Goal: Task Accomplishment & Management: Manage account settings

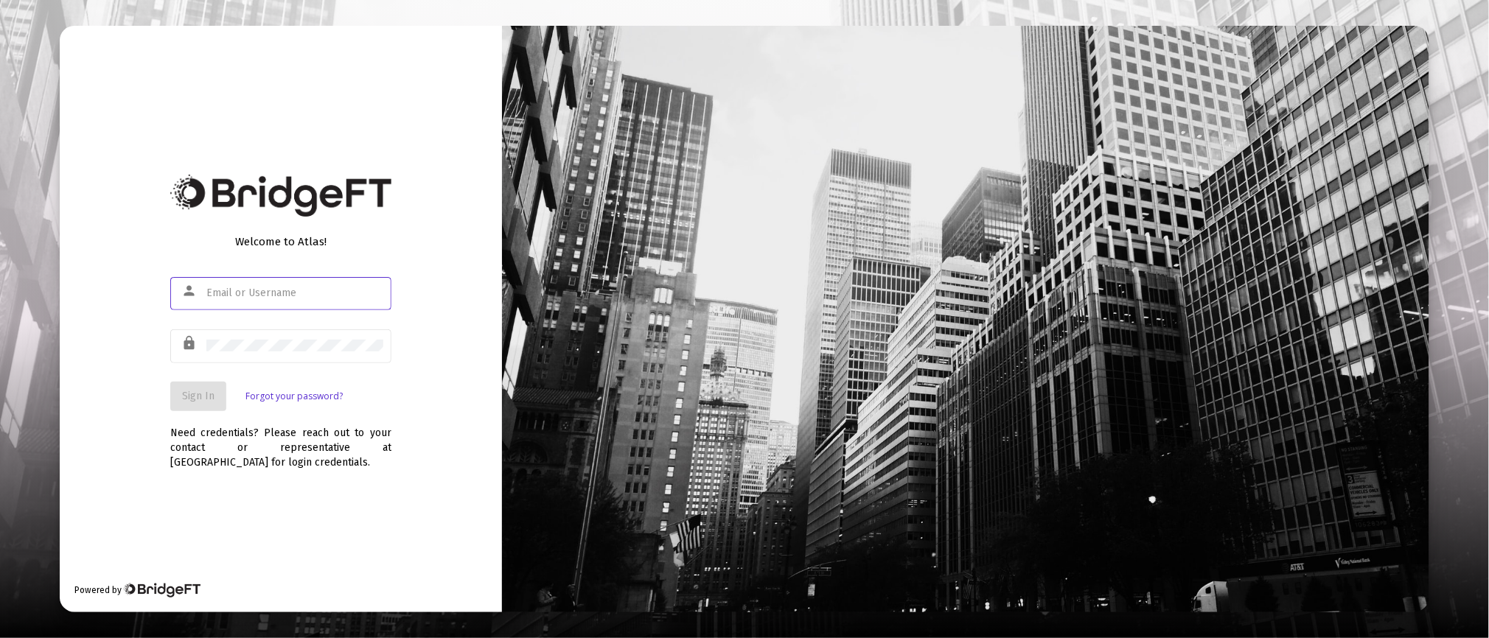
click at [291, 282] on div at bounding box center [294, 293] width 177 height 36
click at [284, 296] on input "text" at bounding box center [294, 293] width 177 height 12
click at [239, 289] on input "text" at bounding box center [294, 293] width 177 height 12
type input "[PERSON_NAME][EMAIL_ADDRESS][DOMAIN_NAME]"
click at [433, 299] on div "Welcome to Atlas! person [PERSON_NAME][EMAIL_ADDRESS][DOMAIN_NAME] lock Sign In…" at bounding box center [281, 319] width 442 height 587
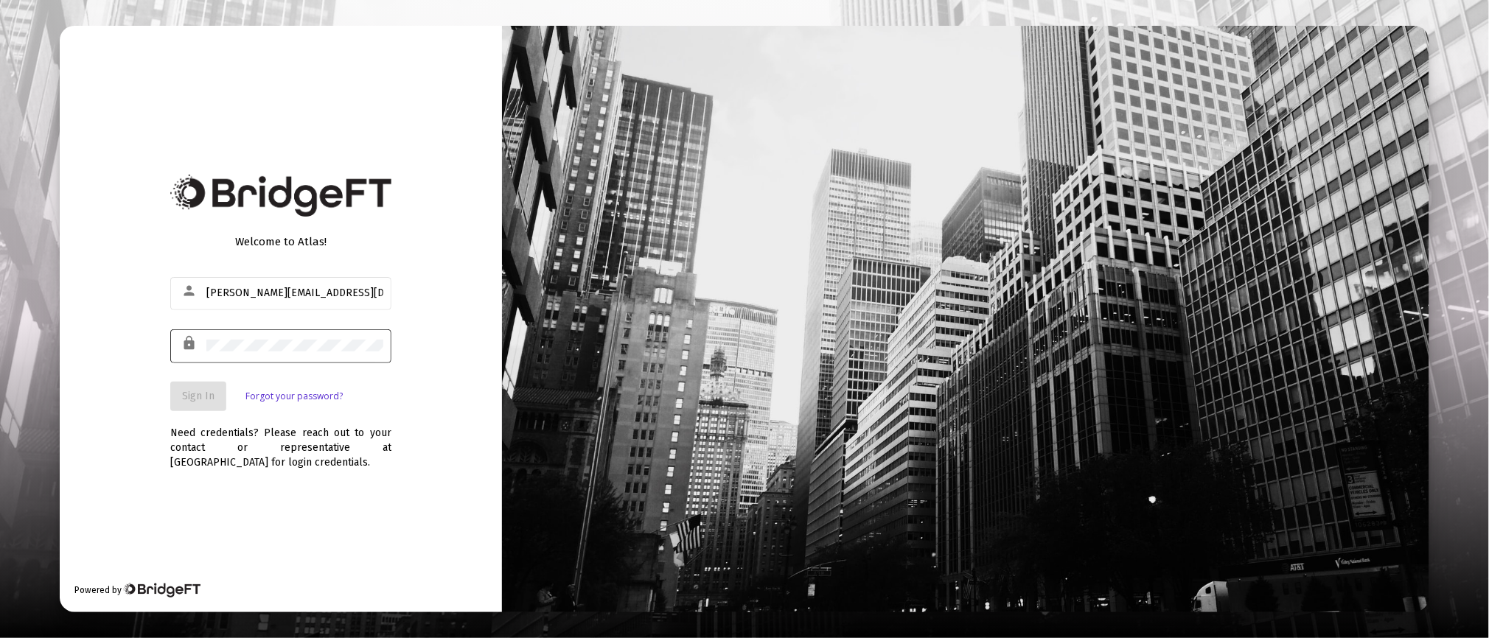
click at [245, 338] on div at bounding box center [294, 345] width 177 height 36
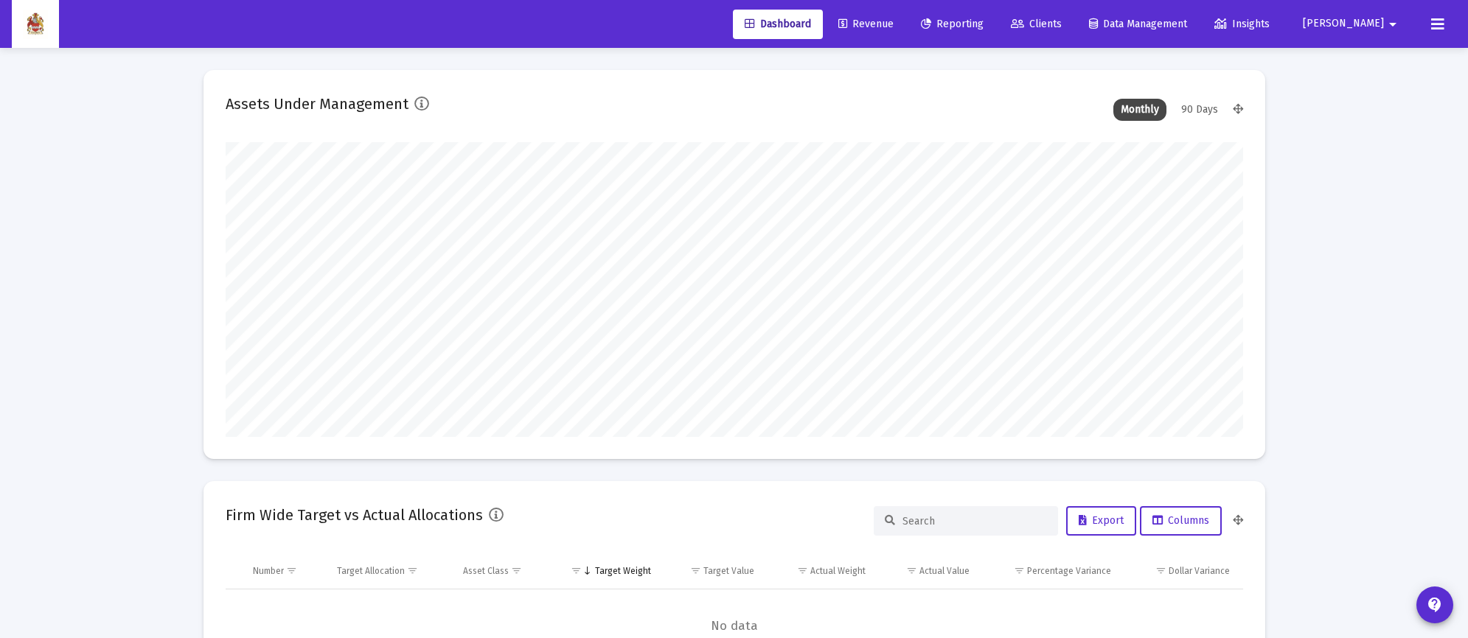
scroll to position [294, 1017]
type input "[DATE]"
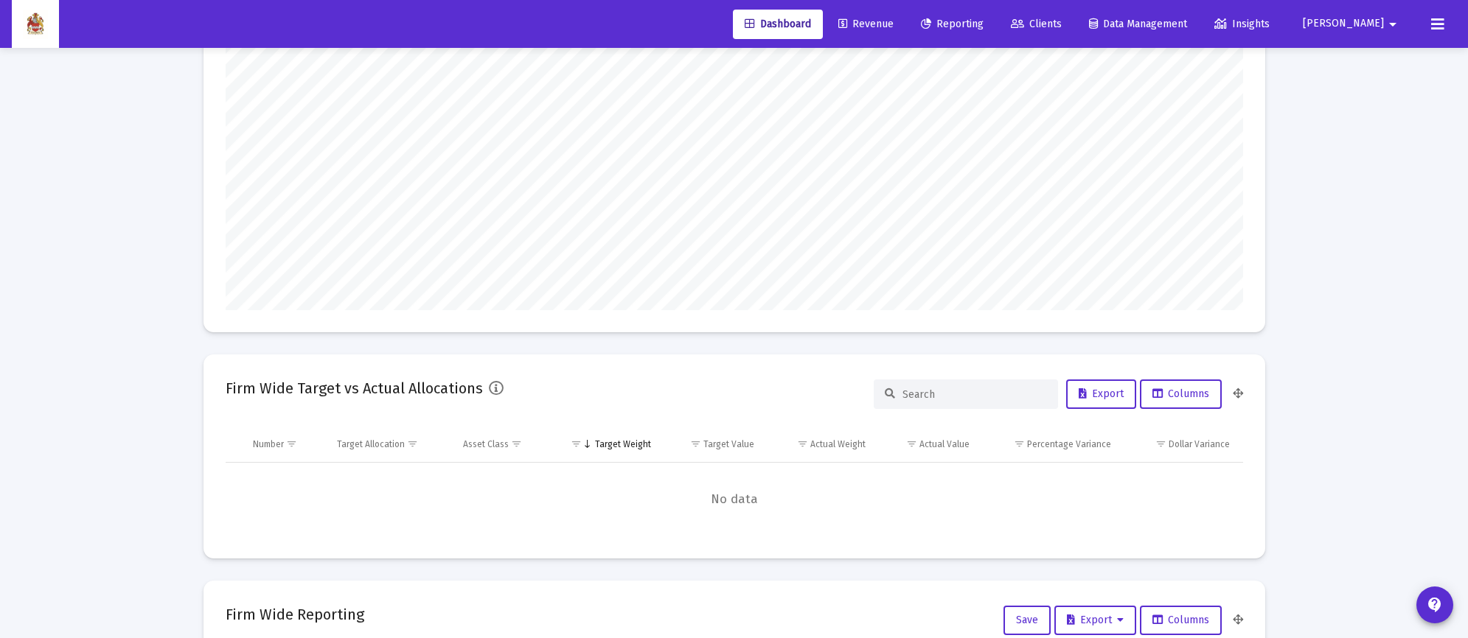
scroll to position [0, 0]
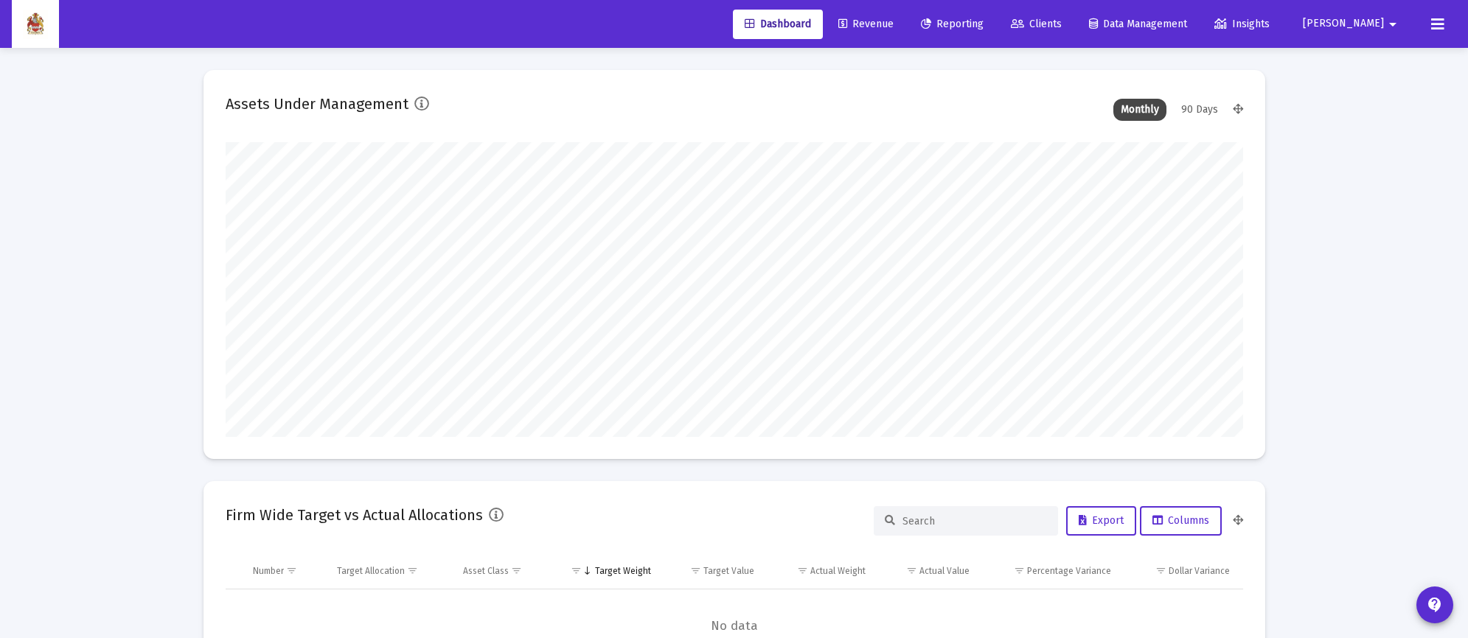
click at [893, 20] on span "Revenue" at bounding box center [865, 24] width 55 height 13
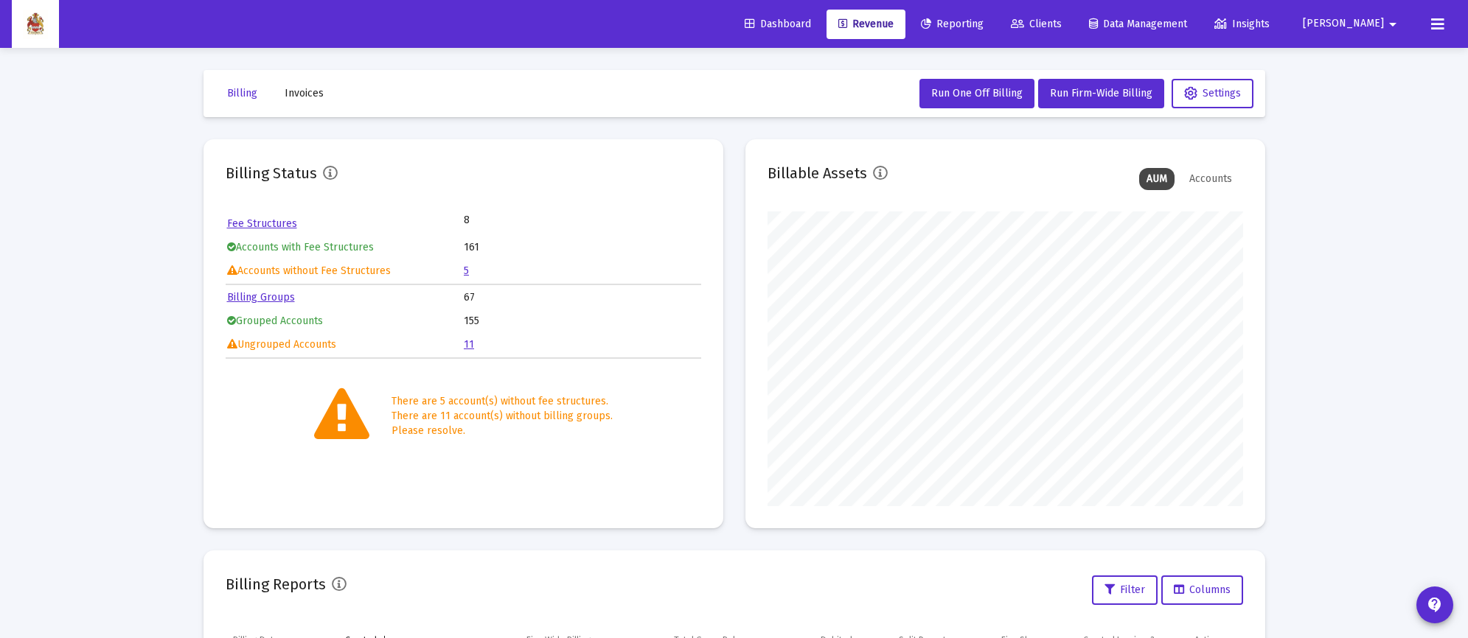
click at [811, 18] on span "Dashboard" at bounding box center [777, 24] width 66 height 13
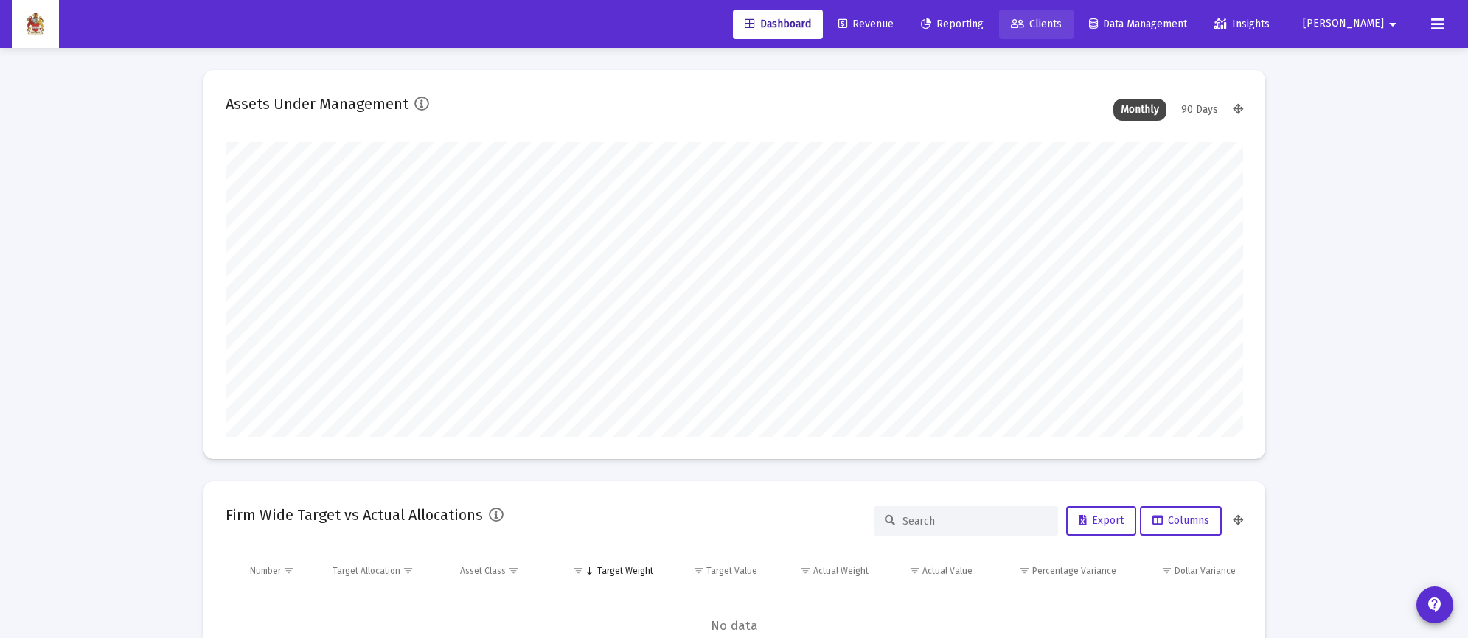
click at [1073, 15] on link "Clients" at bounding box center [1036, 24] width 74 height 29
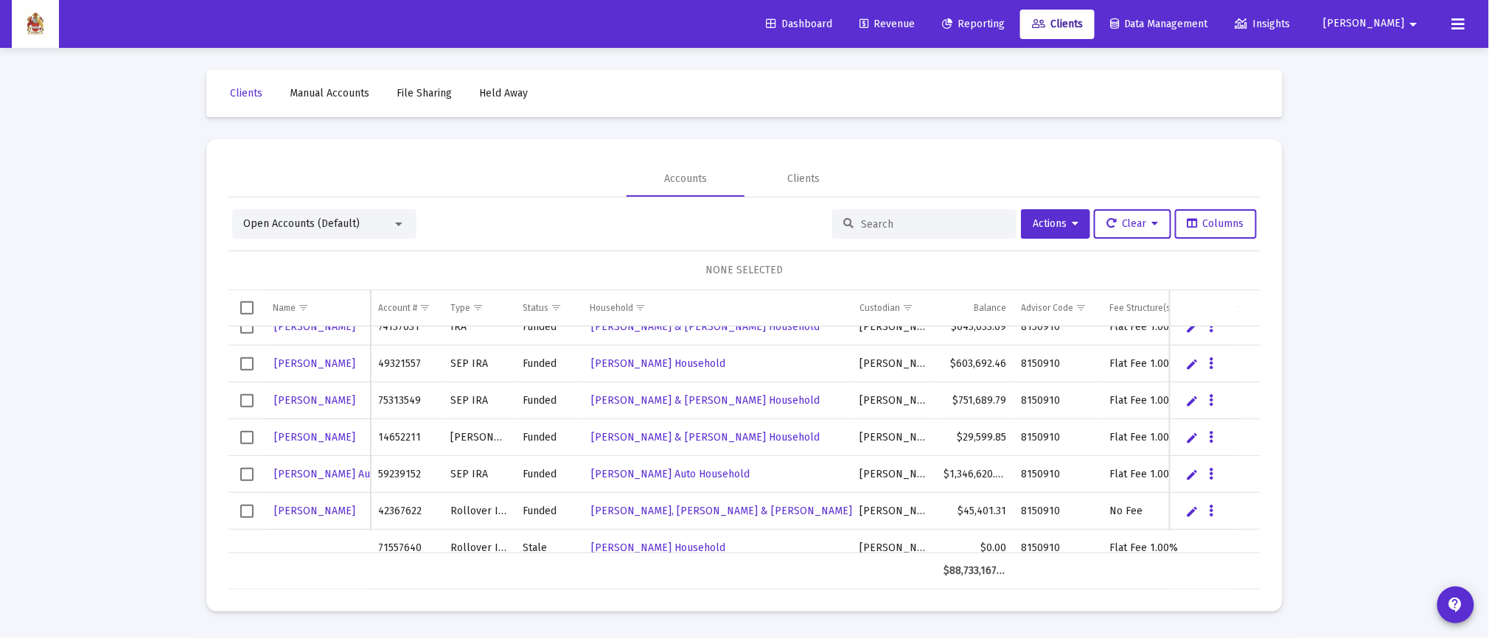
click at [871, 220] on input at bounding box center [933, 224] width 144 height 13
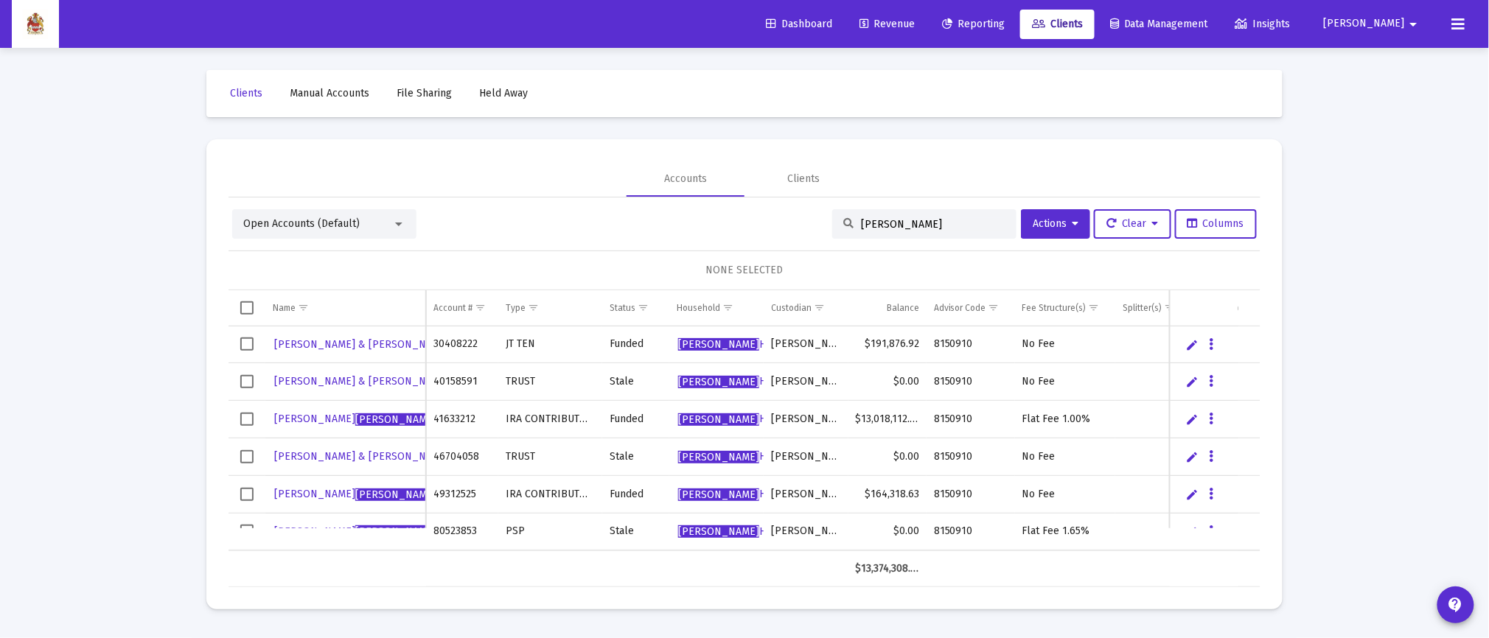
type input "[PERSON_NAME]"
click at [245, 418] on span "Select row" at bounding box center [246, 419] width 13 height 13
click at [1215, 418] on button "Data grid" at bounding box center [1211, 419] width 13 height 13
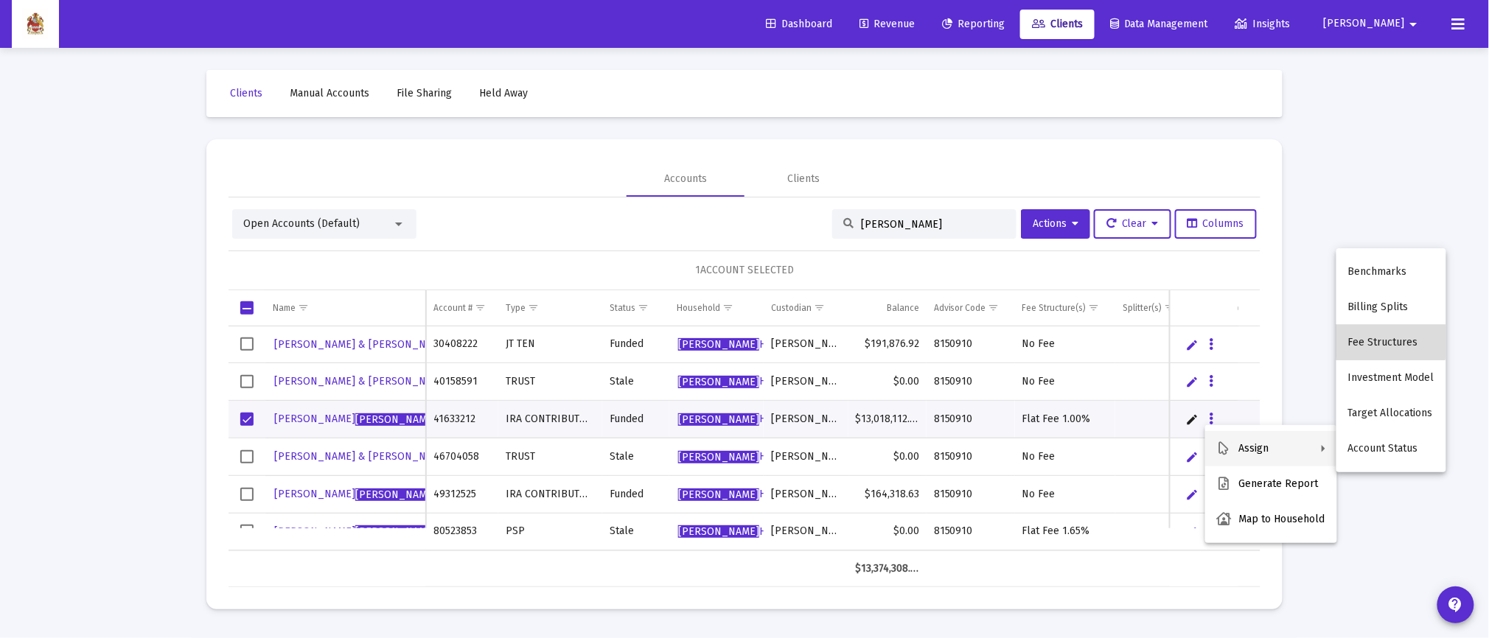
click at [1391, 341] on button "Fee Structures" at bounding box center [1391, 342] width 110 height 35
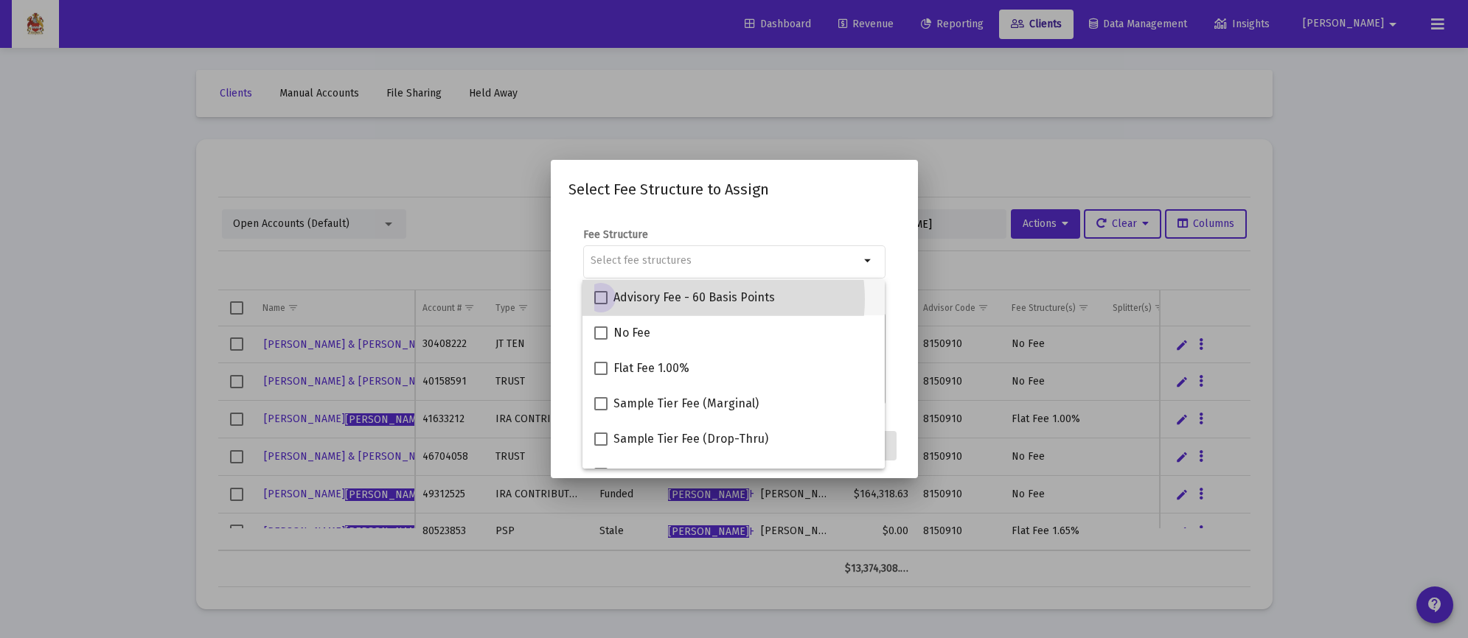
click at [711, 299] on span "Advisory Fee - 60 Basis Points" at bounding box center [693, 298] width 161 height 18
click at [601, 304] on input "Advisory Fee - 60 Basis Points" at bounding box center [600, 304] width 1 height 1
checkbox input "true"
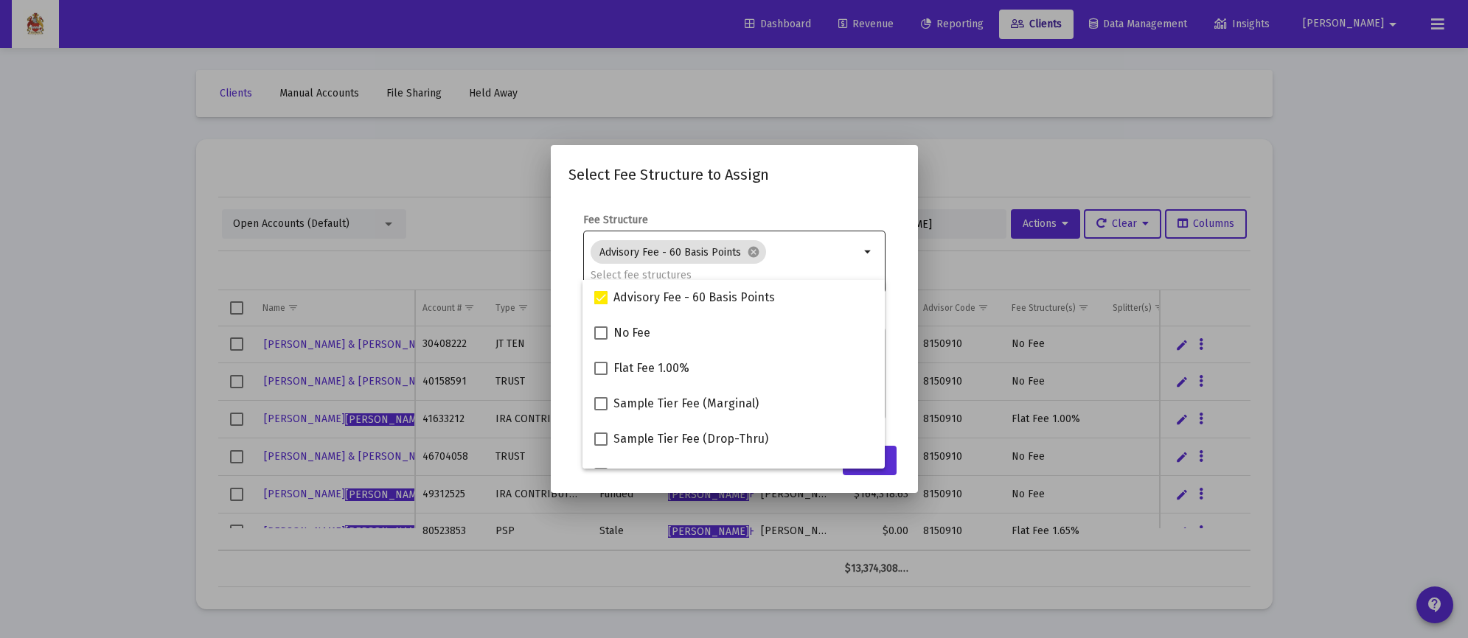
click at [867, 247] on mat-icon "arrow_drop_down" at bounding box center [868, 252] width 18 height 18
click at [1011, 164] on div at bounding box center [734, 319] width 1468 height 638
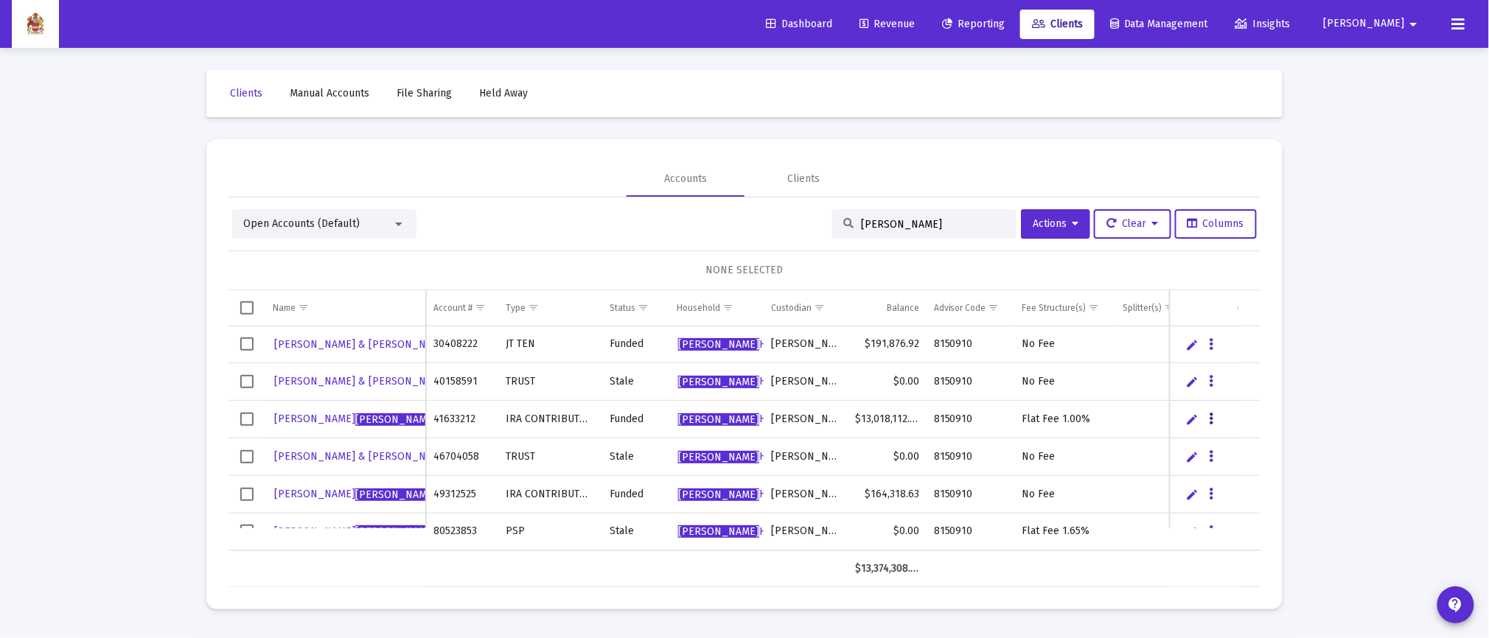
click at [1212, 416] on icon "Data grid" at bounding box center [1212, 420] width 4 height 18
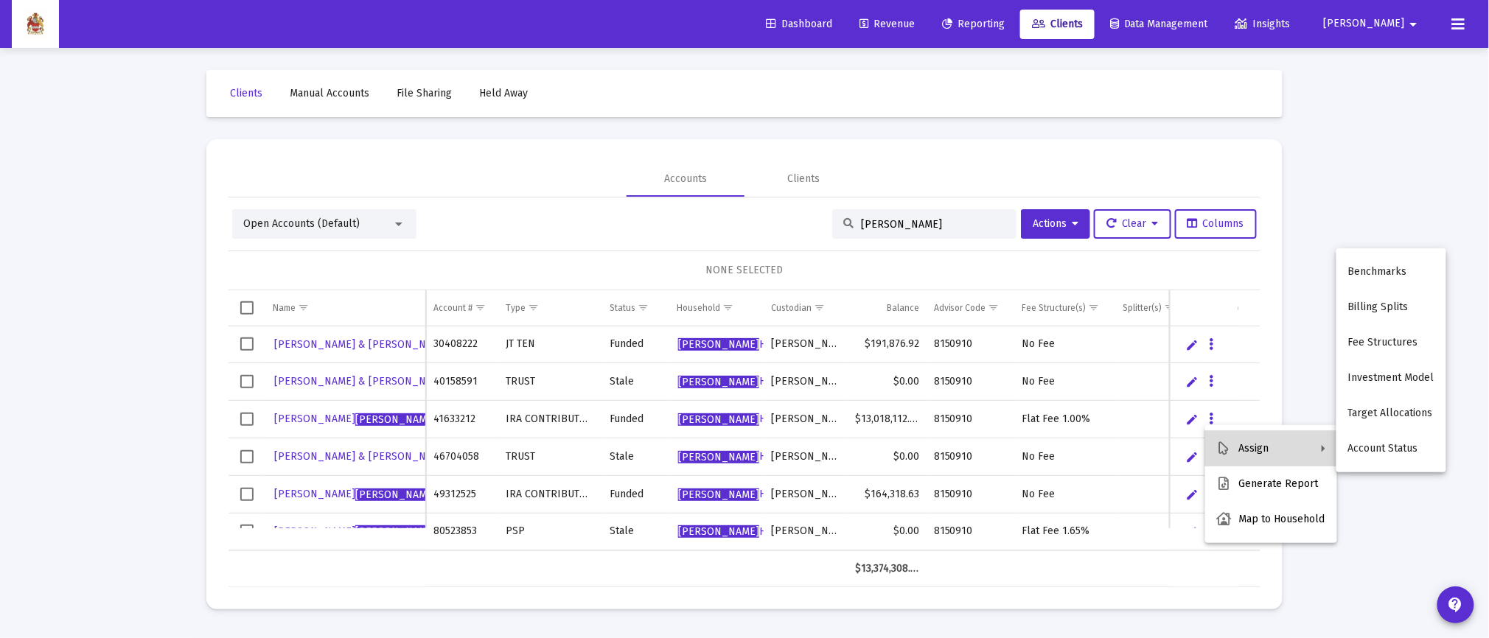
click at [1280, 451] on button "Assign" at bounding box center [1271, 448] width 132 height 35
click at [1387, 346] on button "Fee Structures" at bounding box center [1391, 342] width 110 height 35
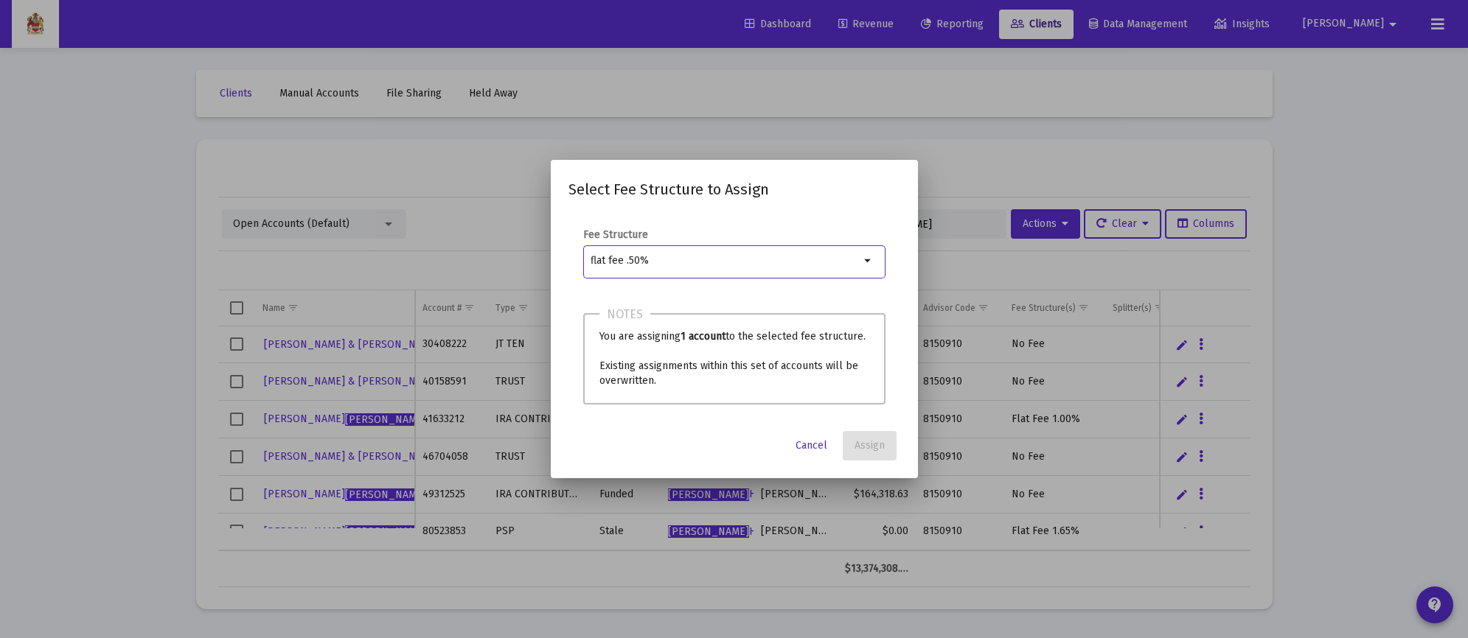
type input "flat fee .50%"
click at [231, 419] on div at bounding box center [734, 319] width 1468 height 638
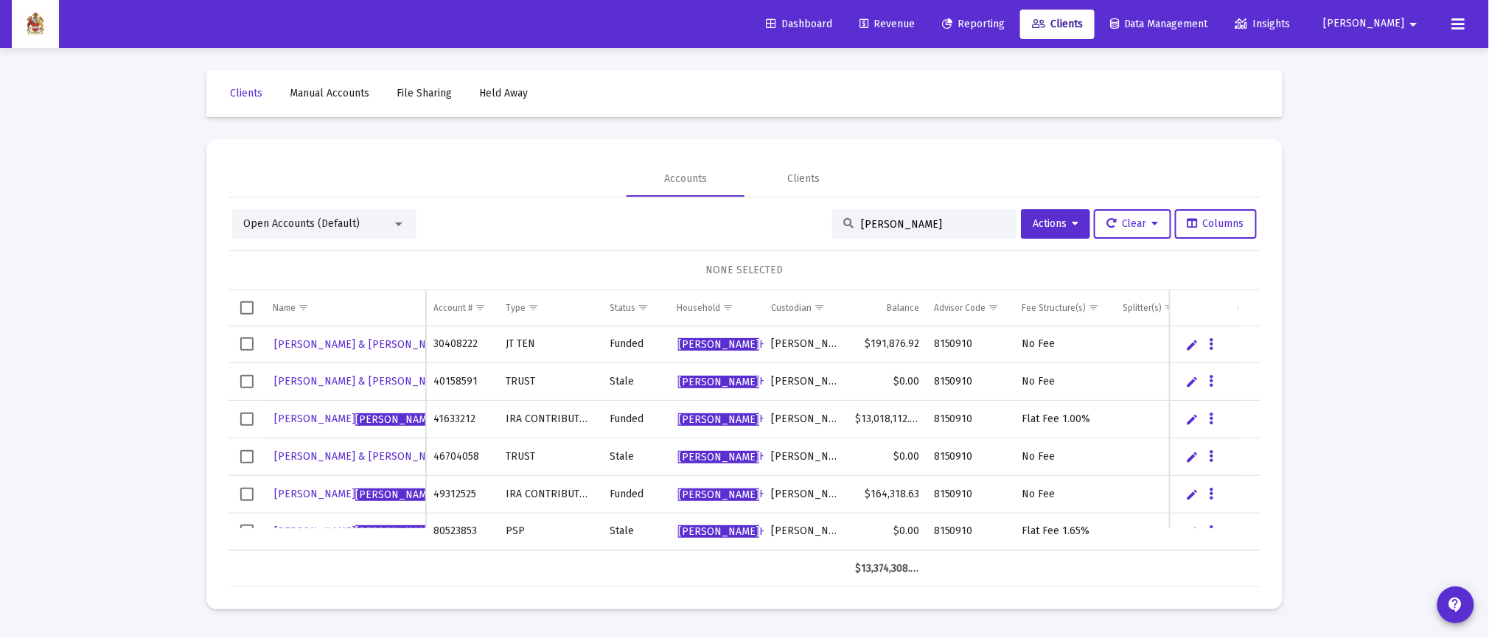
click at [248, 422] on span "Select row" at bounding box center [246, 419] width 13 height 13
click at [1210, 415] on icon "Data grid" at bounding box center [1212, 420] width 4 height 18
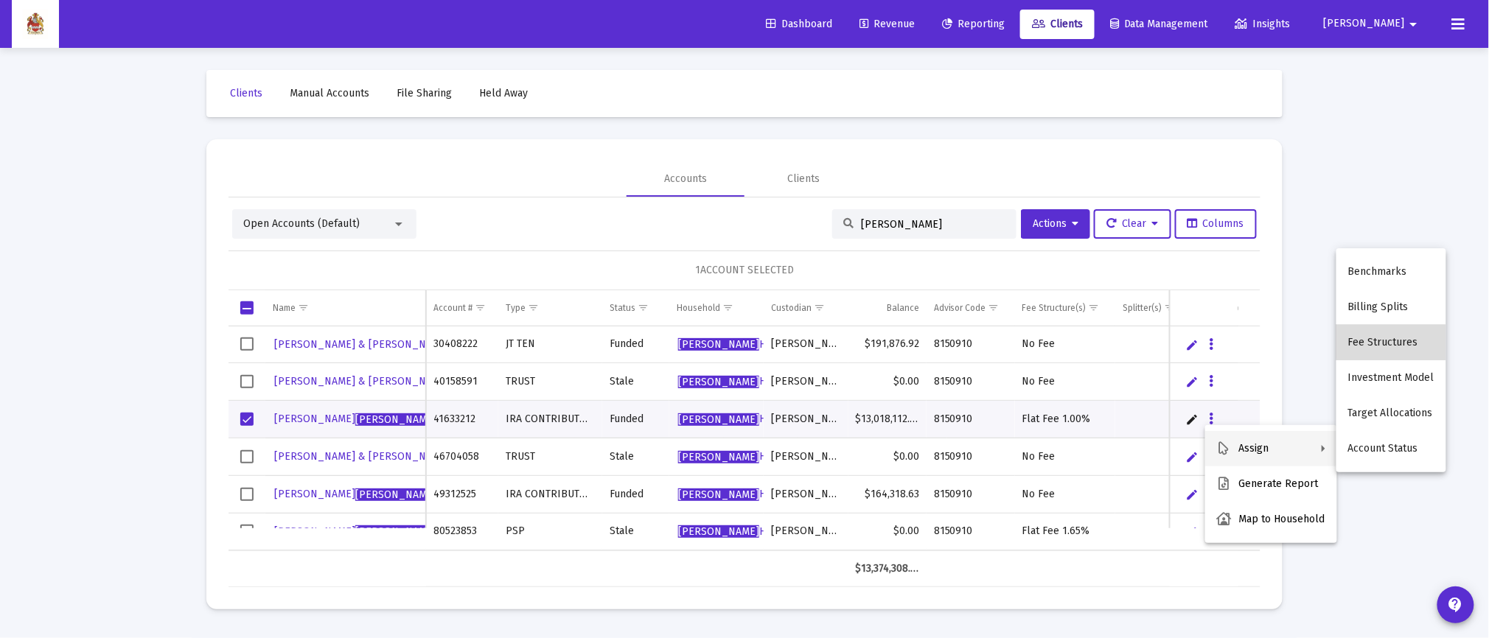
click at [1402, 343] on button "Fee Structures" at bounding box center [1391, 342] width 110 height 35
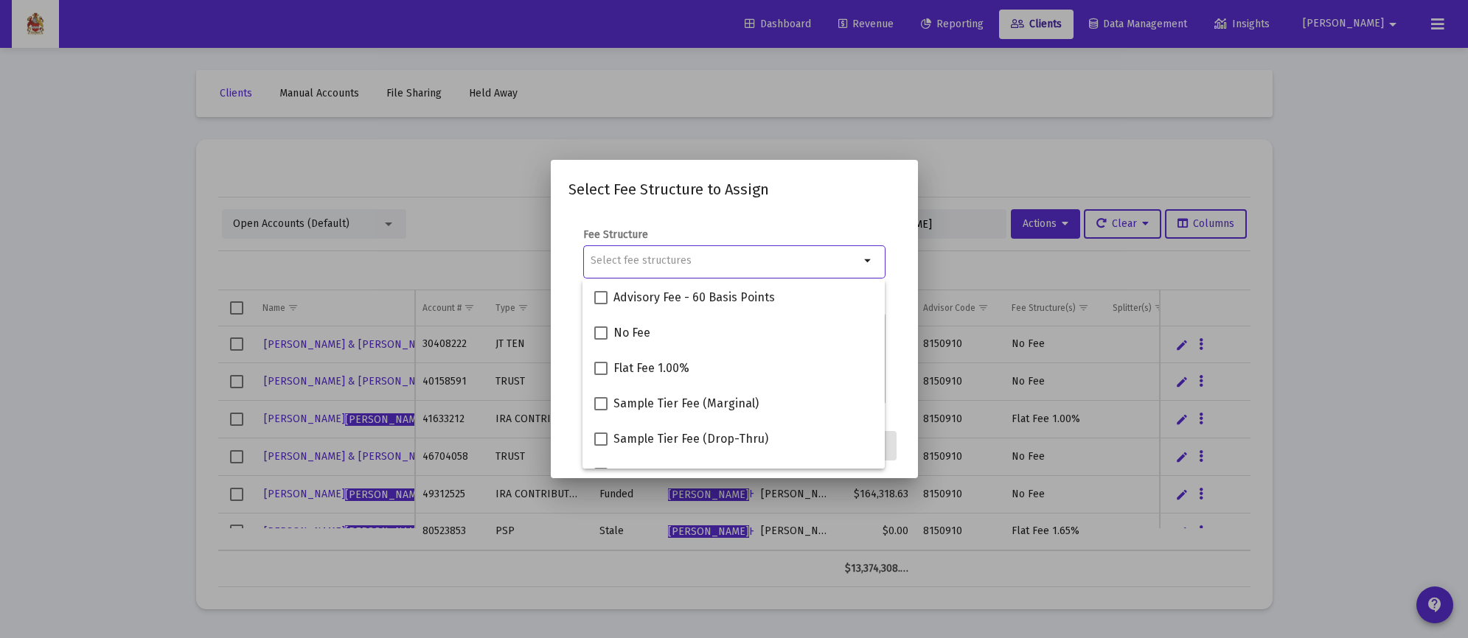
click at [1000, 158] on div at bounding box center [734, 319] width 1468 height 638
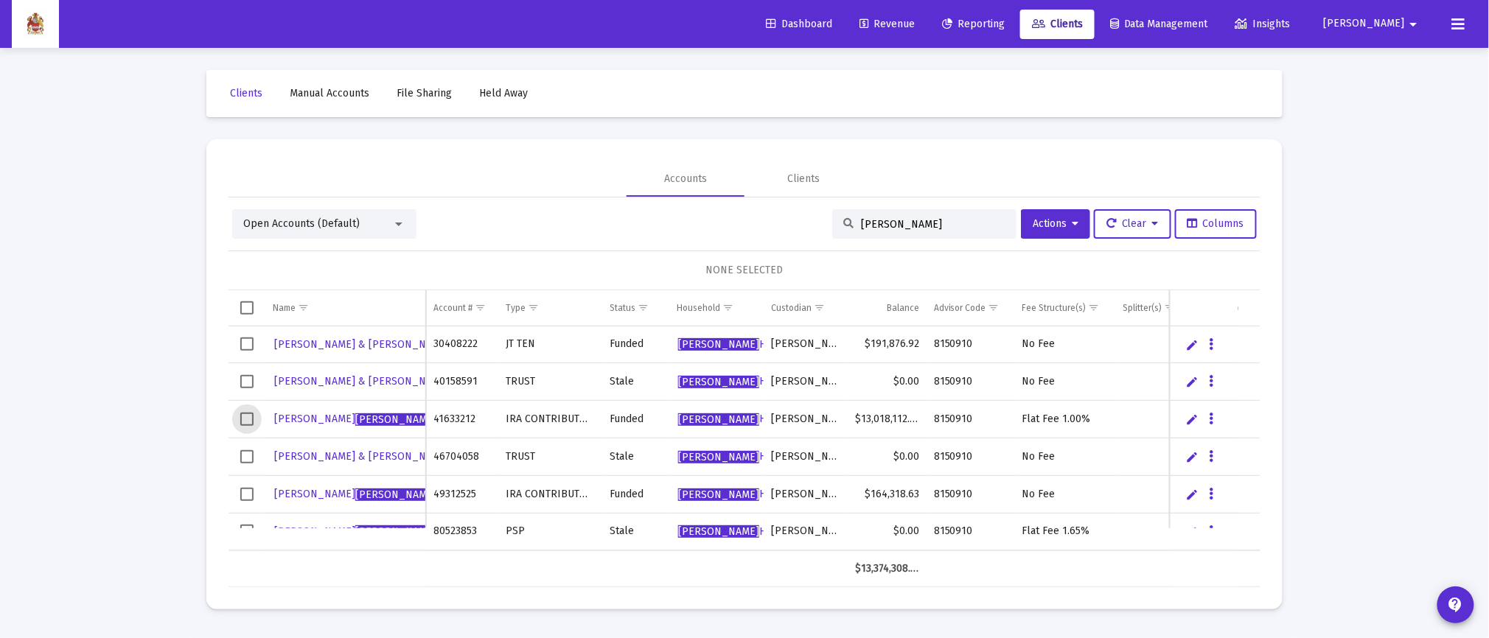
click at [248, 413] on span "Select row" at bounding box center [246, 419] width 13 height 13
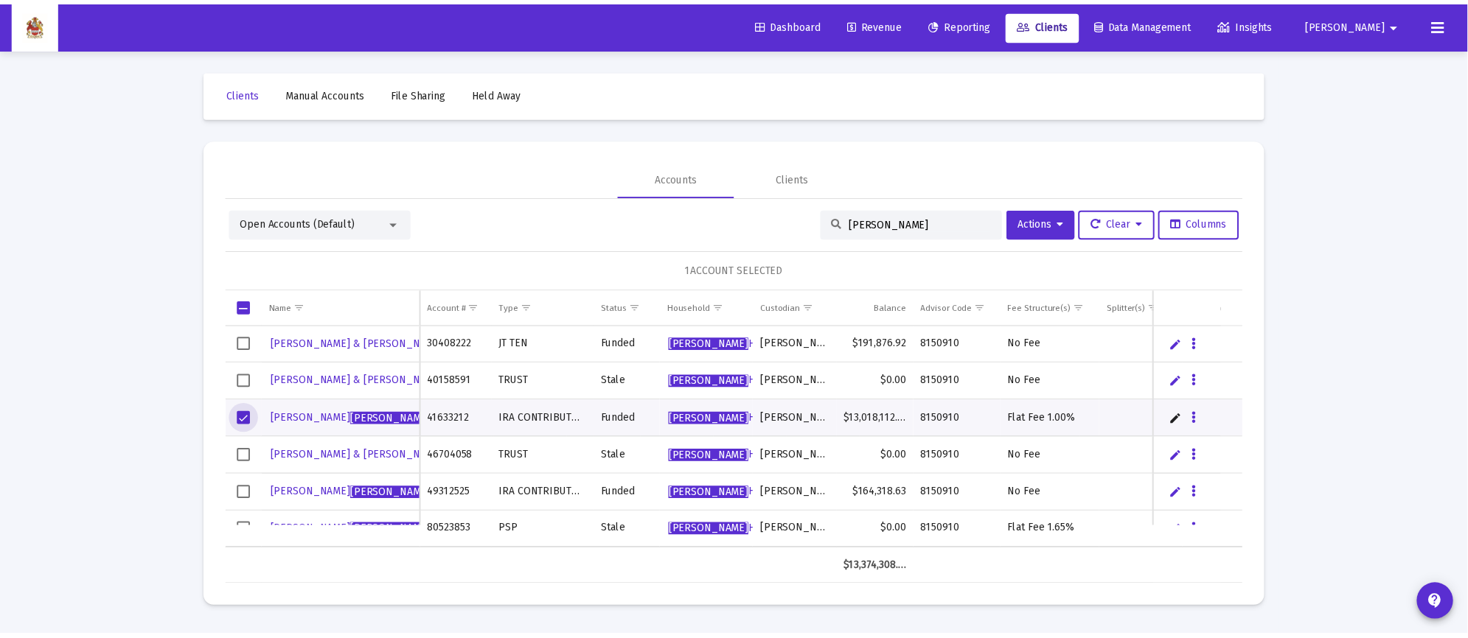
scroll to position [17, 0]
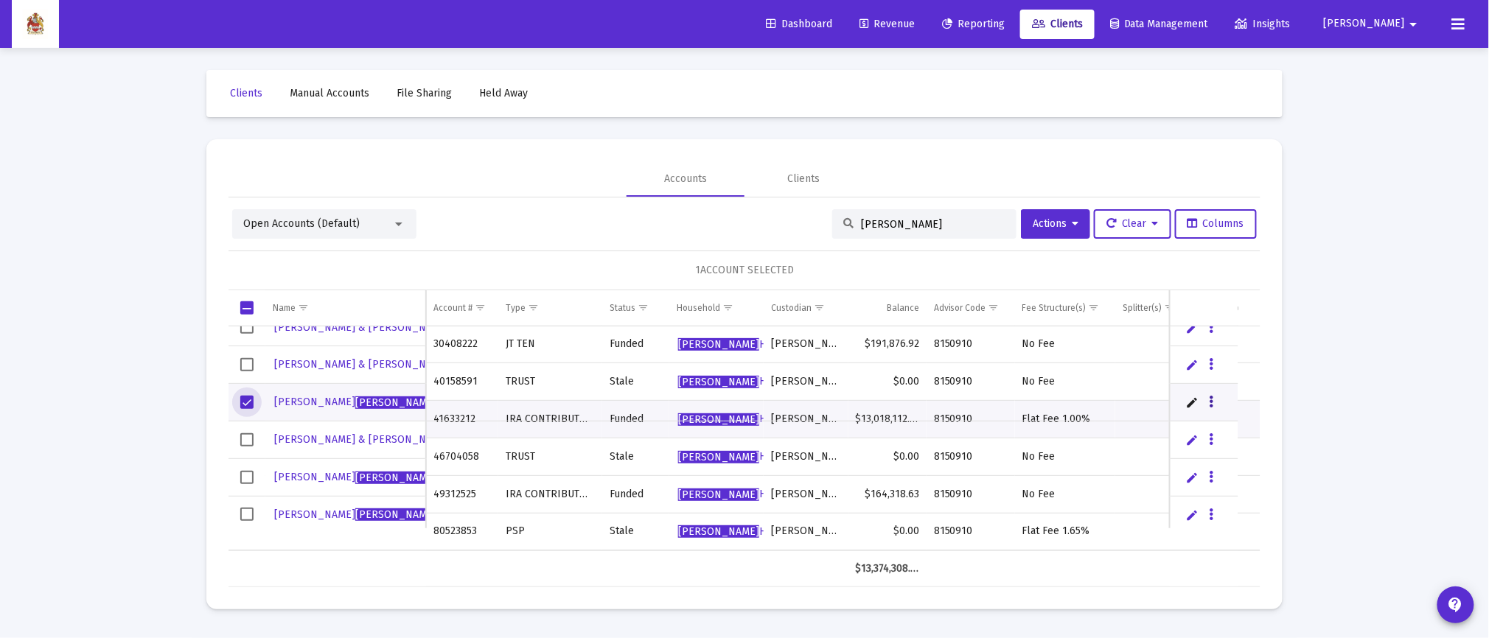
click at [1215, 400] on button "Data grid" at bounding box center [1211, 402] width 13 height 13
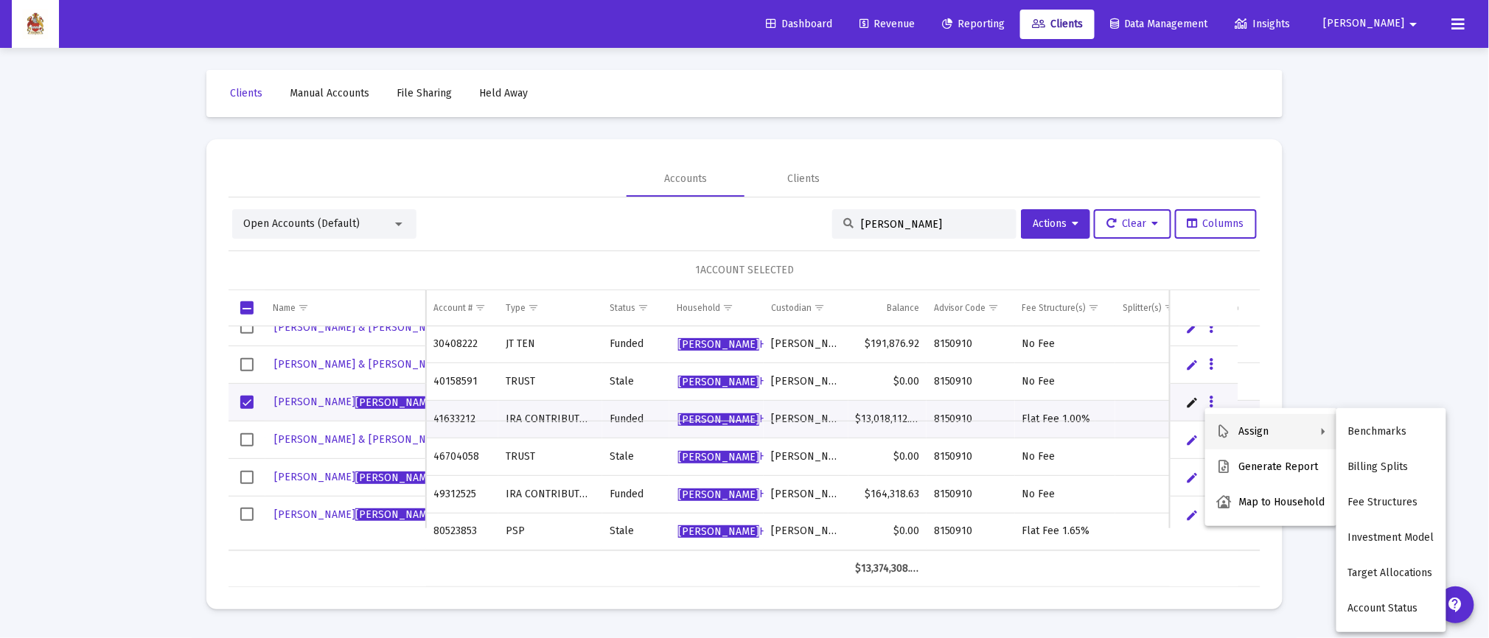
click at [1364, 195] on div at bounding box center [744, 319] width 1489 height 638
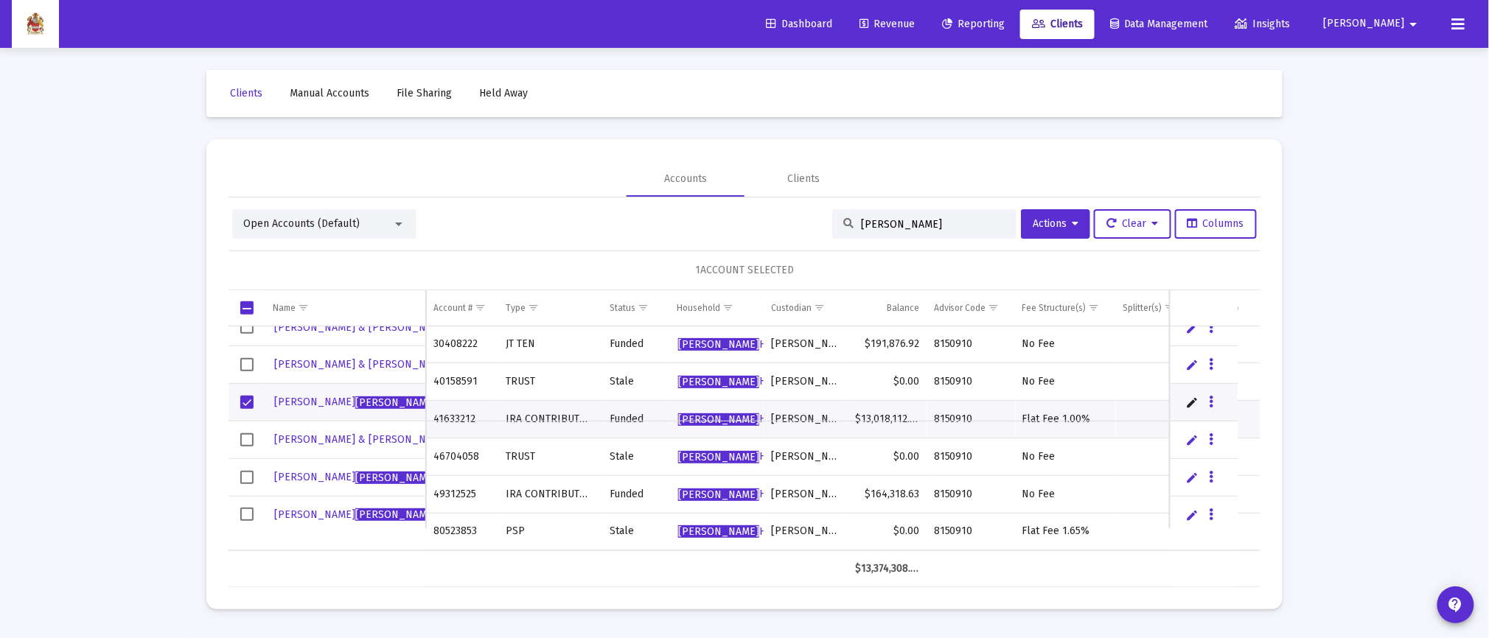
click at [915, 20] on span "Revenue" at bounding box center [886, 24] width 55 height 13
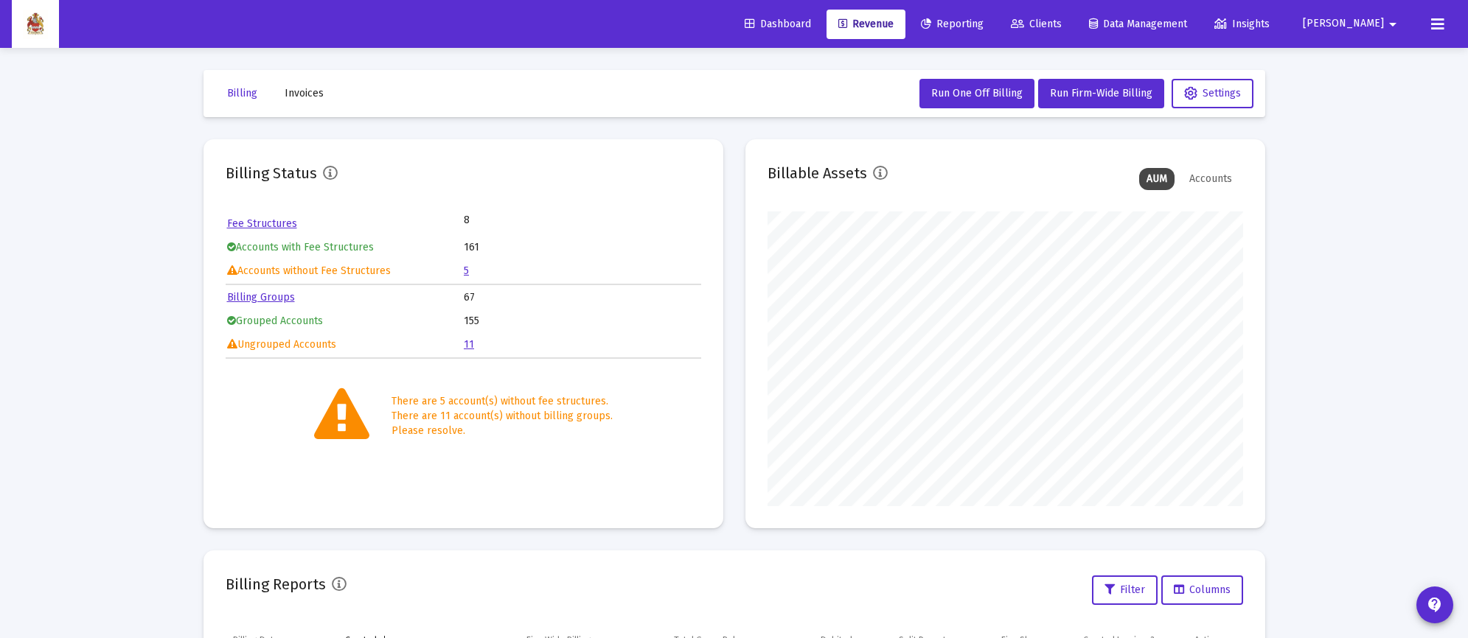
click at [817, 14] on link "Dashboard" at bounding box center [778, 24] width 90 height 29
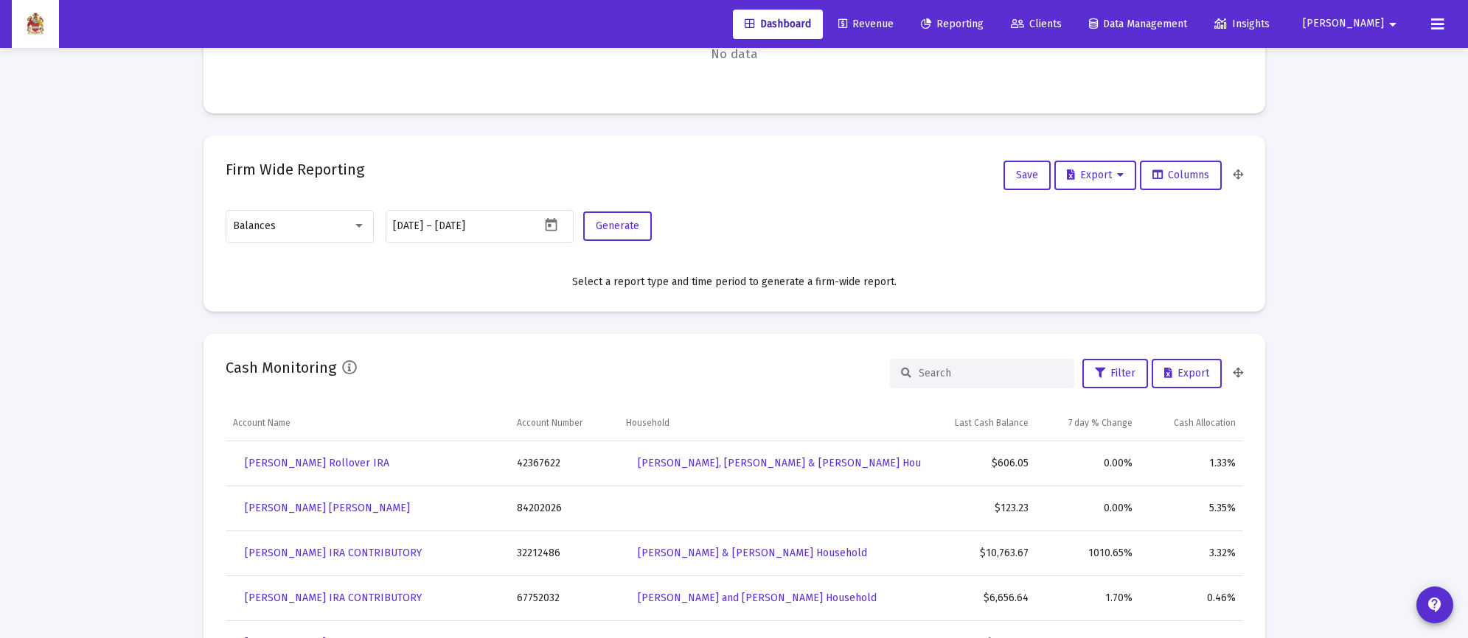
scroll to position [490, 0]
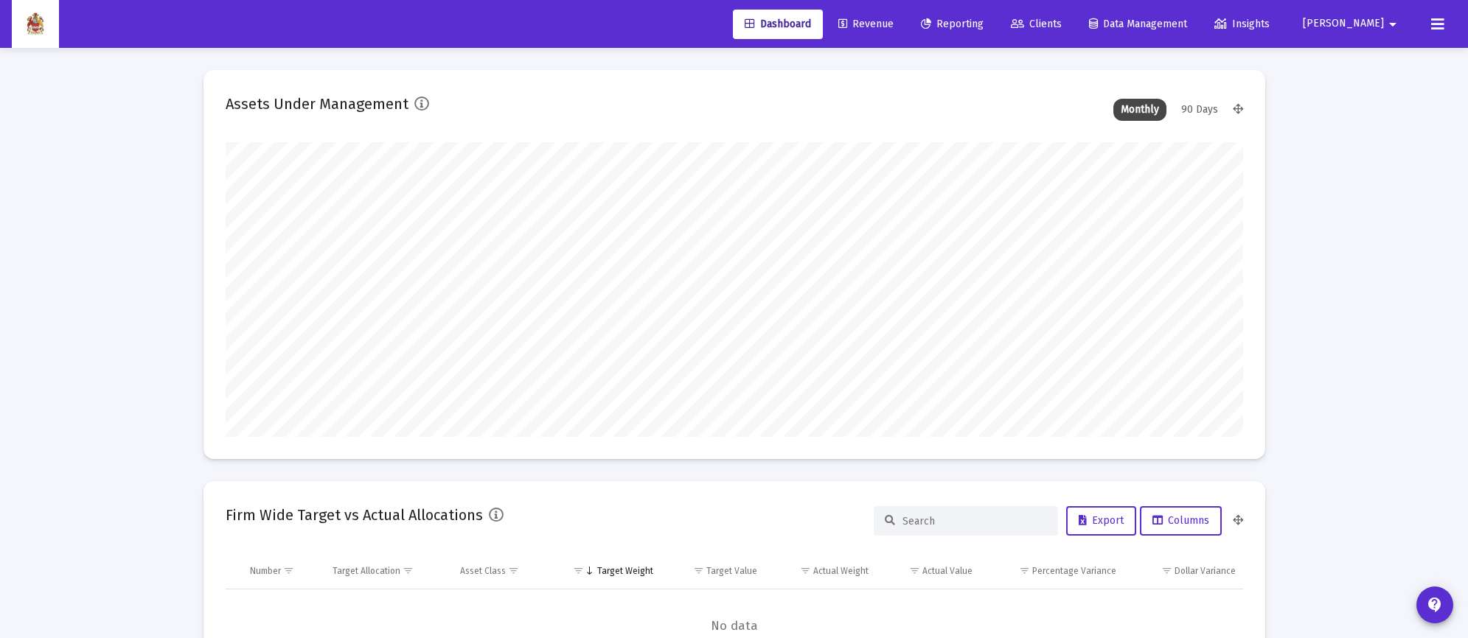
click at [1073, 15] on link "Clients" at bounding box center [1036, 24] width 74 height 29
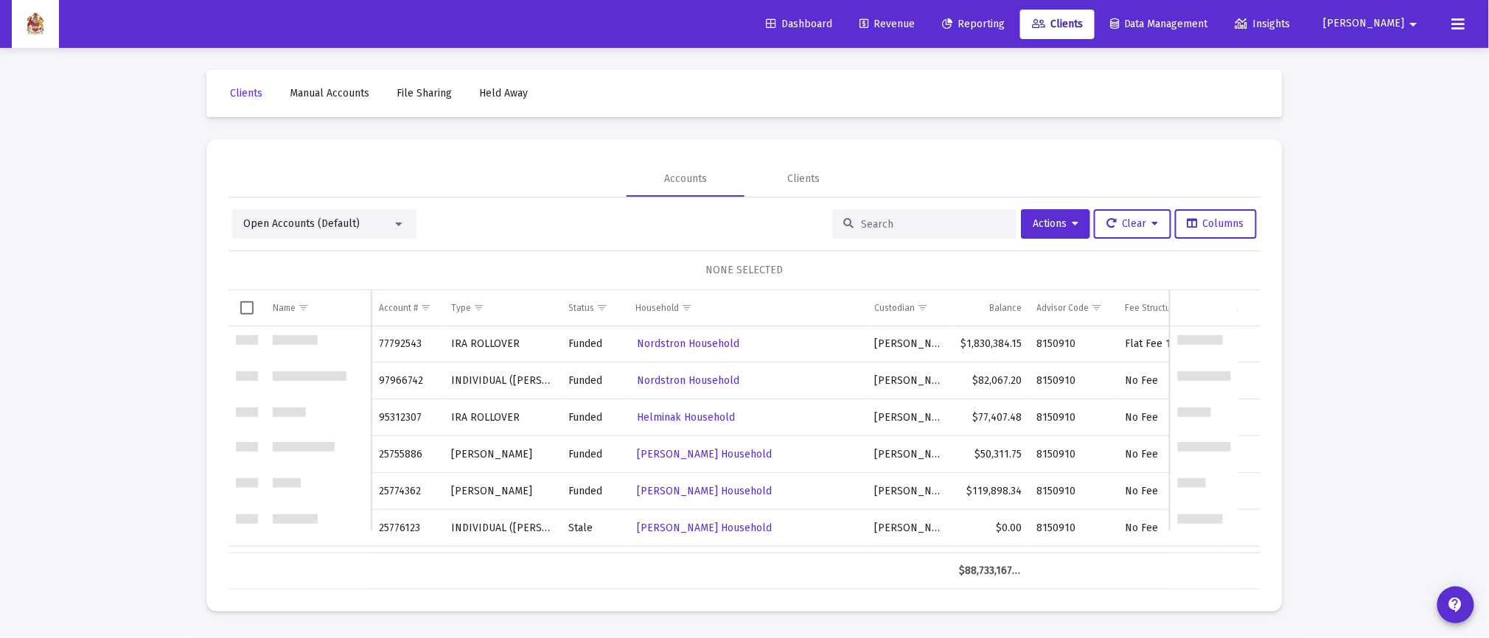
scroll to position [2951, 0]
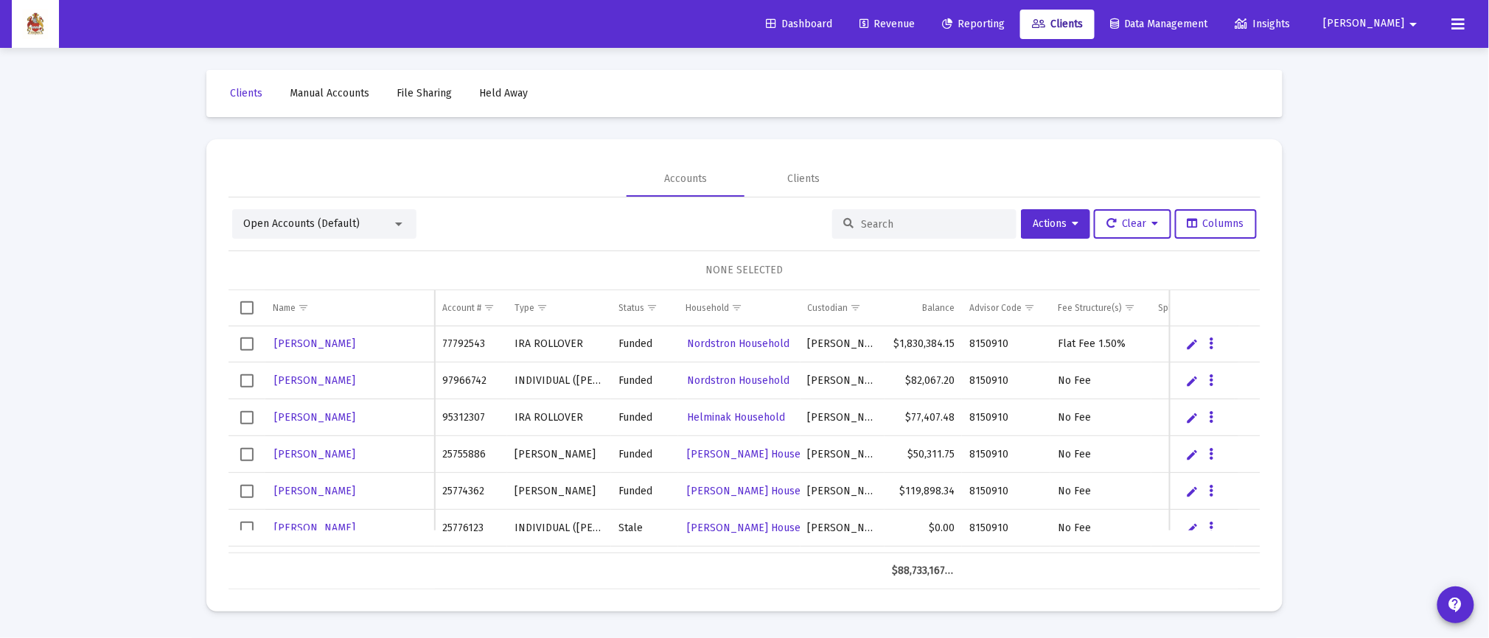
click at [891, 216] on div at bounding box center [924, 223] width 184 height 29
click at [866, 223] on input at bounding box center [933, 224] width 144 height 13
type input "[PERSON_NAME]"
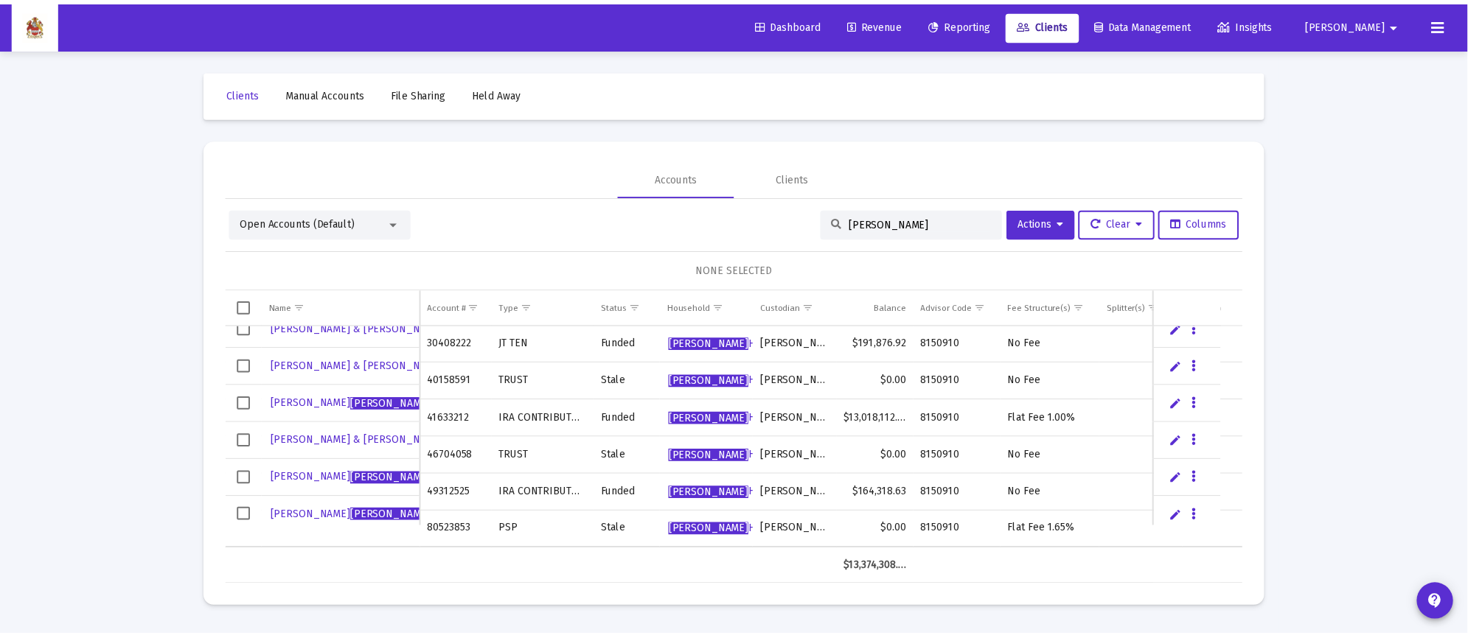
scroll to position [17, 0]
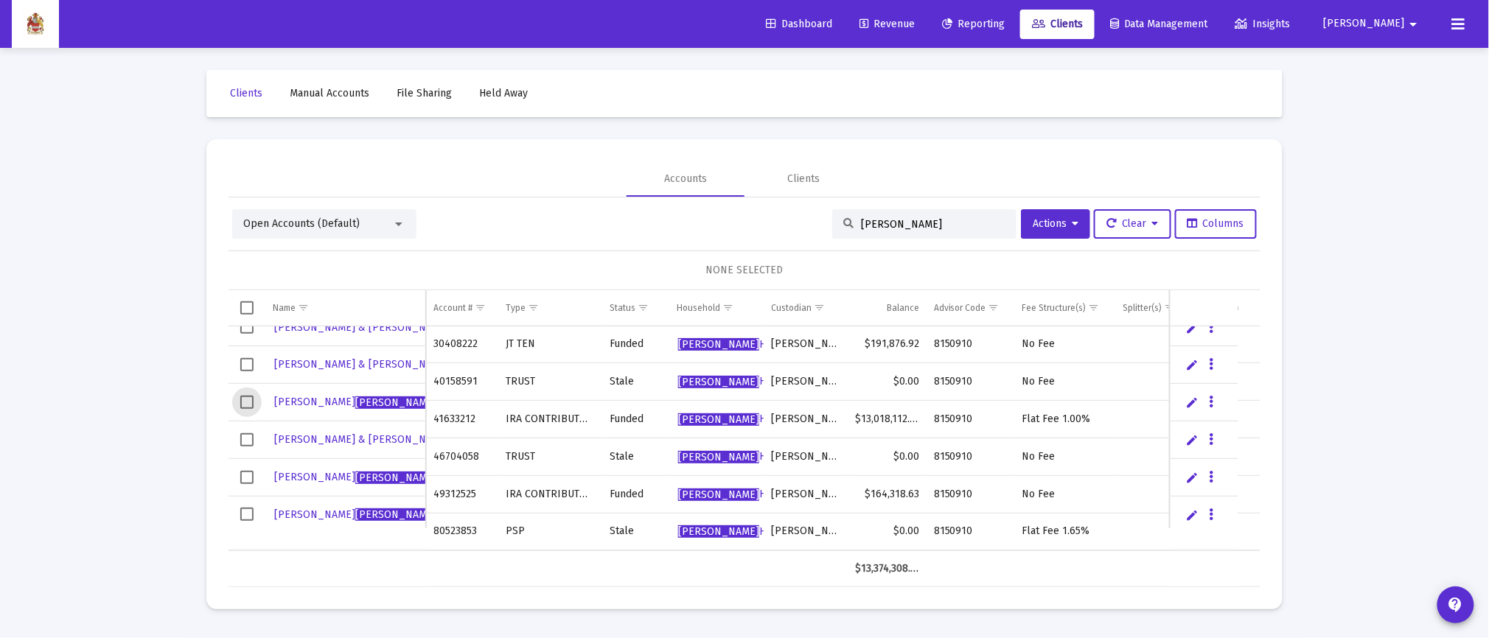
click at [245, 400] on span "Select row" at bounding box center [246, 402] width 13 height 13
click at [1210, 400] on icon "Data grid" at bounding box center [1212, 403] width 4 height 18
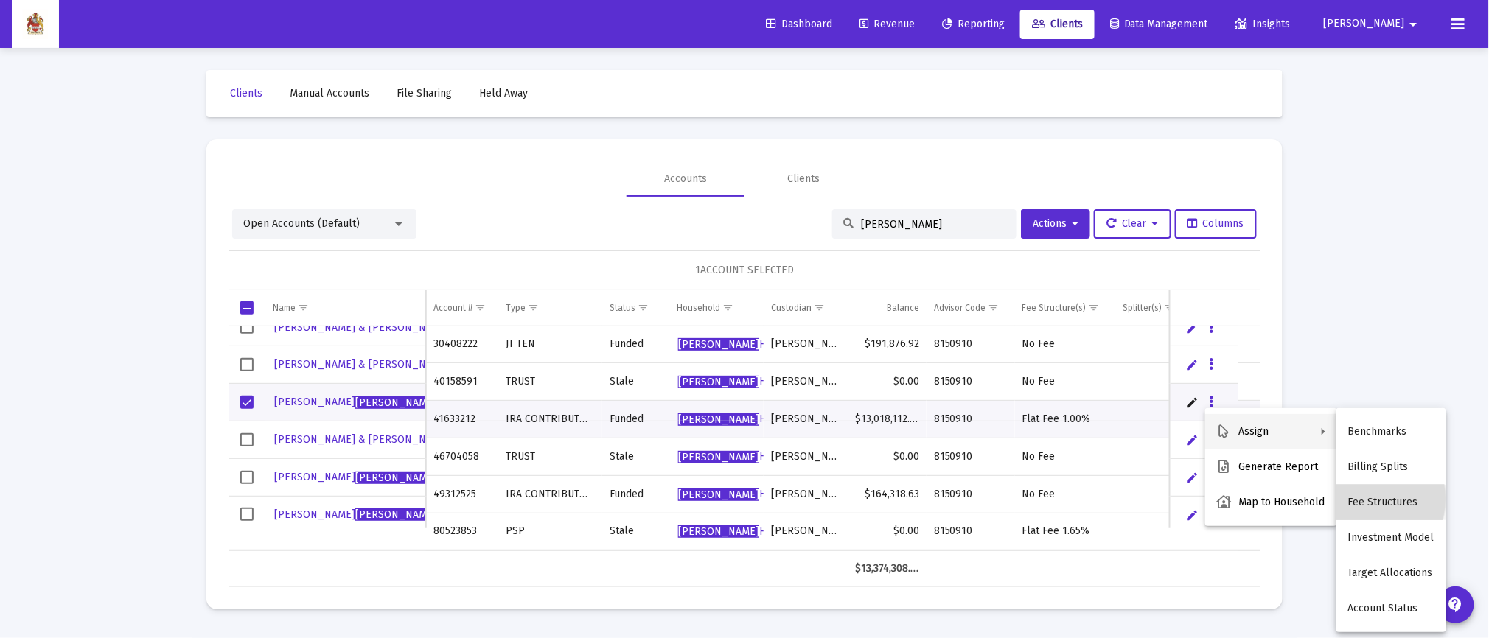
click at [1364, 499] on button "Fee Structures" at bounding box center [1391, 502] width 110 height 35
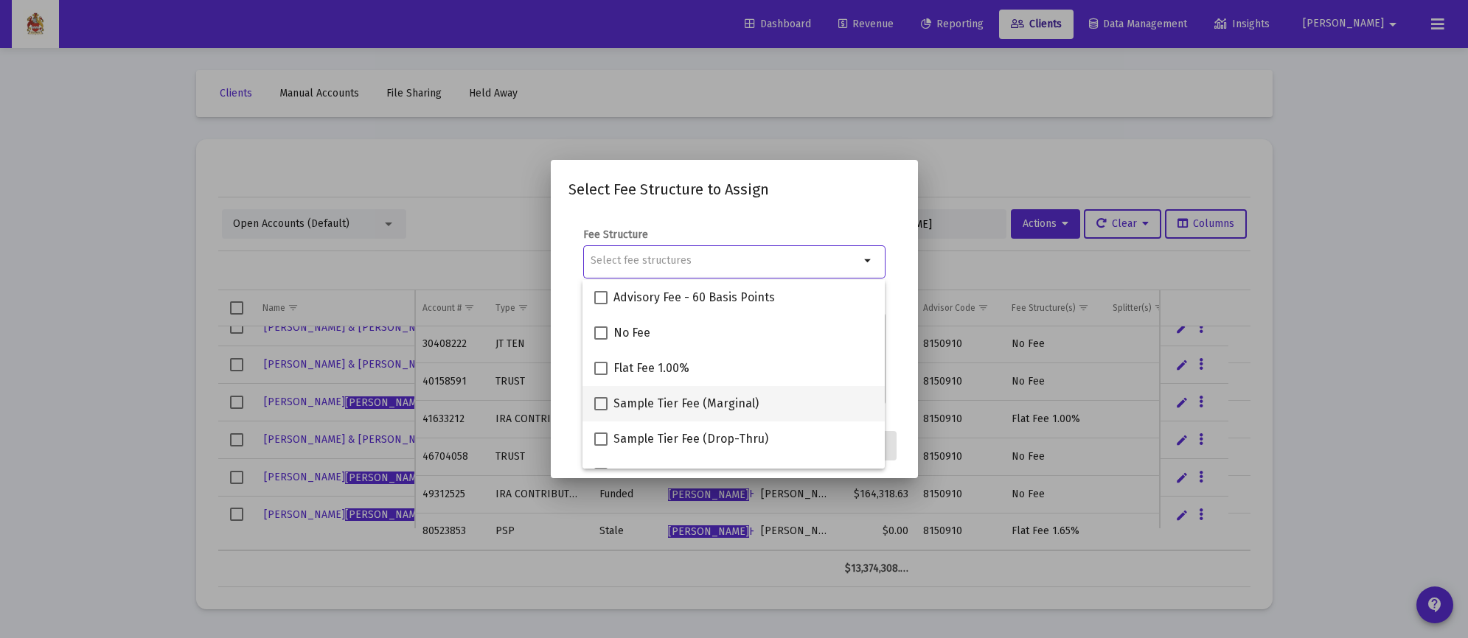
scroll to position [94, 0]
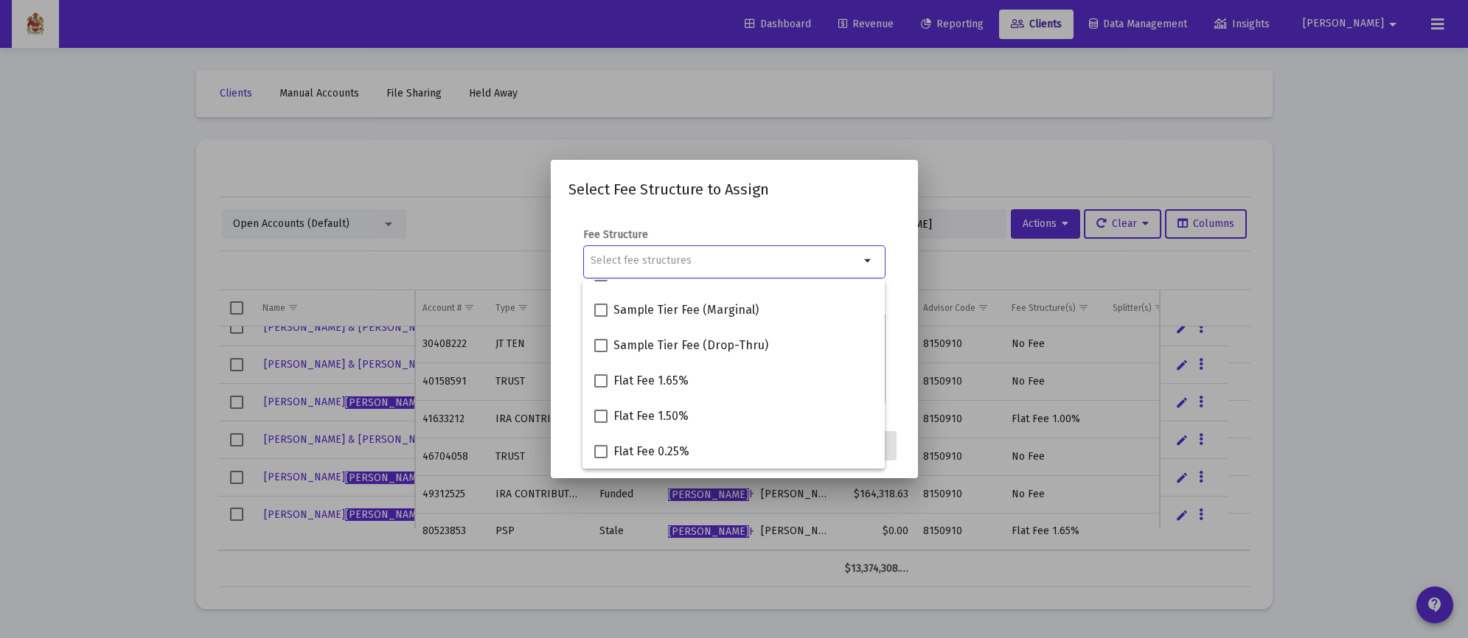
click at [1367, 209] on div at bounding box center [734, 319] width 1468 height 638
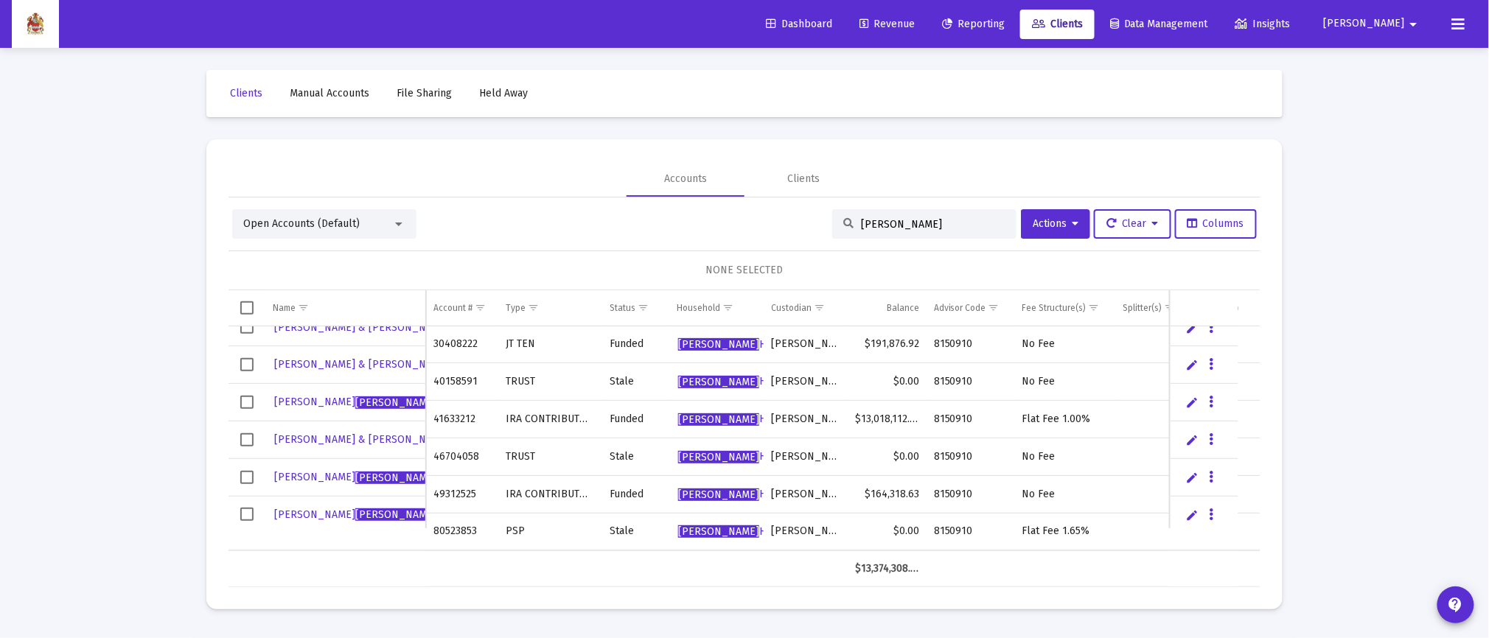
click at [1291, 18] on span "Insights" at bounding box center [1262, 24] width 55 height 13
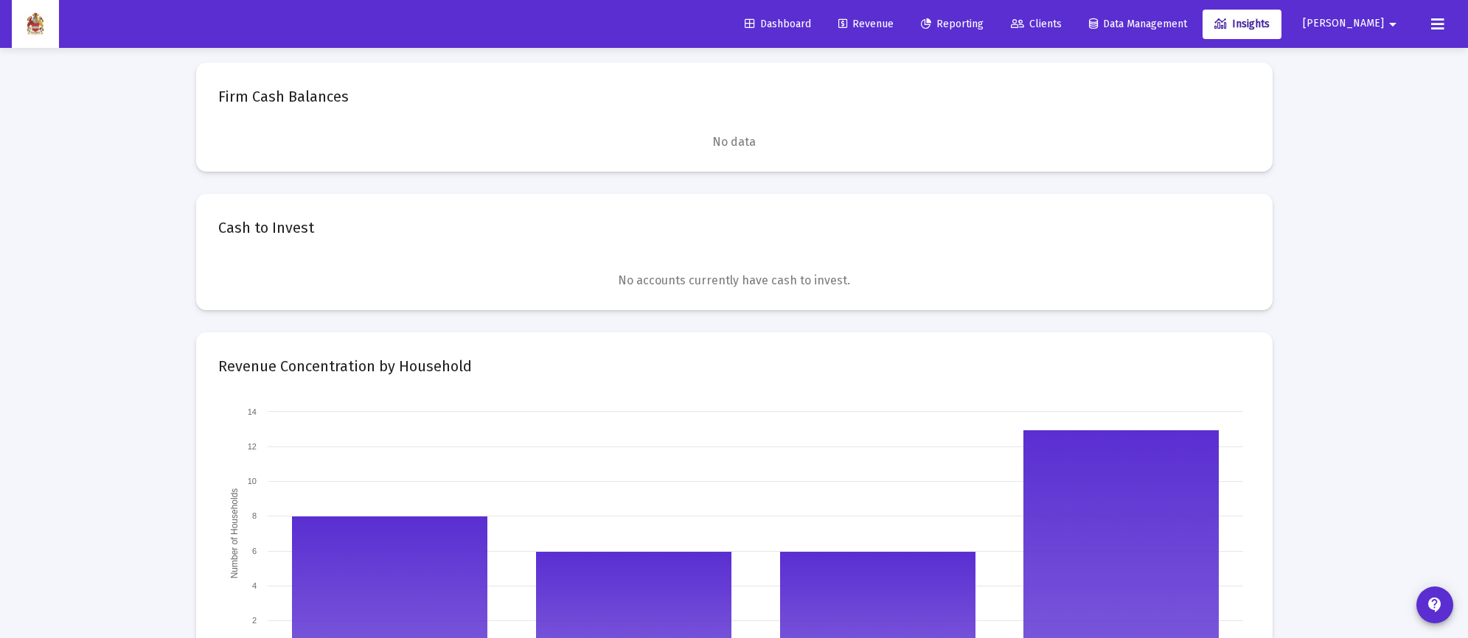
click at [1378, 18] on span "[PERSON_NAME]" at bounding box center [1342, 24] width 81 height 13
click at [1179, 15] on div at bounding box center [734, 319] width 1468 height 638
click at [1174, 22] on span "Data Management" at bounding box center [1138, 24] width 98 height 13
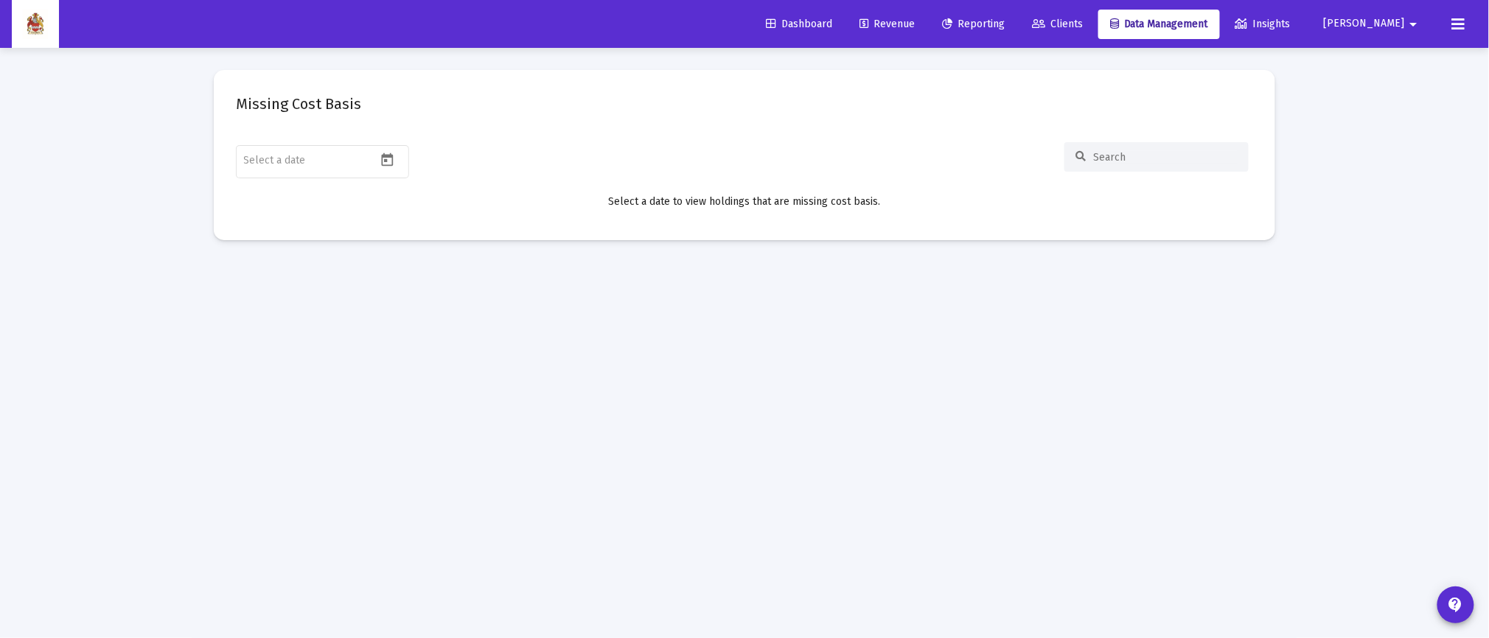
click at [927, 15] on link "Revenue" at bounding box center [887, 24] width 79 height 29
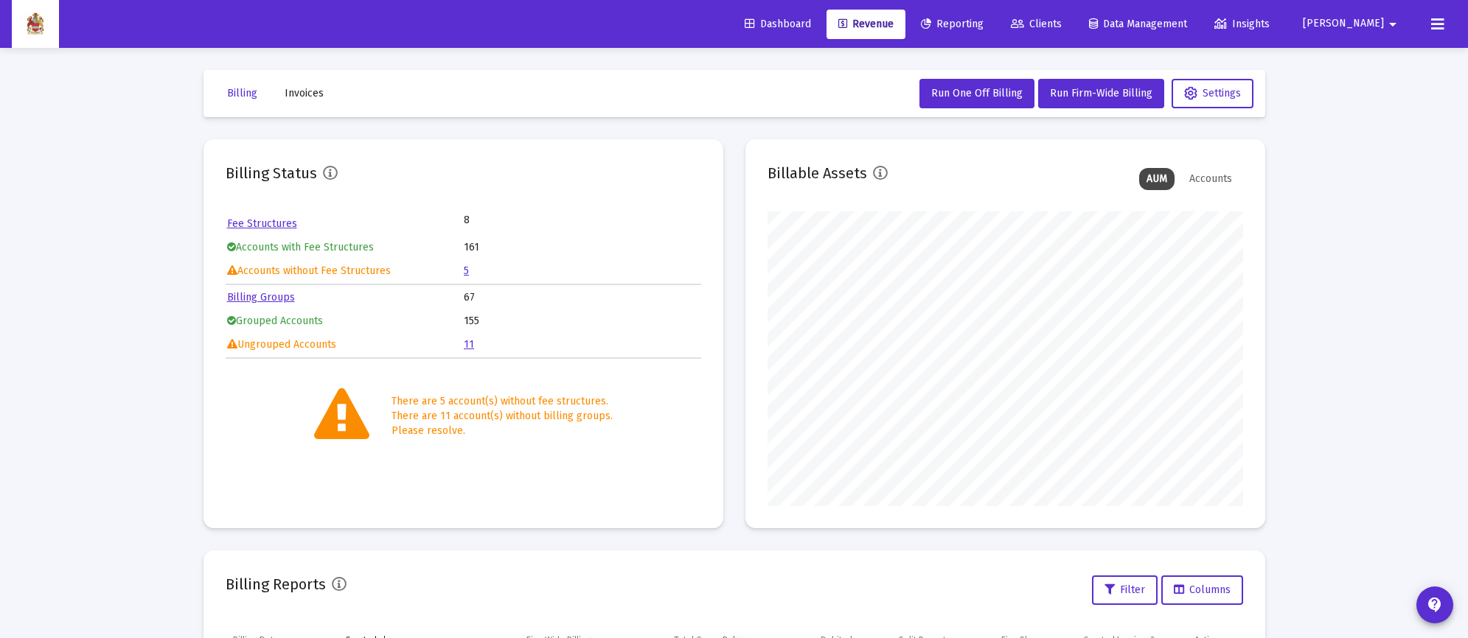
scroll to position [294, 475]
click at [811, 18] on span "Dashboard" at bounding box center [777, 24] width 66 height 13
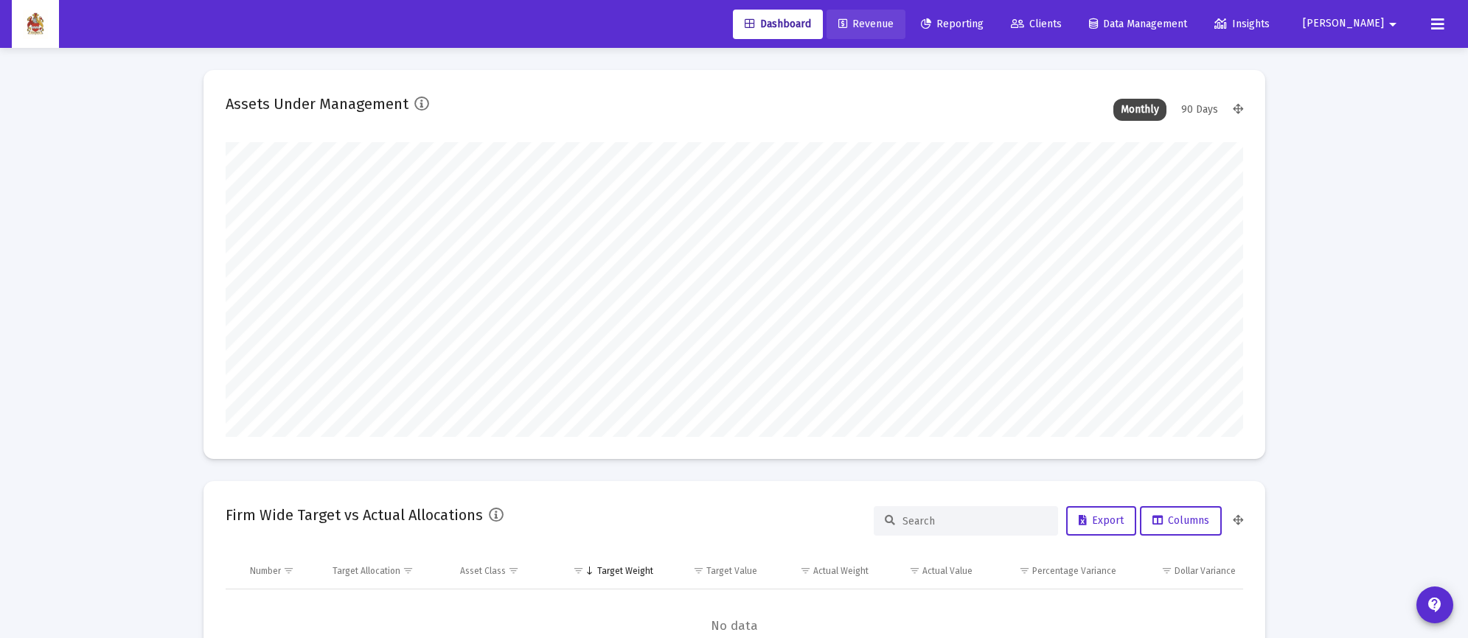
click at [893, 18] on span "Revenue" at bounding box center [865, 24] width 55 height 13
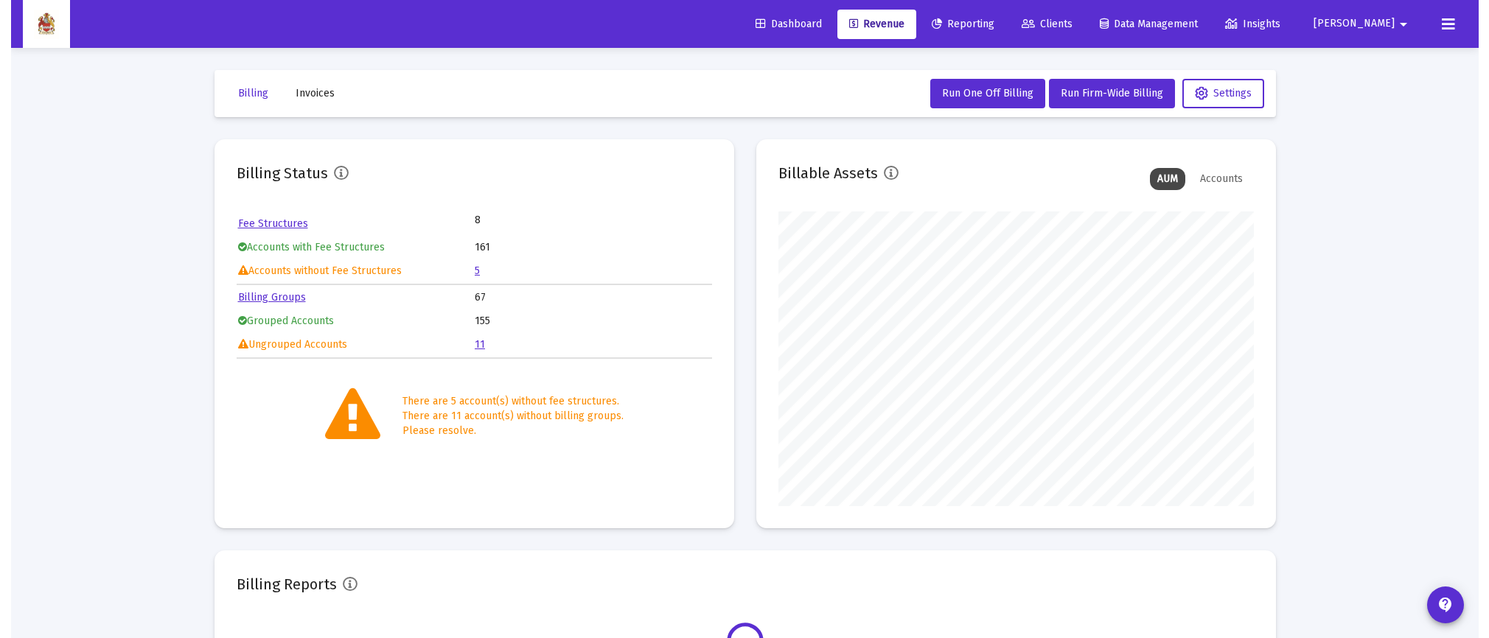
scroll to position [294, 475]
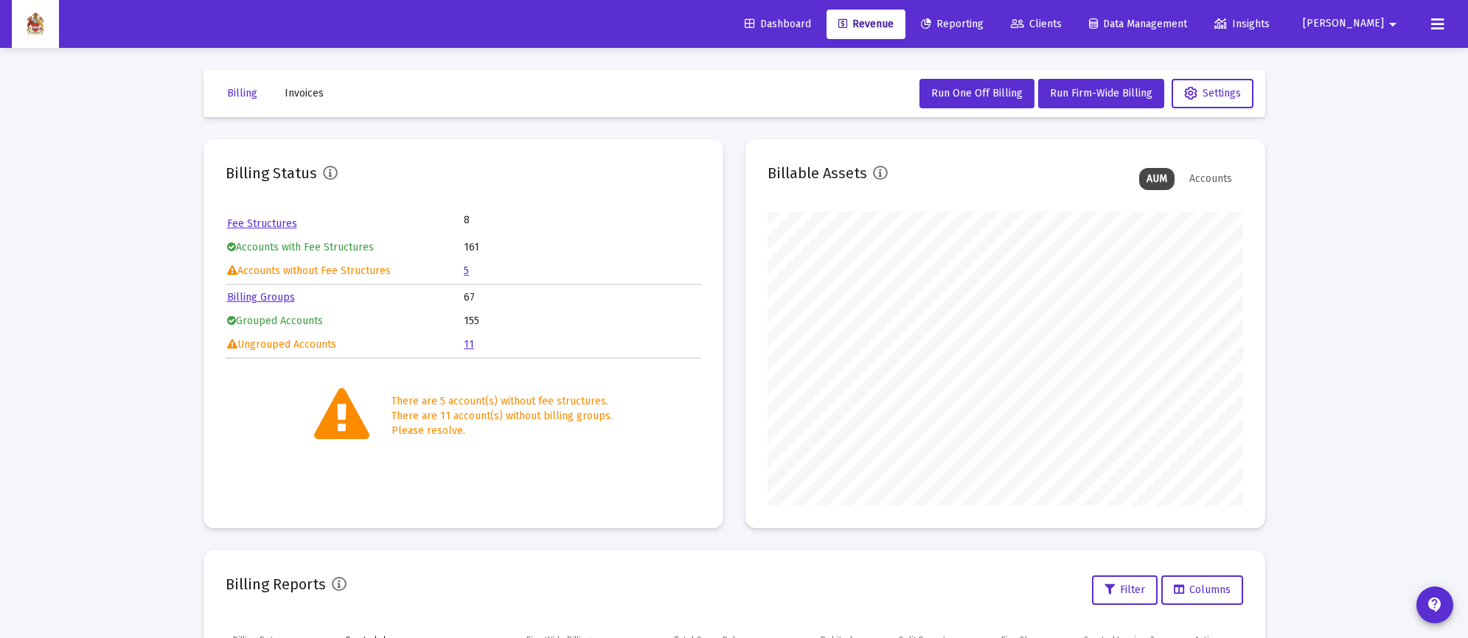
click at [1061, 21] on span "Clients" at bounding box center [1036, 24] width 51 height 13
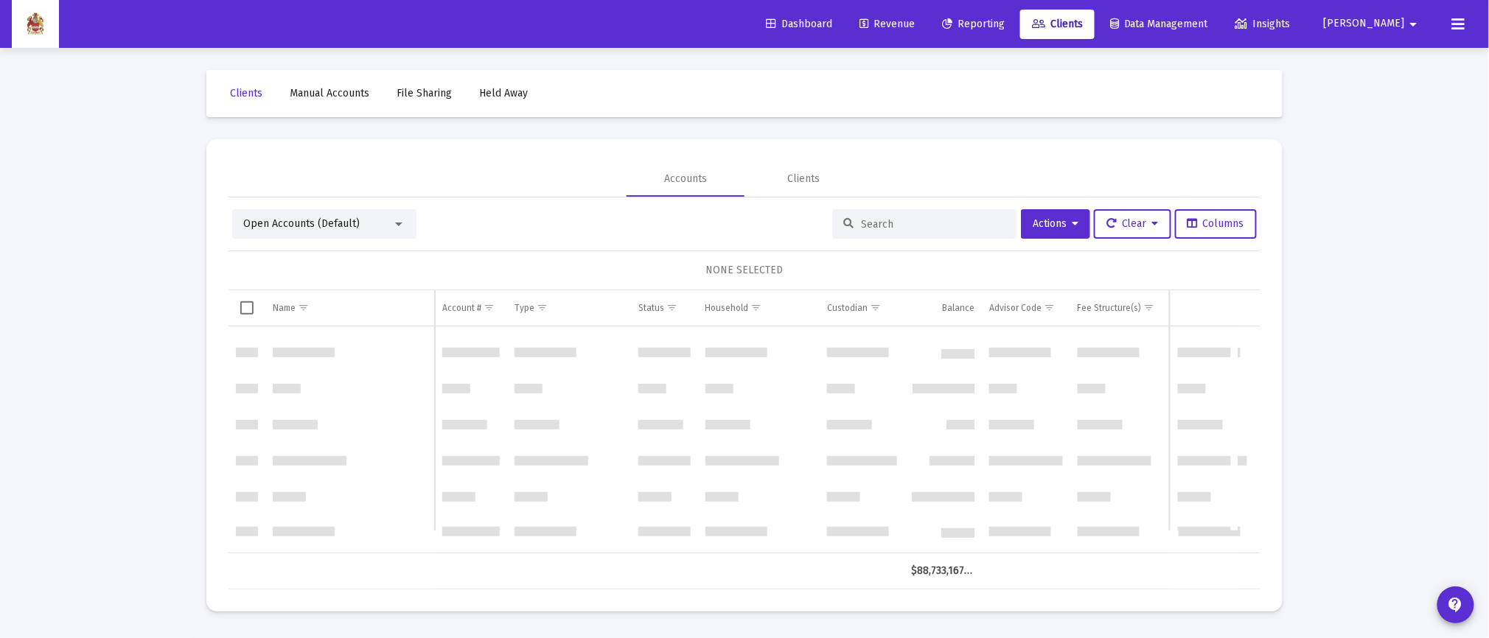
scroll to position [2951, 0]
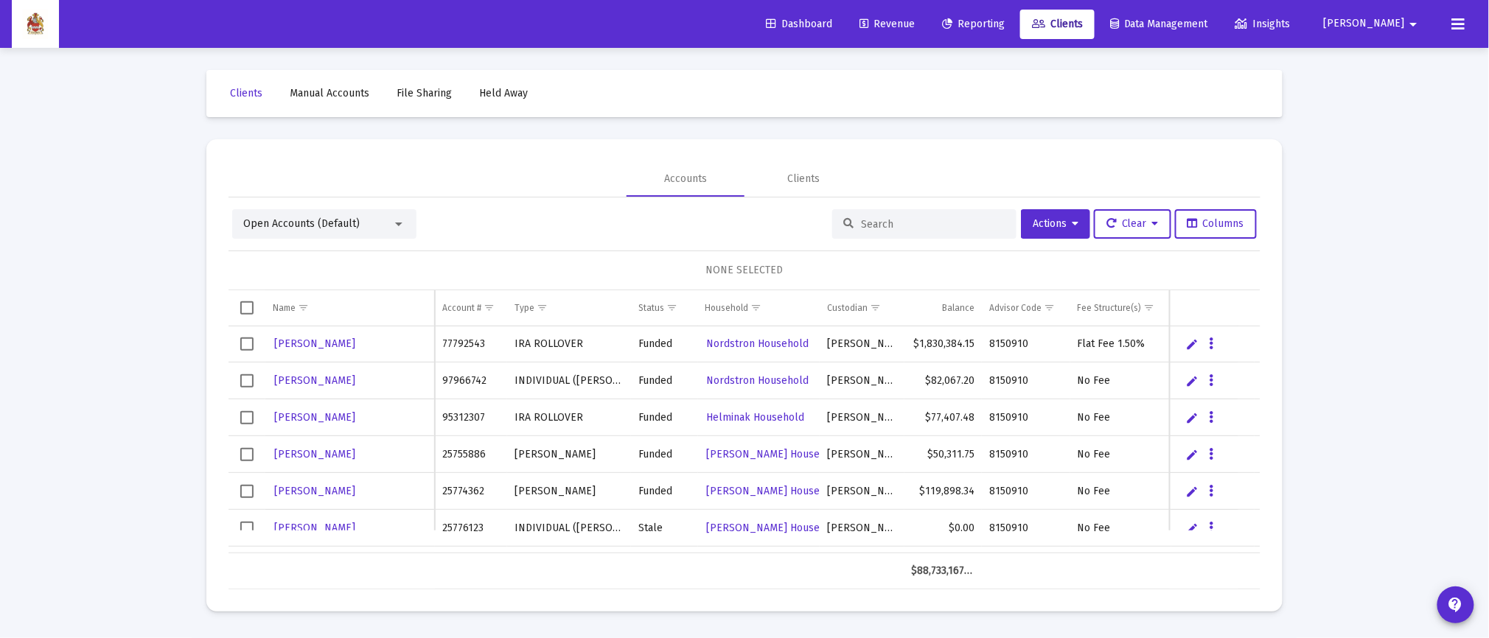
click at [873, 212] on div at bounding box center [924, 223] width 184 height 29
click at [873, 222] on input at bounding box center [933, 224] width 144 height 13
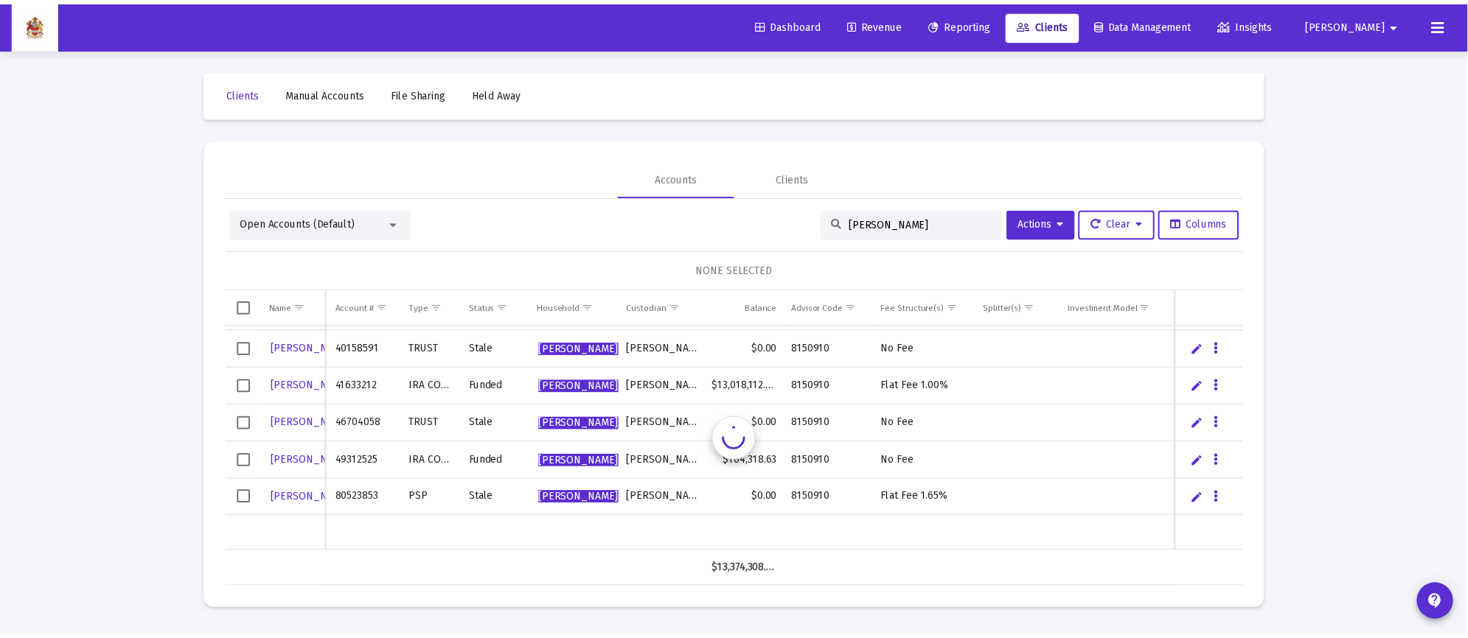
scroll to position [0, 0]
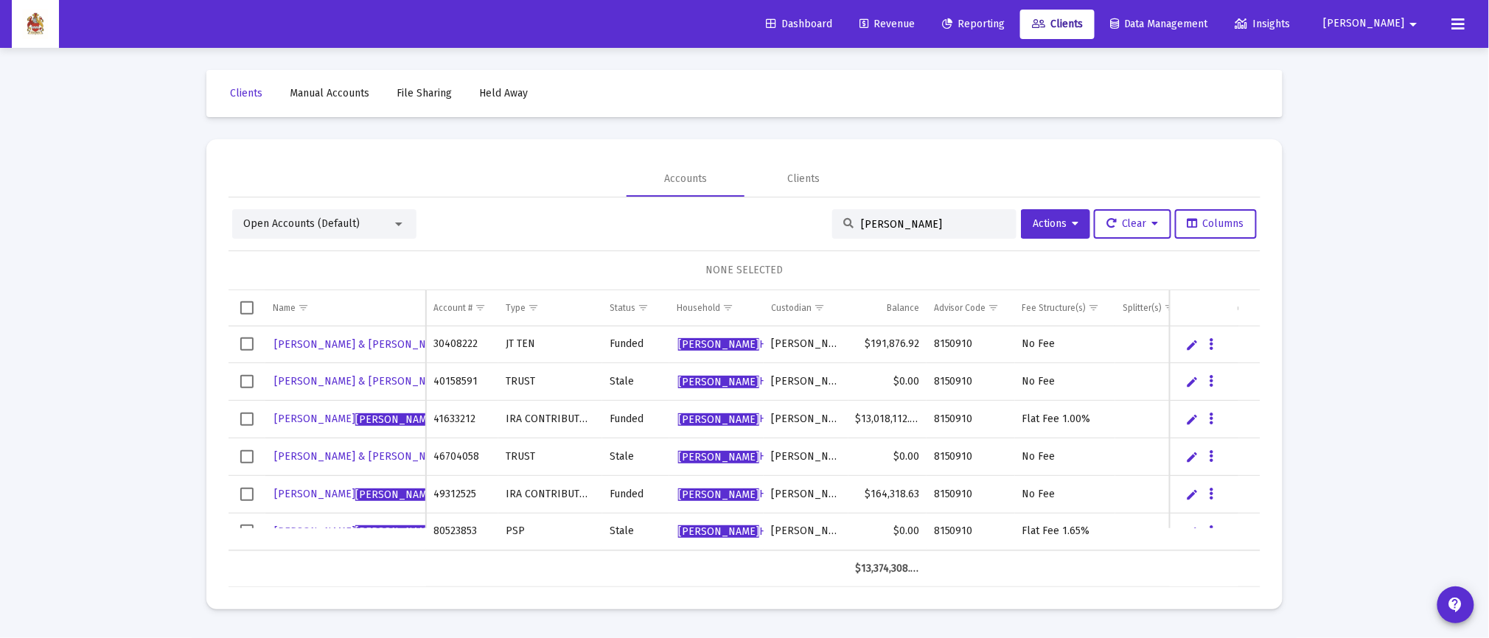
type input "[PERSON_NAME]"
click at [244, 419] on span "Select row" at bounding box center [246, 419] width 13 height 13
click at [1215, 422] on button "Data grid" at bounding box center [1211, 419] width 13 height 13
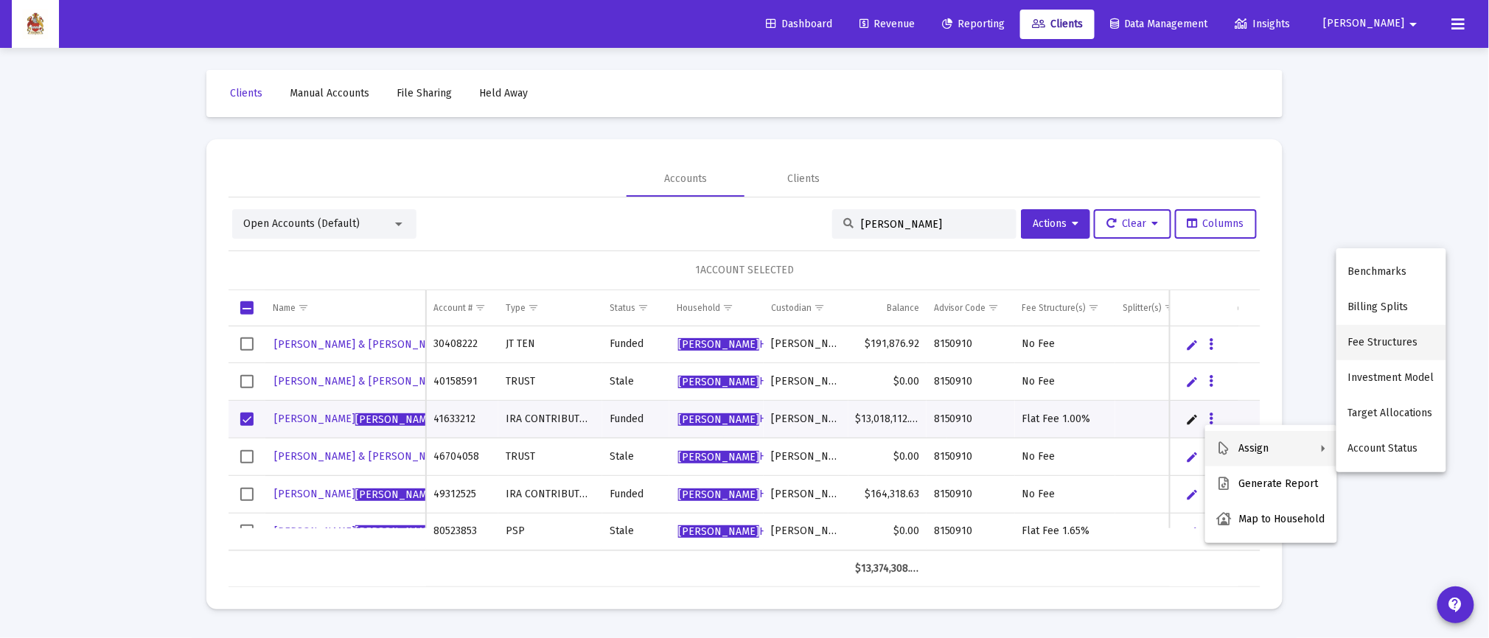
click at [1363, 343] on button "Fee Structures" at bounding box center [1391, 342] width 110 height 35
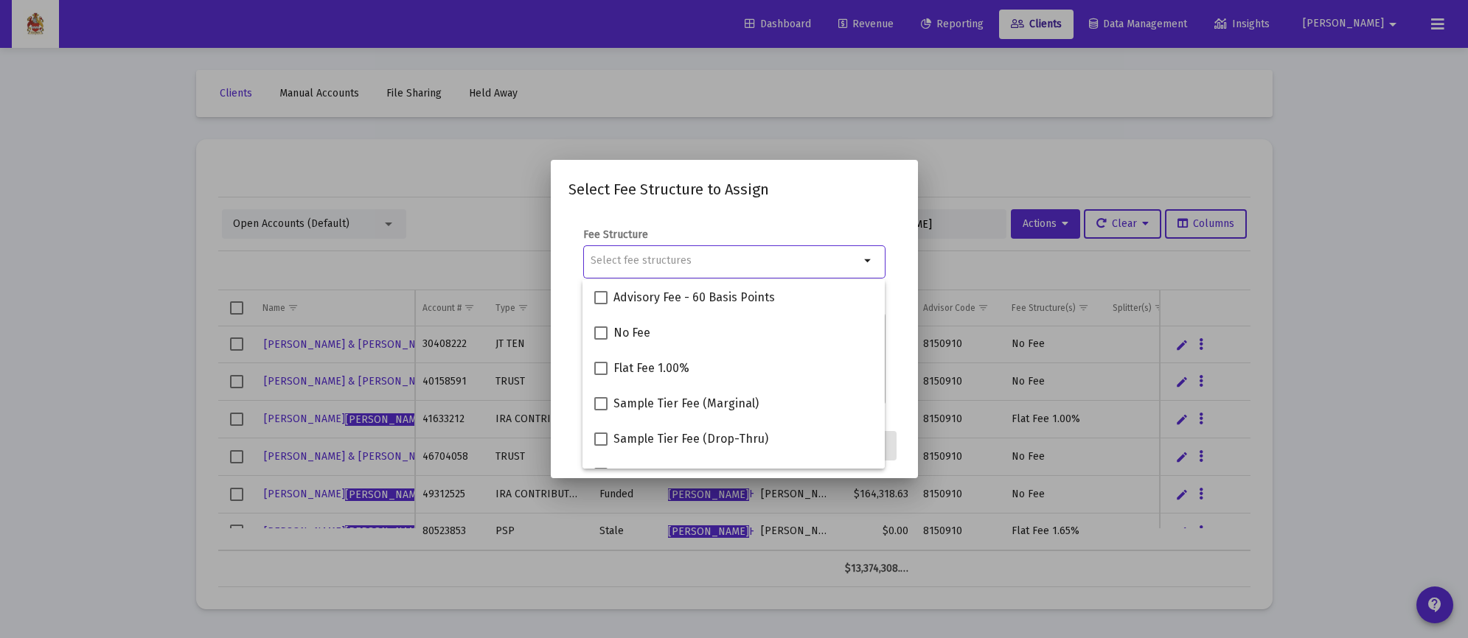
click at [952, 170] on div at bounding box center [734, 319] width 1468 height 638
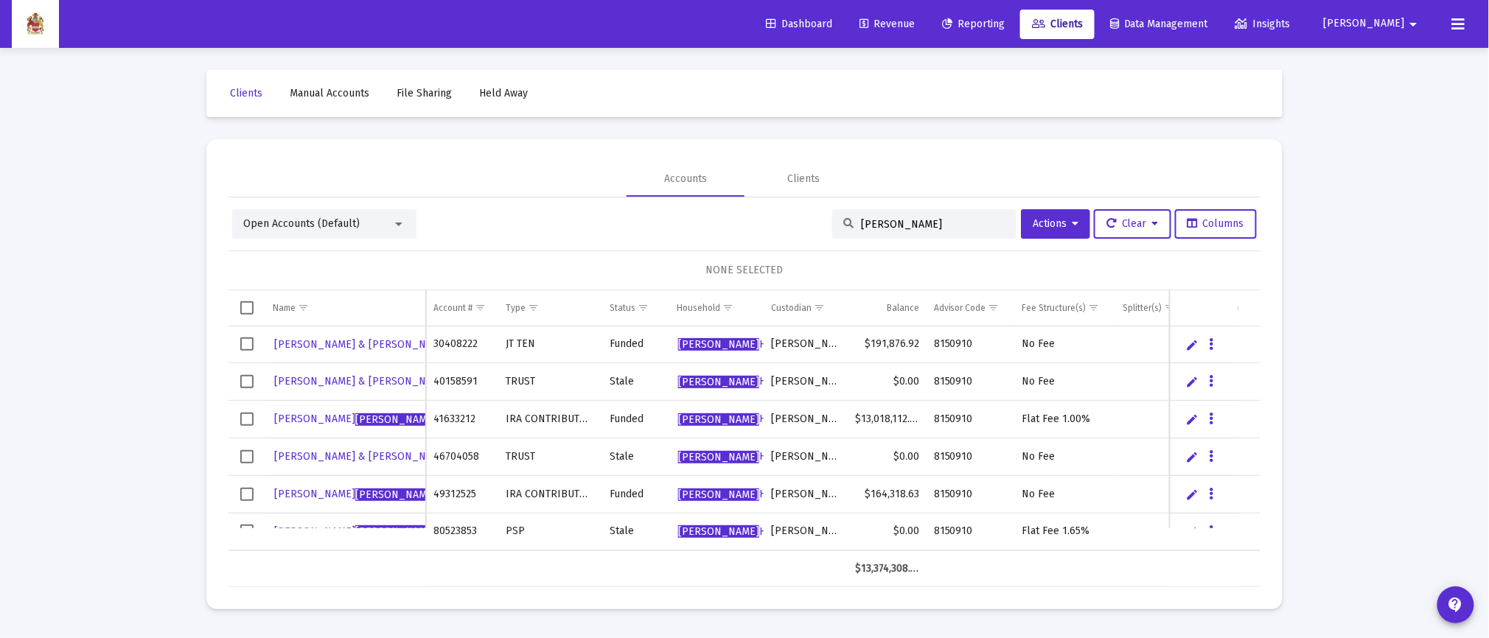
click at [1476, 27] on div "Dashboard Revenue Reporting Clients Data Management Insights [PERSON_NAME] arro…" at bounding box center [744, 24] width 1465 height 48
click at [1397, 18] on span "[PERSON_NAME]" at bounding box center [1364, 24] width 81 height 13
click at [1401, 60] on span "Settings" at bounding box center [1408, 62] width 43 height 35
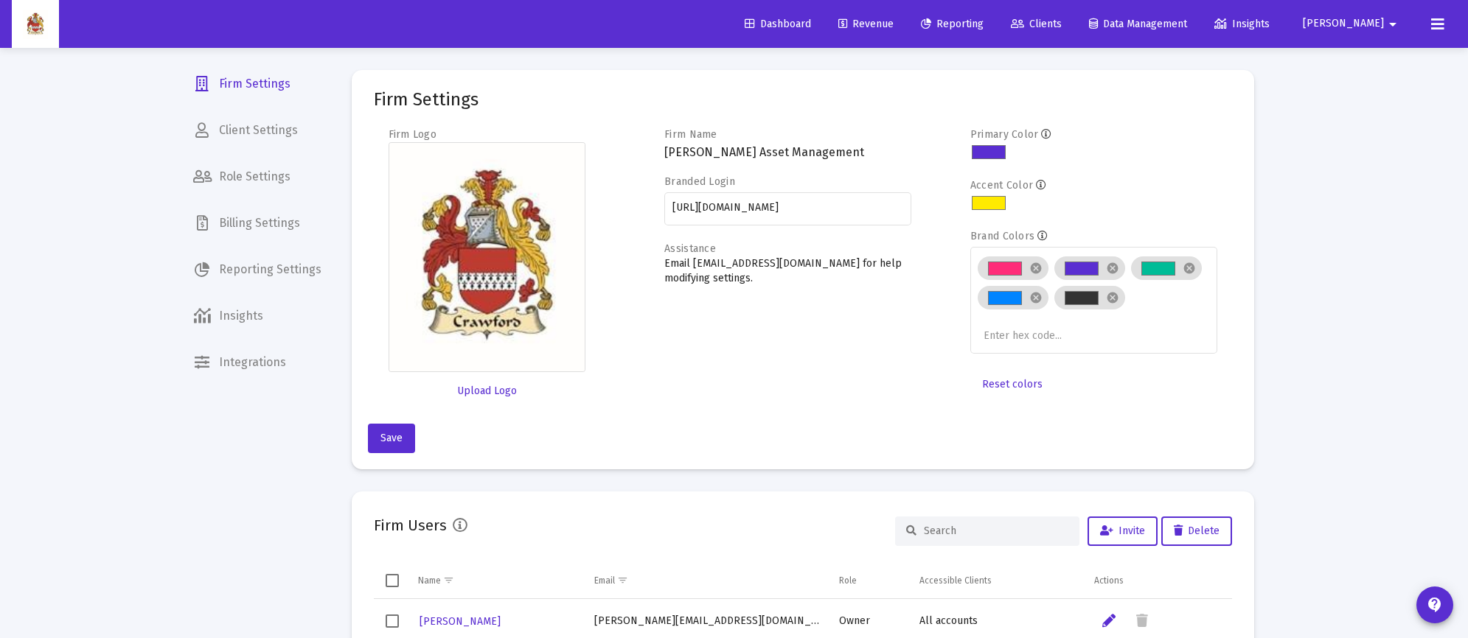
click at [238, 220] on span "Billing Settings" at bounding box center [257, 223] width 152 height 35
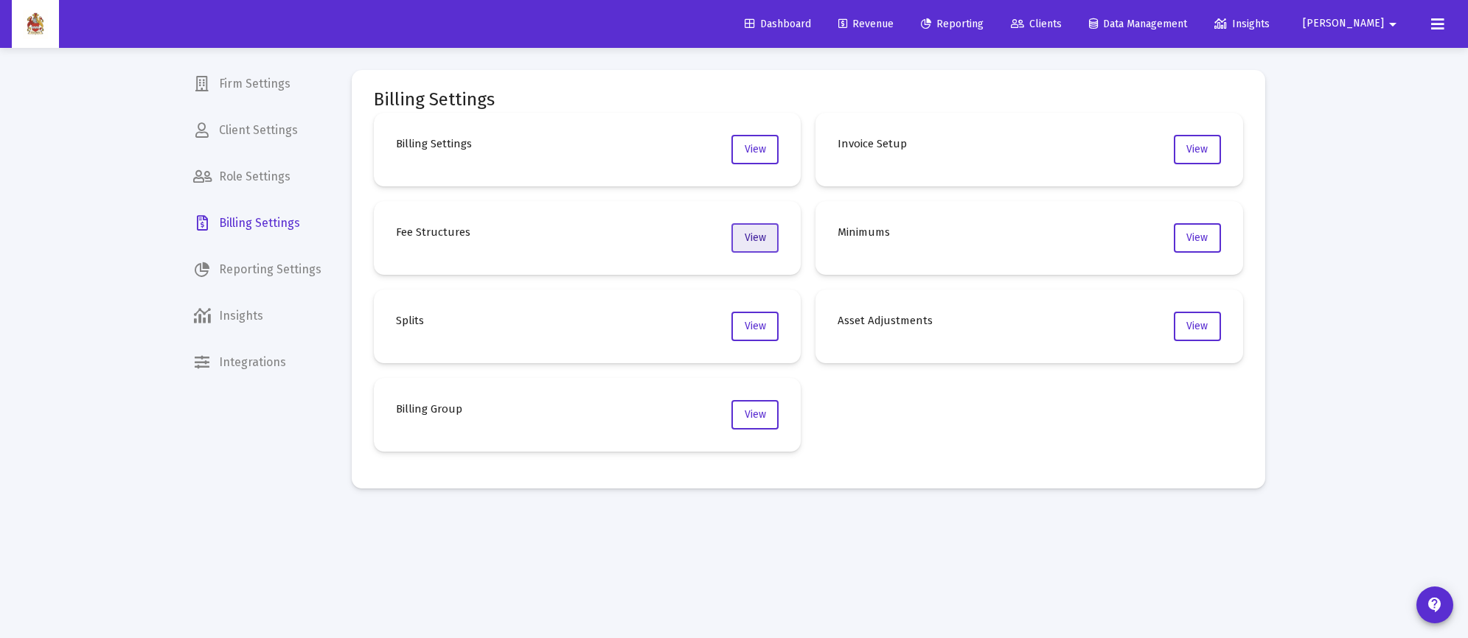
click at [756, 239] on span "View" at bounding box center [754, 237] width 21 height 13
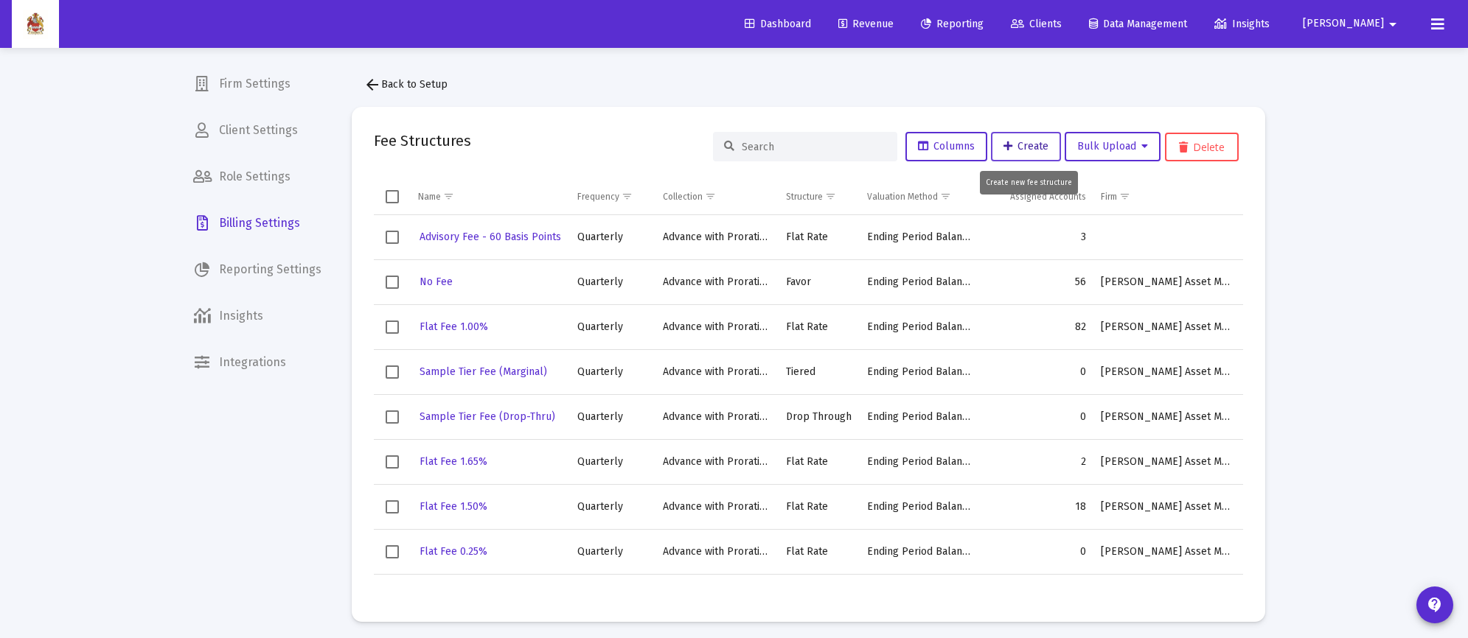
click at [1025, 141] on span "Create" at bounding box center [1025, 146] width 45 height 13
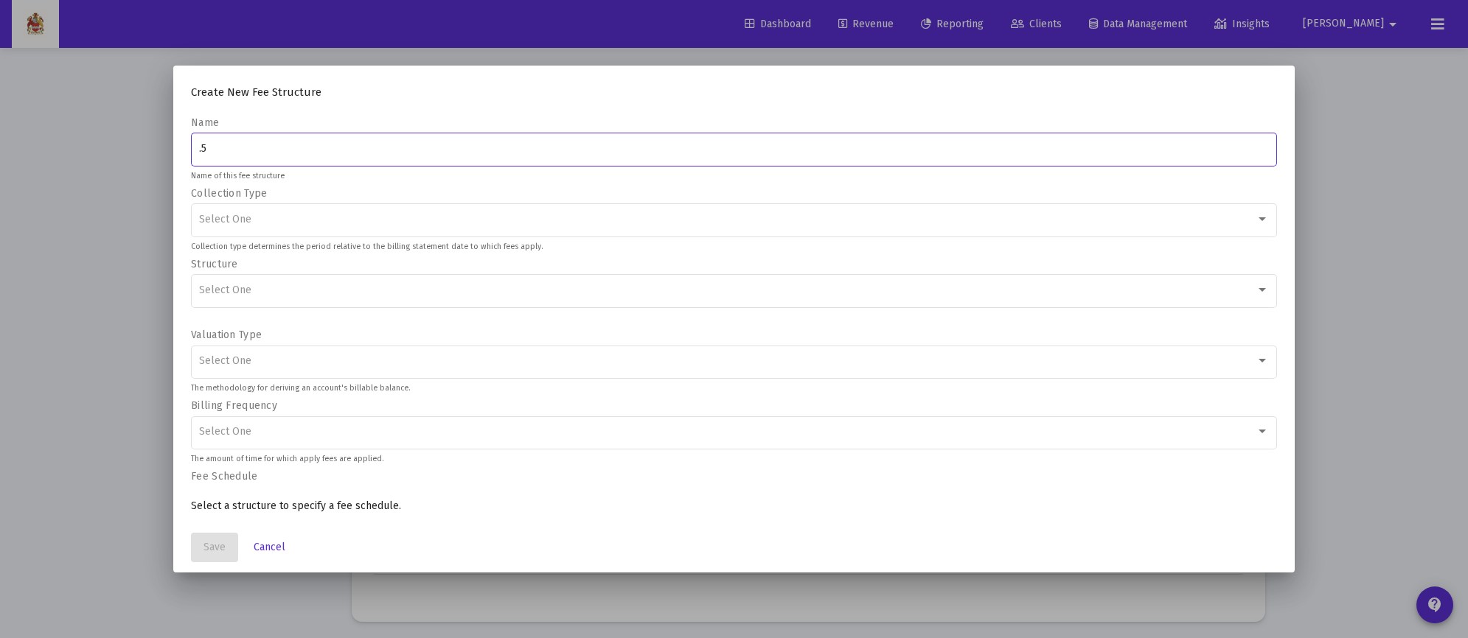
type input ".50"
drag, startPoint x: 226, startPoint y: 146, endPoint x: 186, endPoint y: 184, distance: 55.3
click at [184, 158] on mat-dialog-content "Name .50 Name of this fee structure Collection Type Select One Collection type …" at bounding box center [733, 319] width 1121 height 407
click at [267, 548] on span "Cancel" at bounding box center [270, 547] width 32 height 13
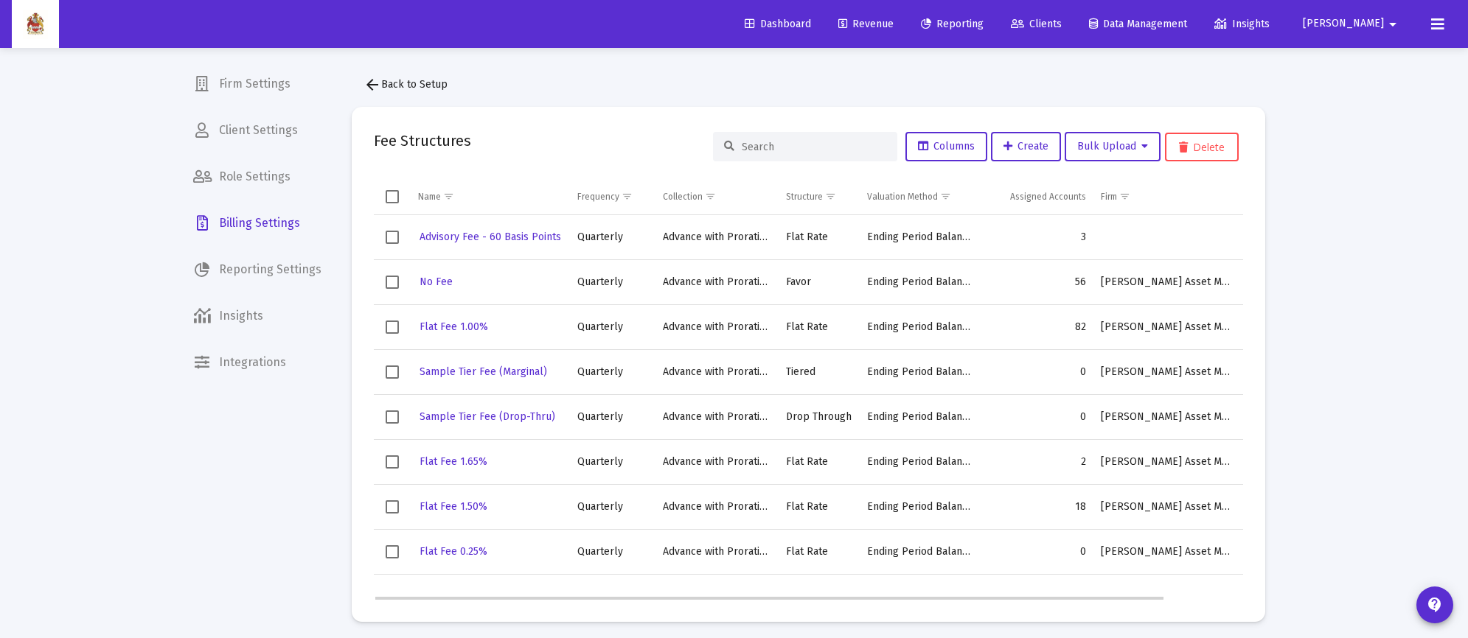
click at [394, 234] on span "Select row" at bounding box center [392, 237] width 13 height 13
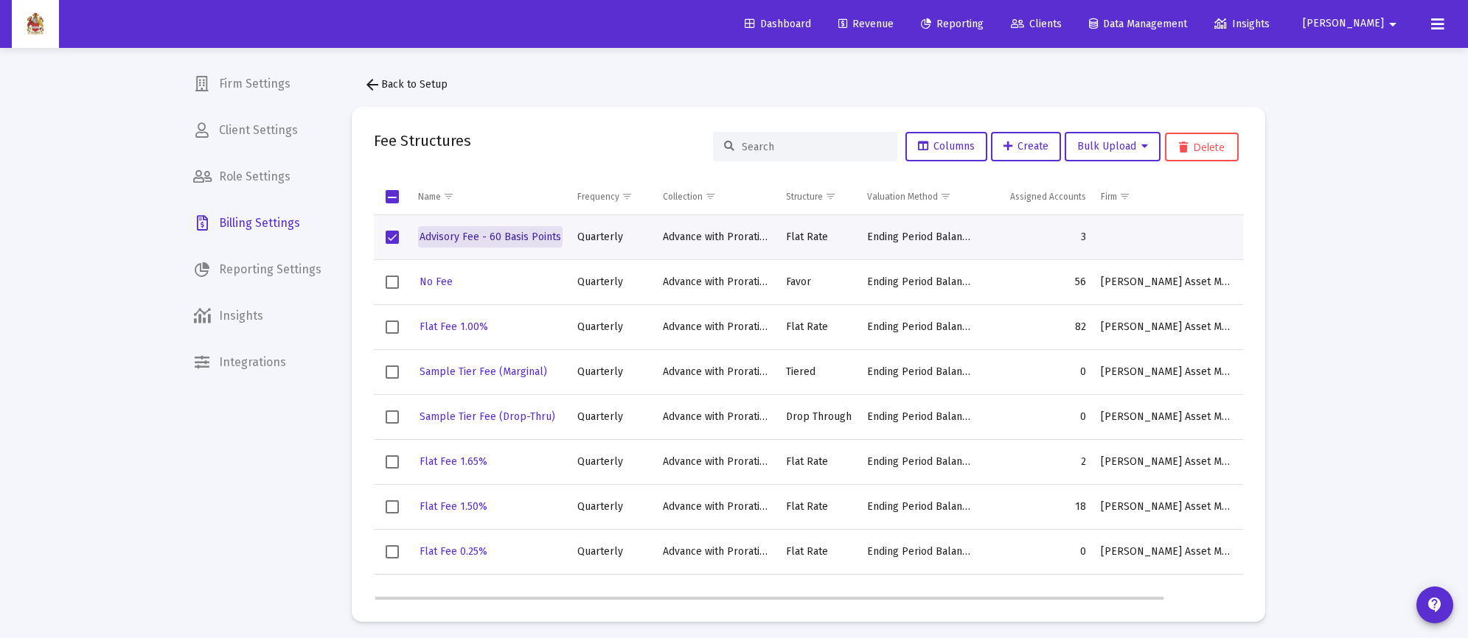
click at [493, 239] on span "Advisory Fee - 60 Basis Points" at bounding box center [490, 237] width 142 height 13
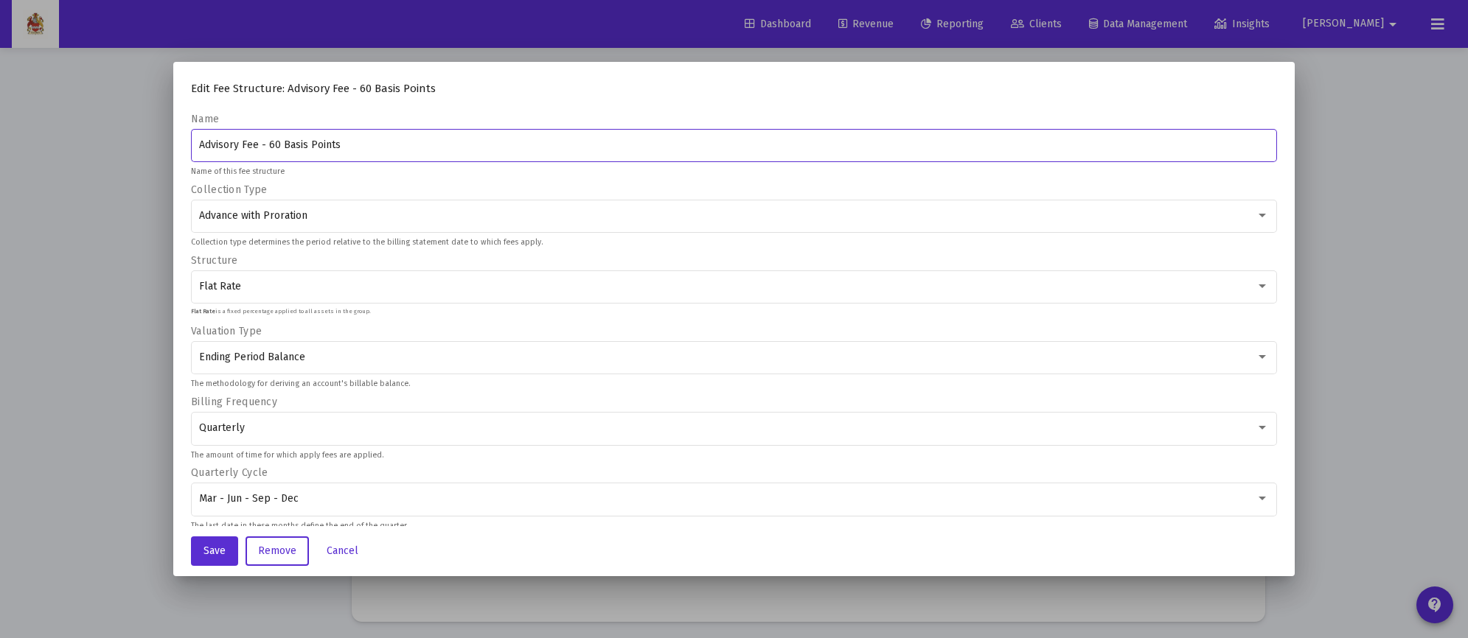
drag, startPoint x: 261, startPoint y: 140, endPoint x: 271, endPoint y: 141, distance: 10.3
click at [271, 141] on input "Advisory Fee - 60 Basis Points" at bounding box center [734, 145] width 1070 height 12
type input "Advisory Fee - 50 Basis Points"
click at [194, 552] on button "Save" at bounding box center [214, 551] width 47 height 29
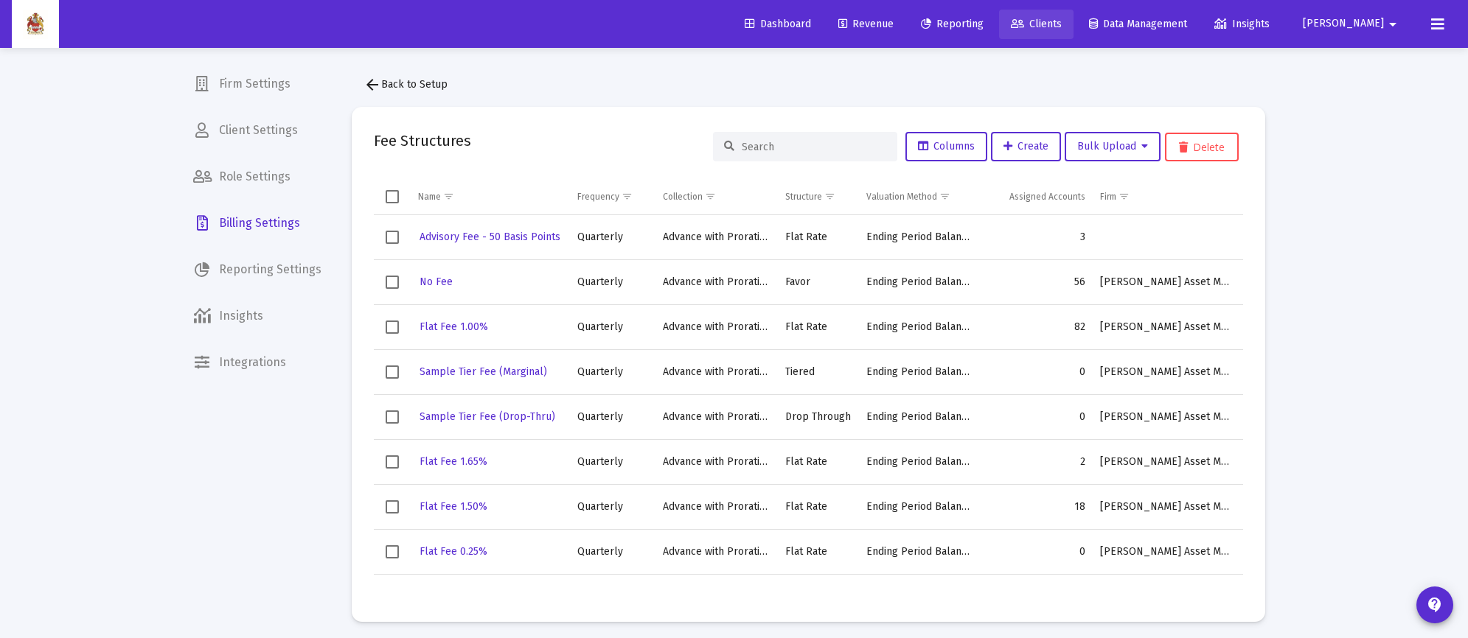
click at [1061, 20] on span "Clients" at bounding box center [1036, 24] width 51 height 13
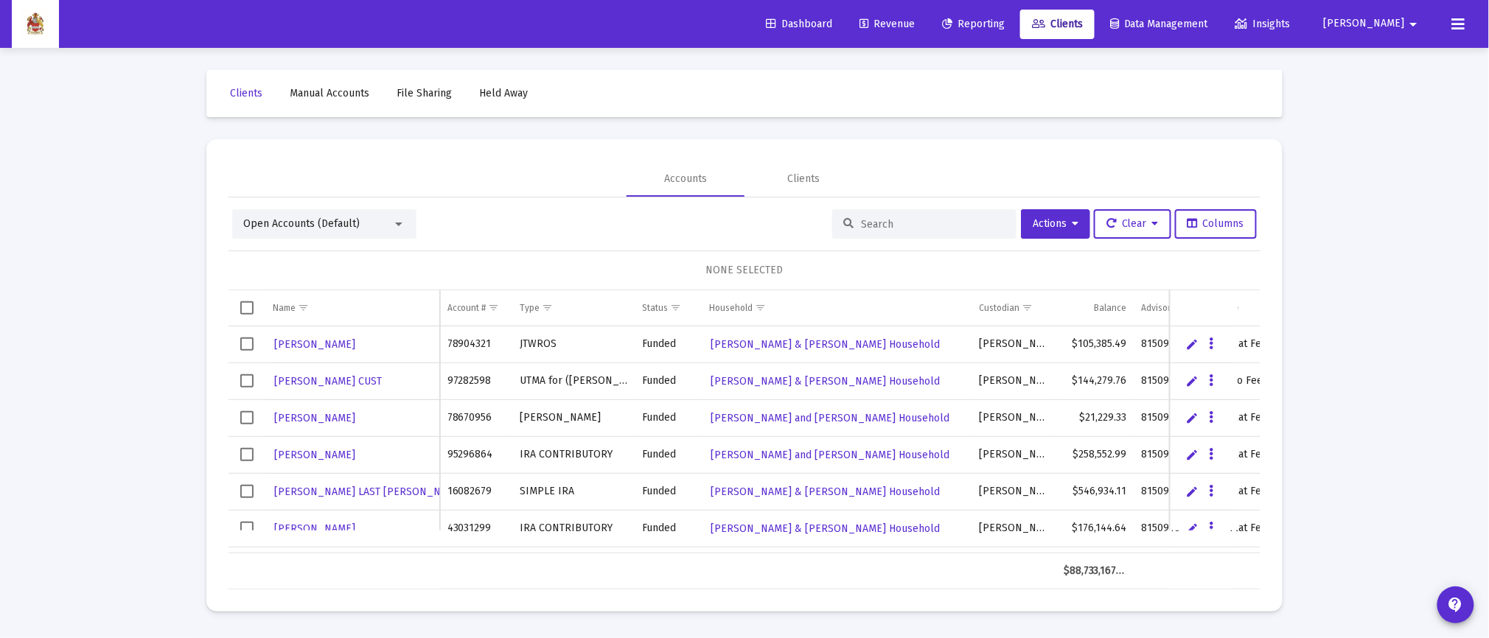
click at [882, 220] on input at bounding box center [933, 224] width 144 height 13
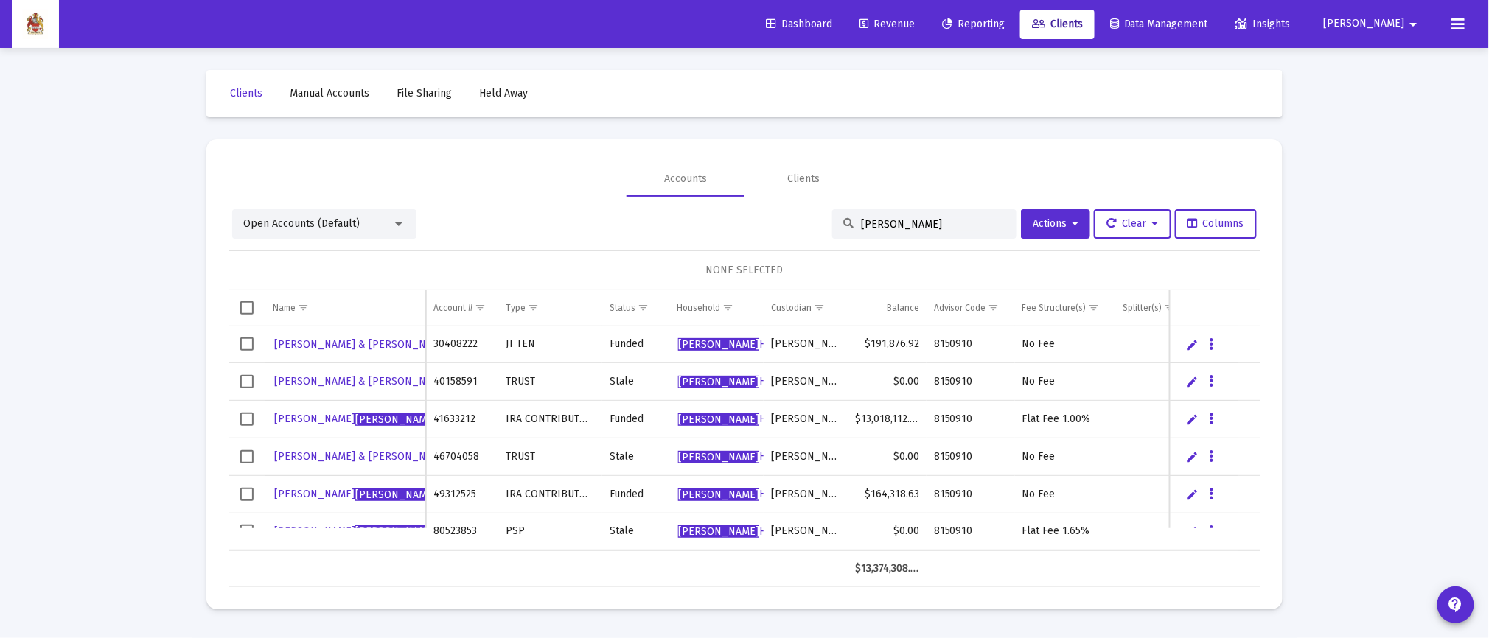
scroll to position [17, 0]
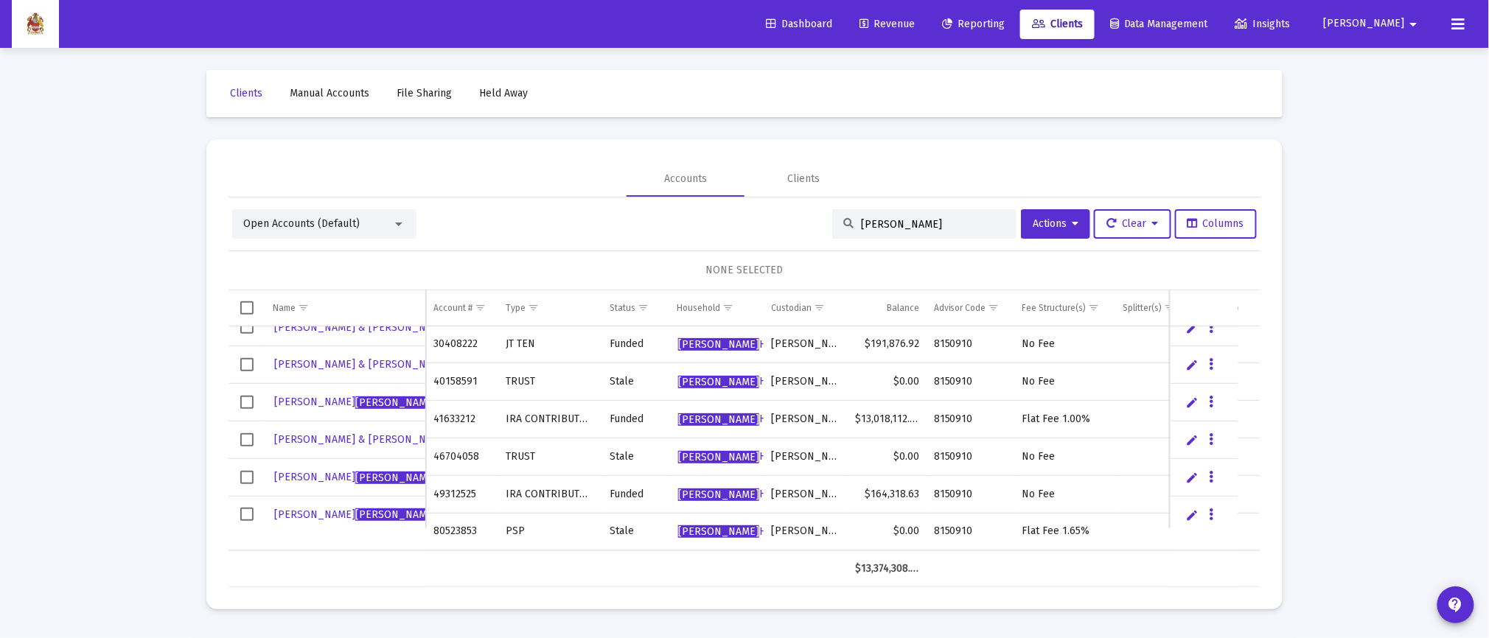
type input "[PERSON_NAME]"
click at [249, 400] on span "Select row" at bounding box center [246, 402] width 13 height 13
click at [1212, 402] on icon "Data grid" at bounding box center [1212, 403] width 4 height 18
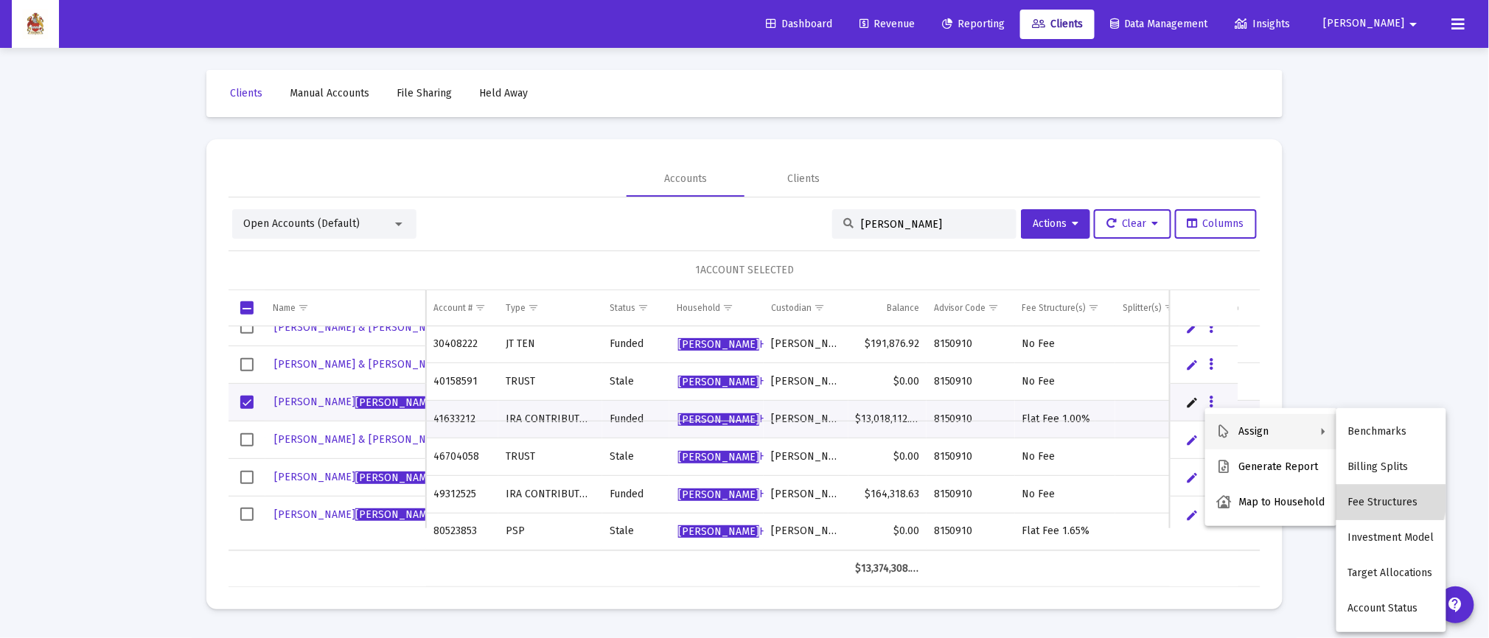
click at [1374, 498] on button "Fee Structures" at bounding box center [1391, 502] width 110 height 35
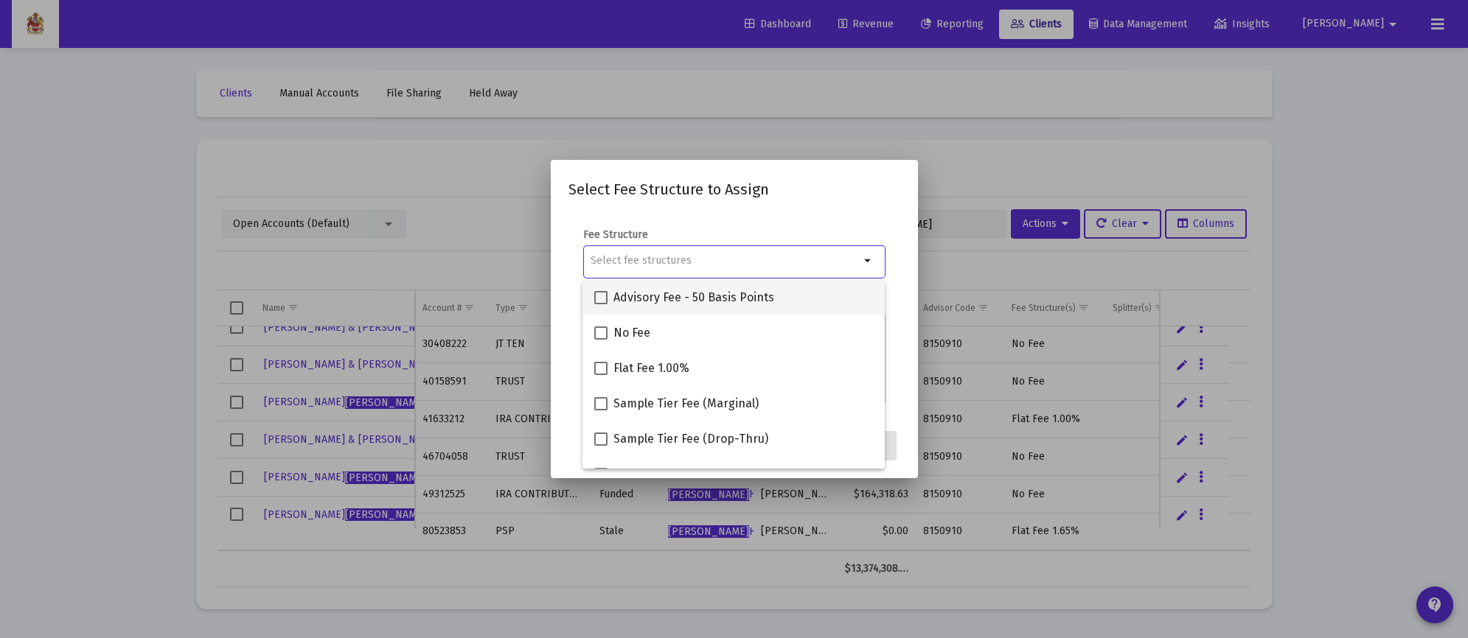
click at [601, 297] on span at bounding box center [600, 297] width 13 height 13
click at [601, 304] on input "Advisory Fee - 50 Basis Points" at bounding box center [600, 304] width 1 height 1
checkbox input "true"
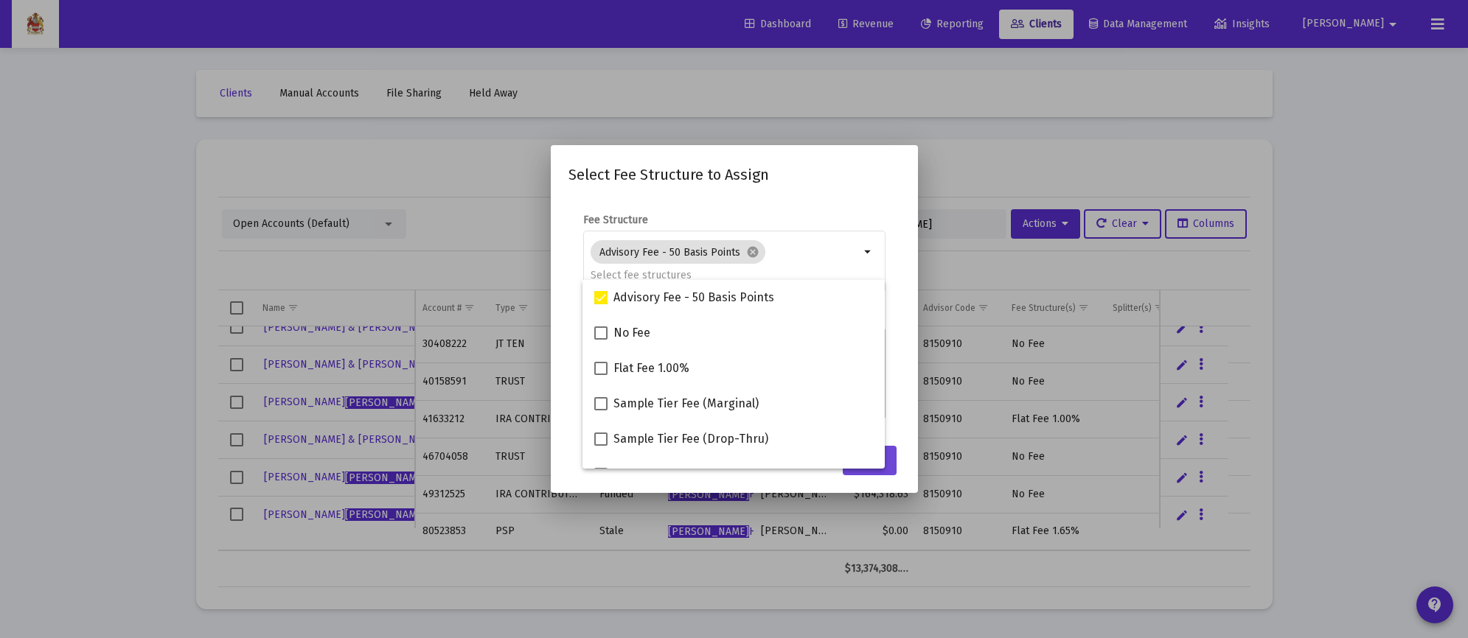
click at [888, 467] on button "Assign" at bounding box center [870, 460] width 54 height 29
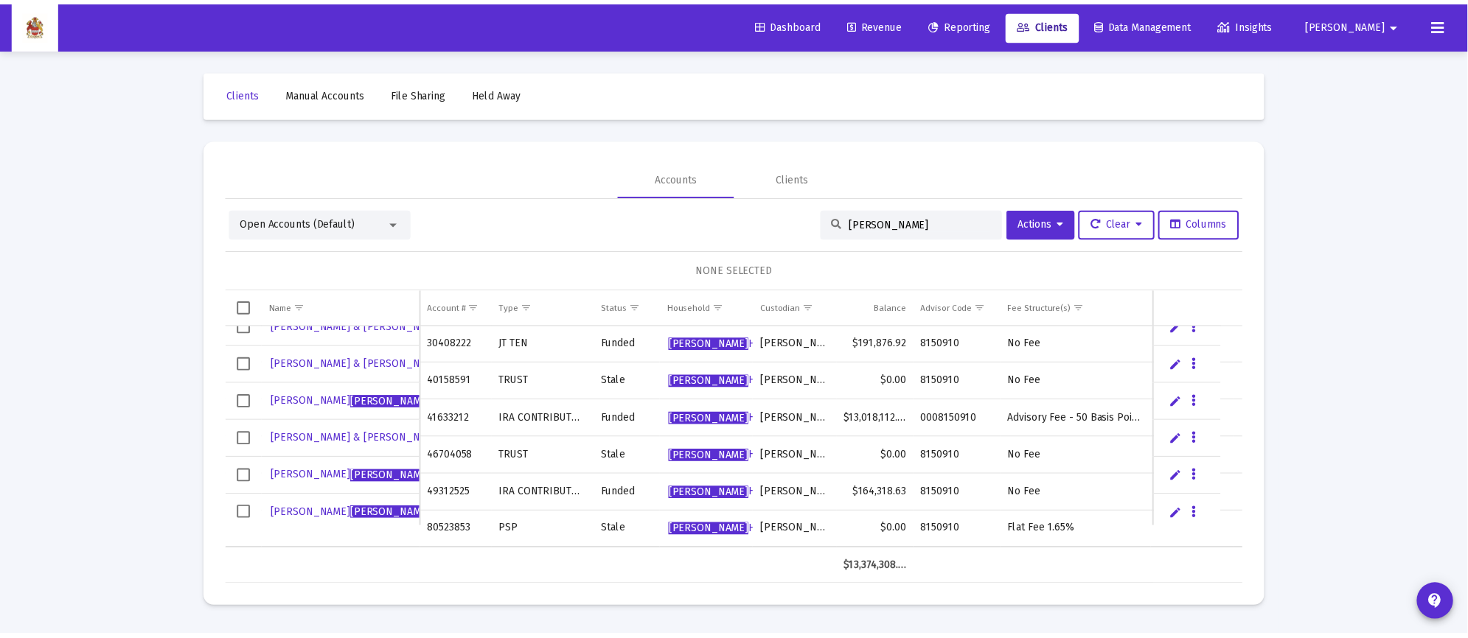
scroll to position [0, 0]
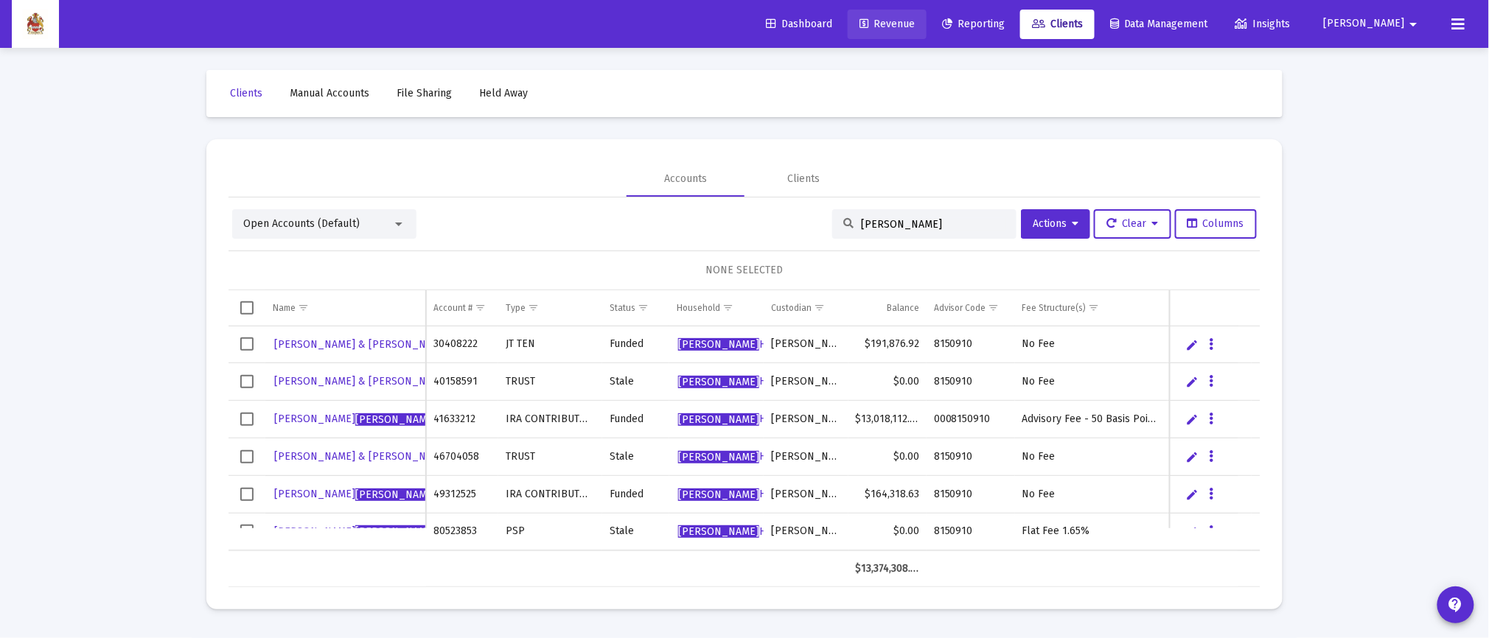
click at [915, 22] on span "Revenue" at bounding box center [886, 24] width 55 height 13
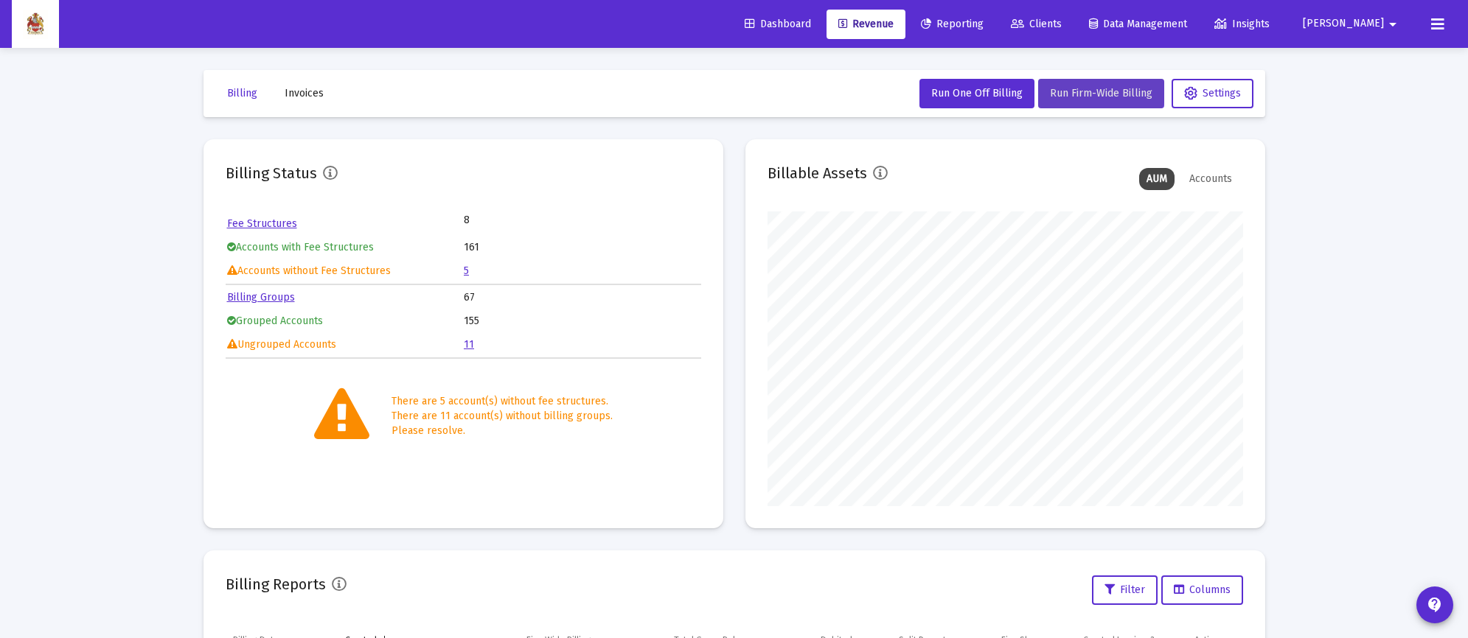
click at [1097, 85] on button "Run Firm-Wide Billing" at bounding box center [1101, 93] width 126 height 29
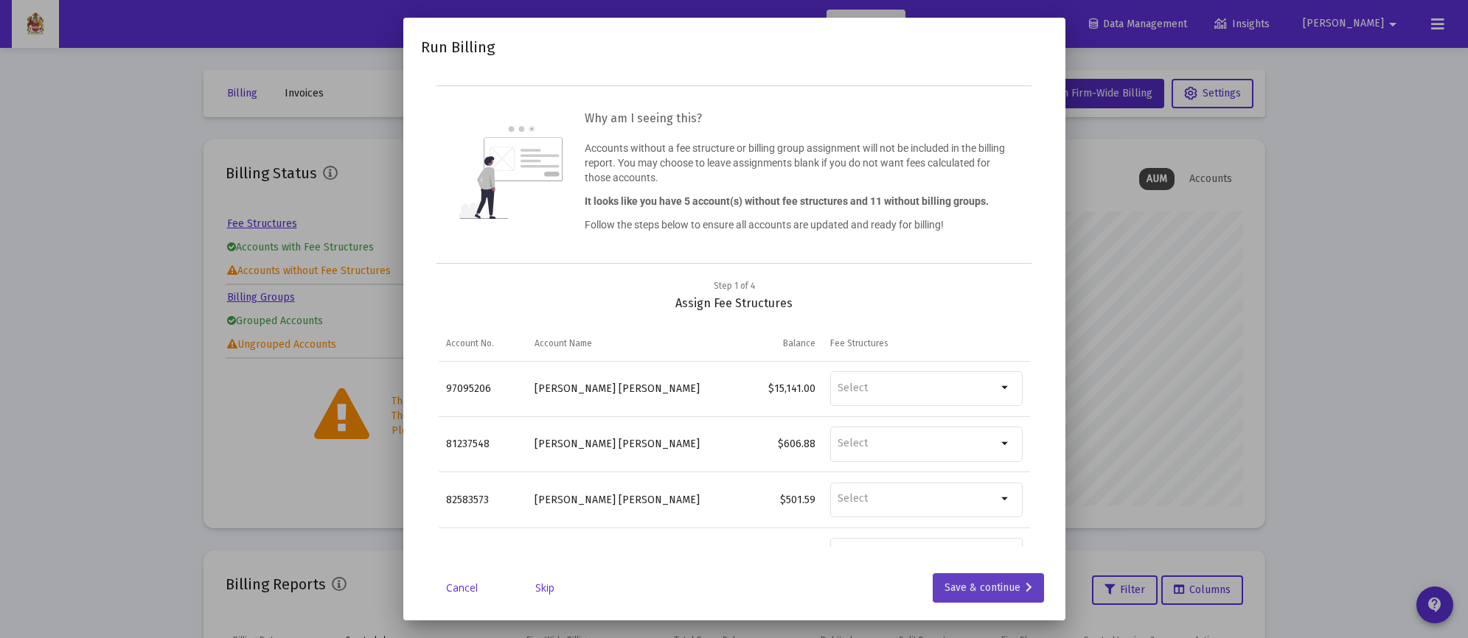
click at [972, 590] on div "Save & continue" at bounding box center [988, 587] width 88 height 29
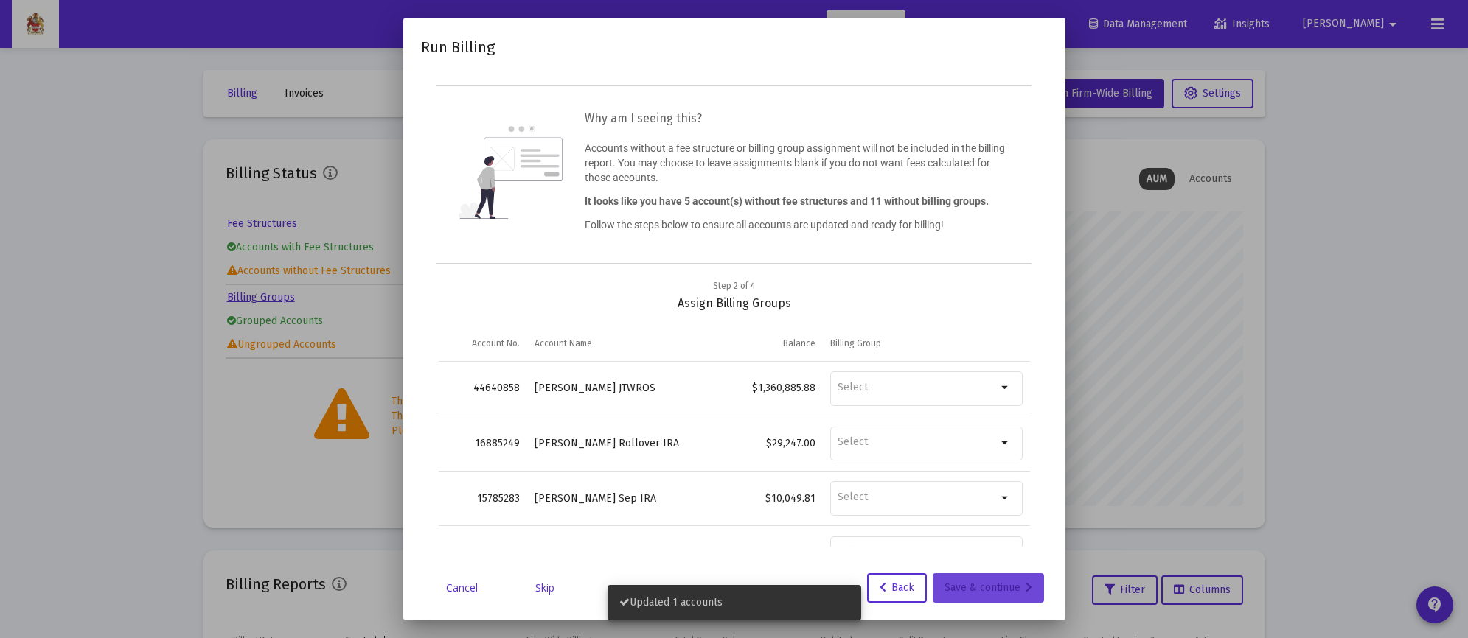
click at [983, 582] on div "Save & continue" at bounding box center [988, 587] width 88 height 29
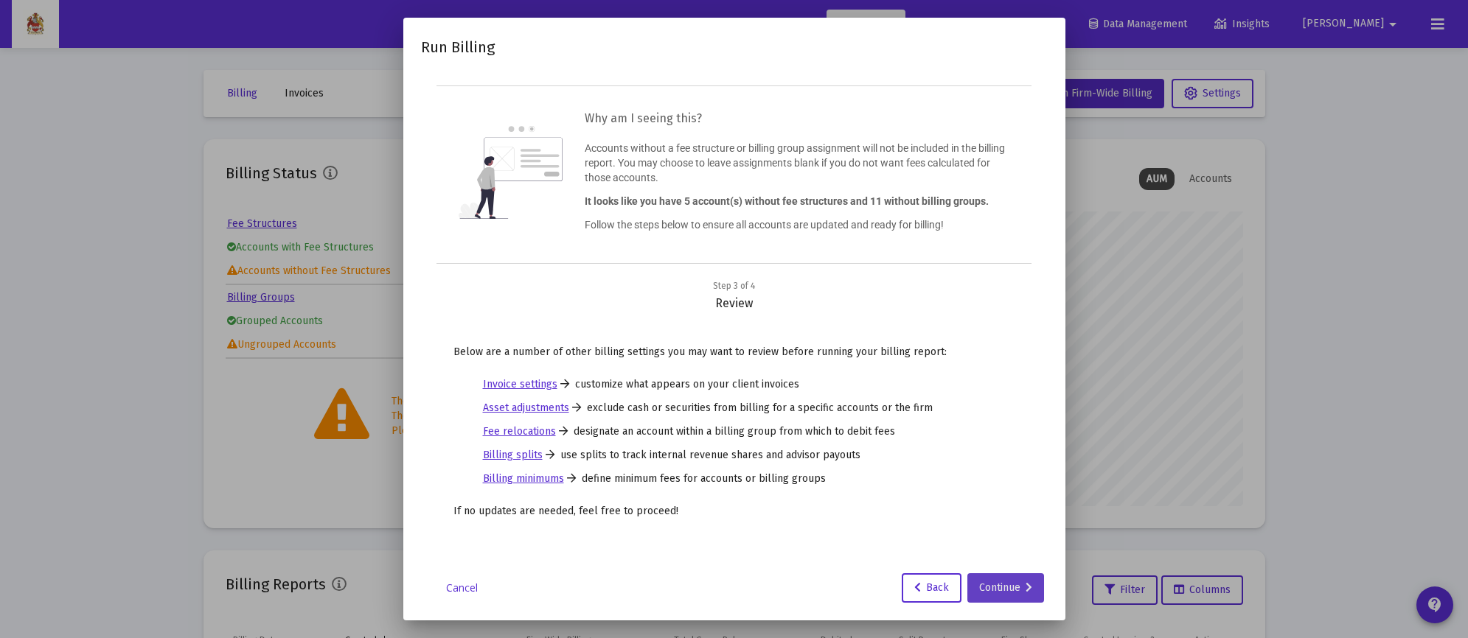
click at [1001, 590] on div "Continue" at bounding box center [1005, 587] width 53 height 29
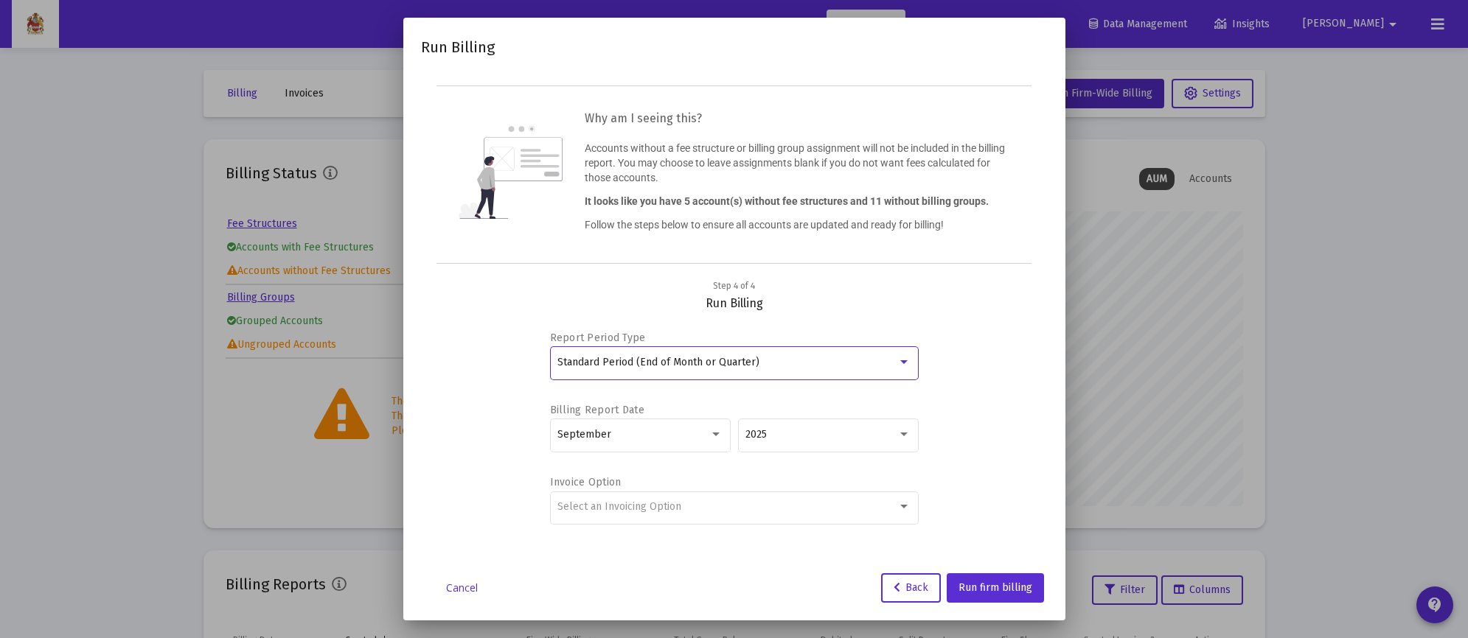
click at [852, 362] on div "Standard Period (End of Month or Quarter)" at bounding box center [727, 363] width 340 height 12
click at [705, 471] on div at bounding box center [734, 319] width 1468 height 638
click at [761, 512] on div "Select an Invoicing Option" at bounding box center [727, 507] width 340 height 12
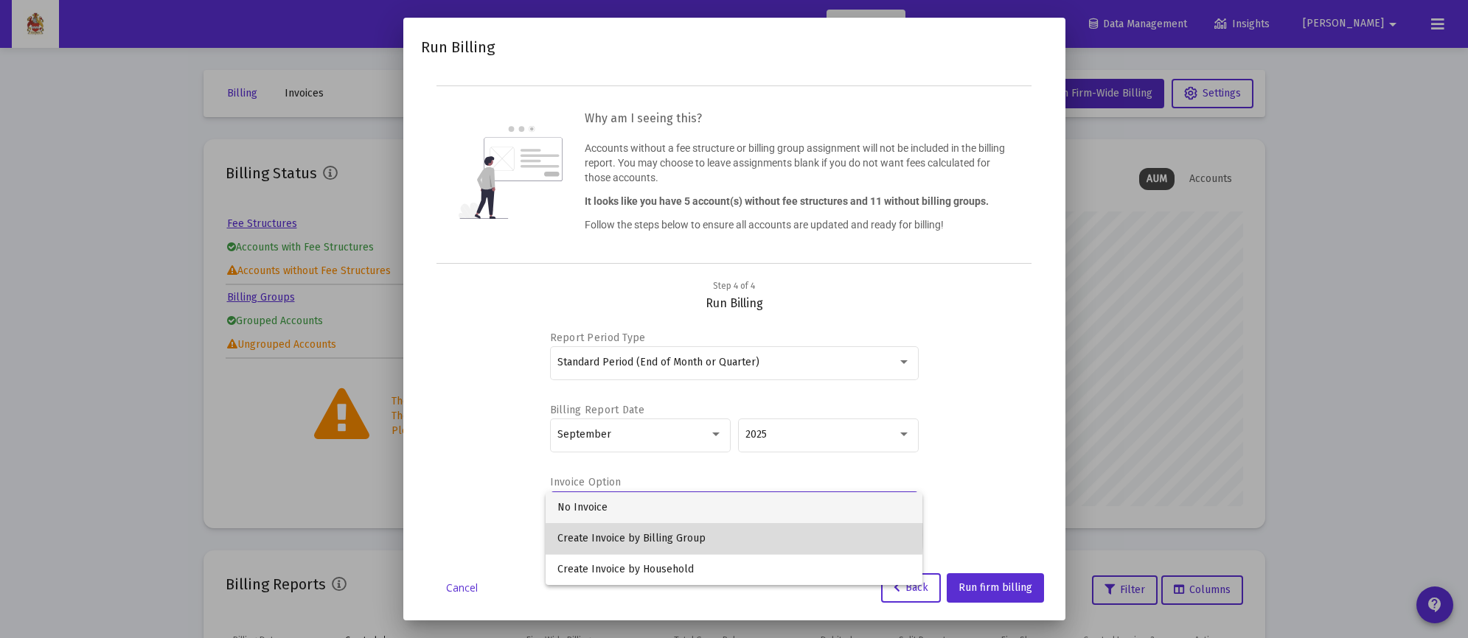
click at [697, 535] on span "Create Invoice by Billing Group" at bounding box center [733, 538] width 353 height 31
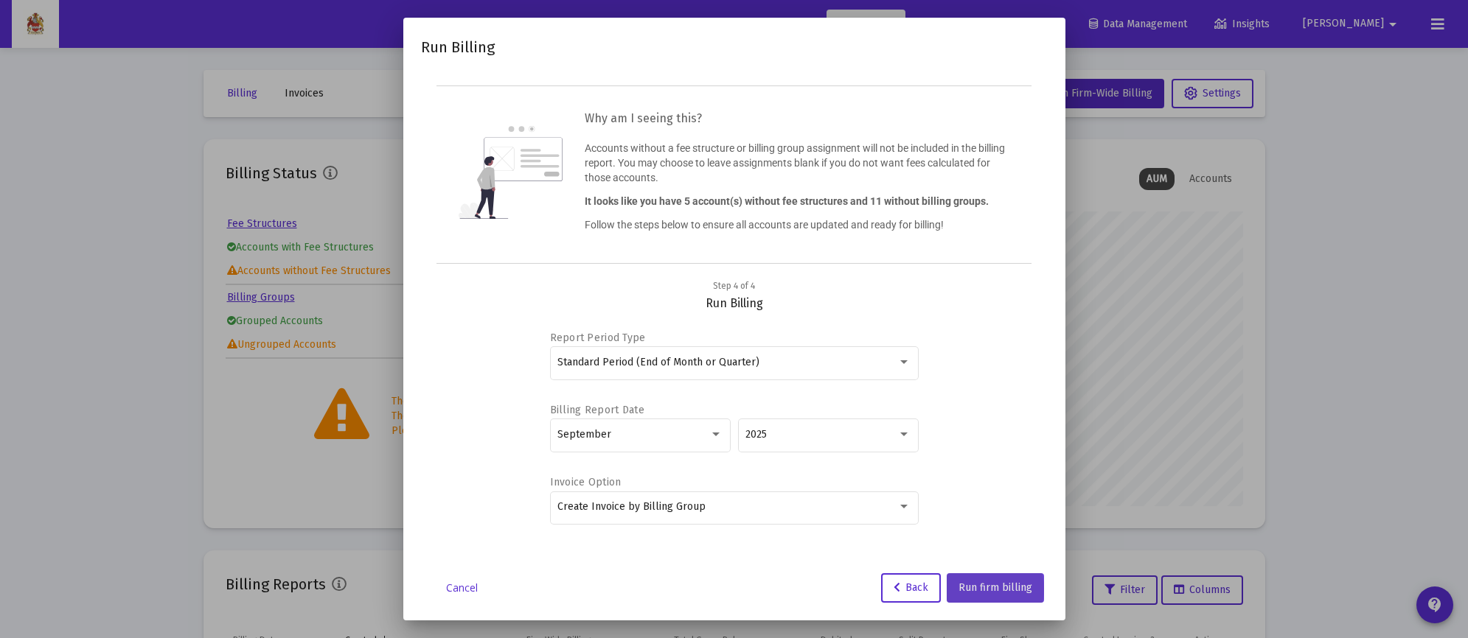
click at [981, 590] on span "Run firm billing" at bounding box center [995, 588] width 74 height 13
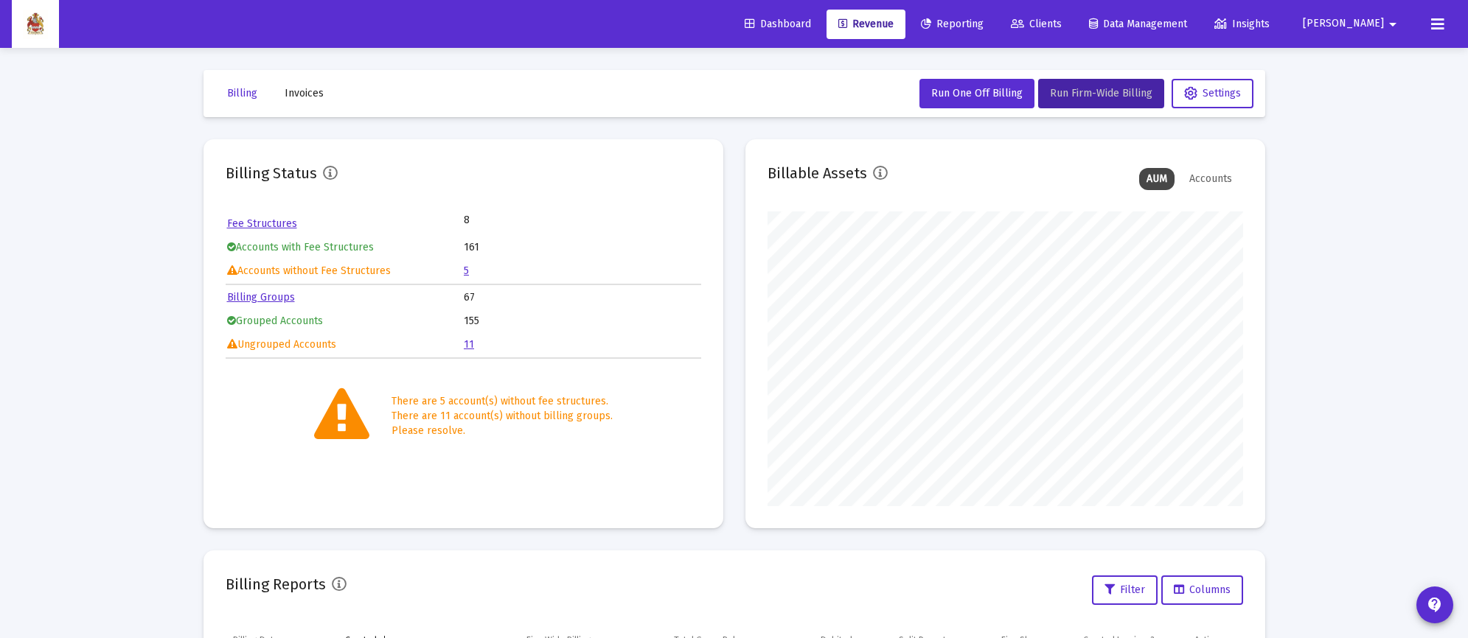
click at [1312, 257] on div "Loading... Billing Invoices Run One Off Billing Run Firm-Wide Billing Settings …" at bounding box center [734, 490] width 1468 height 980
click at [811, 20] on span "Dashboard" at bounding box center [777, 24] width 66 height 13
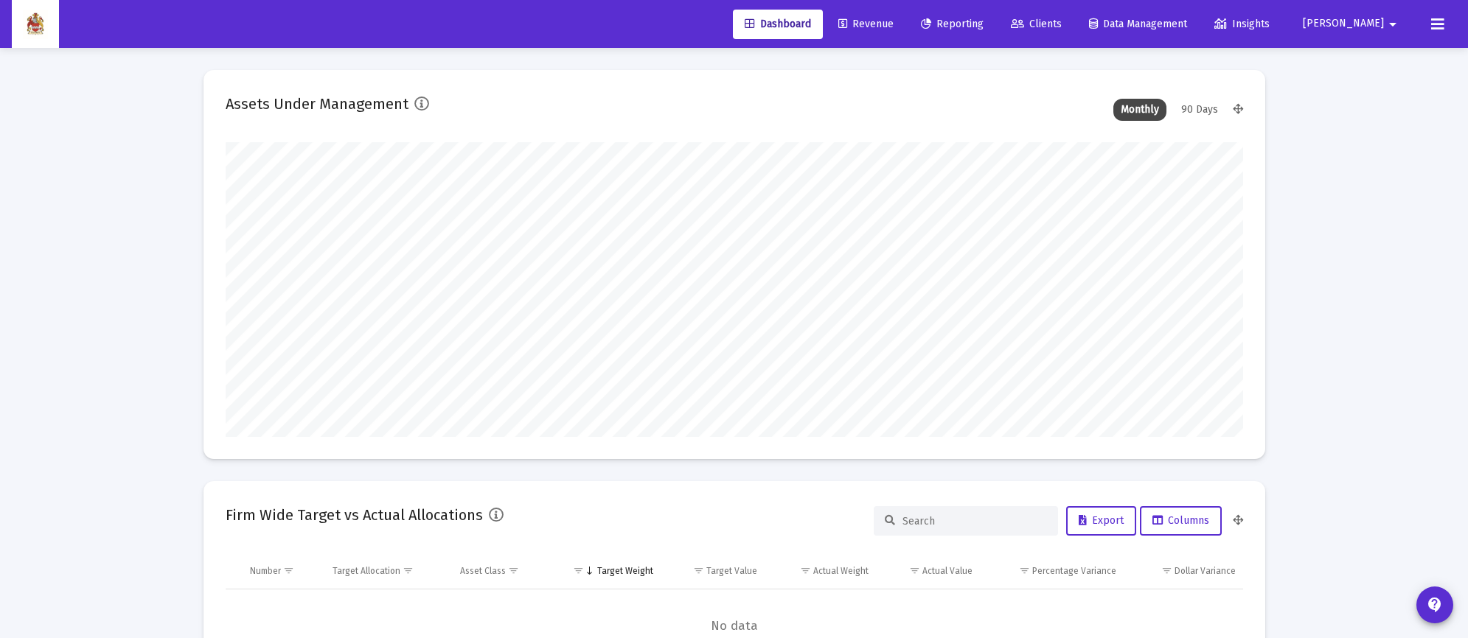
scroll to position [294, 547]
click at [893, 18] on span "Revenue" at bounding box center [865, 24] width 55 height 13
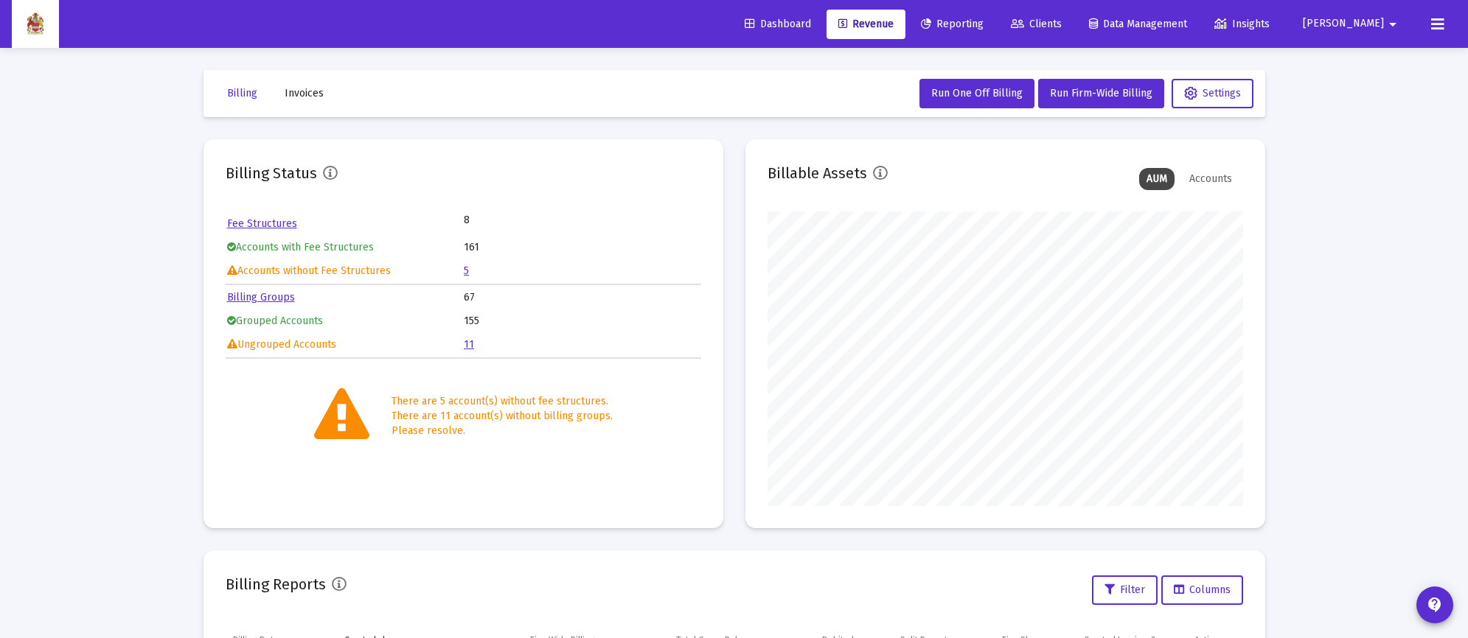
scroll to position [147, 0]
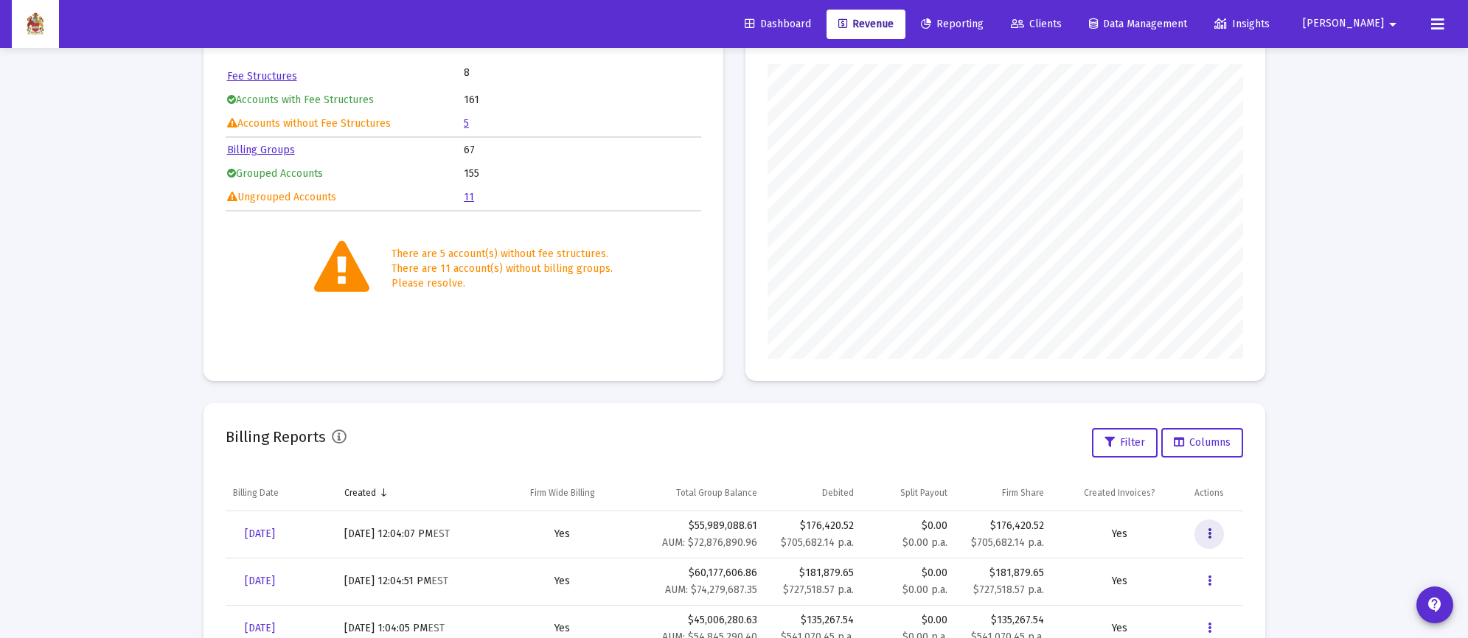
click at [1208, 534] on icon "Data grid" at bounding box center [1209, 535] width 4 height 18
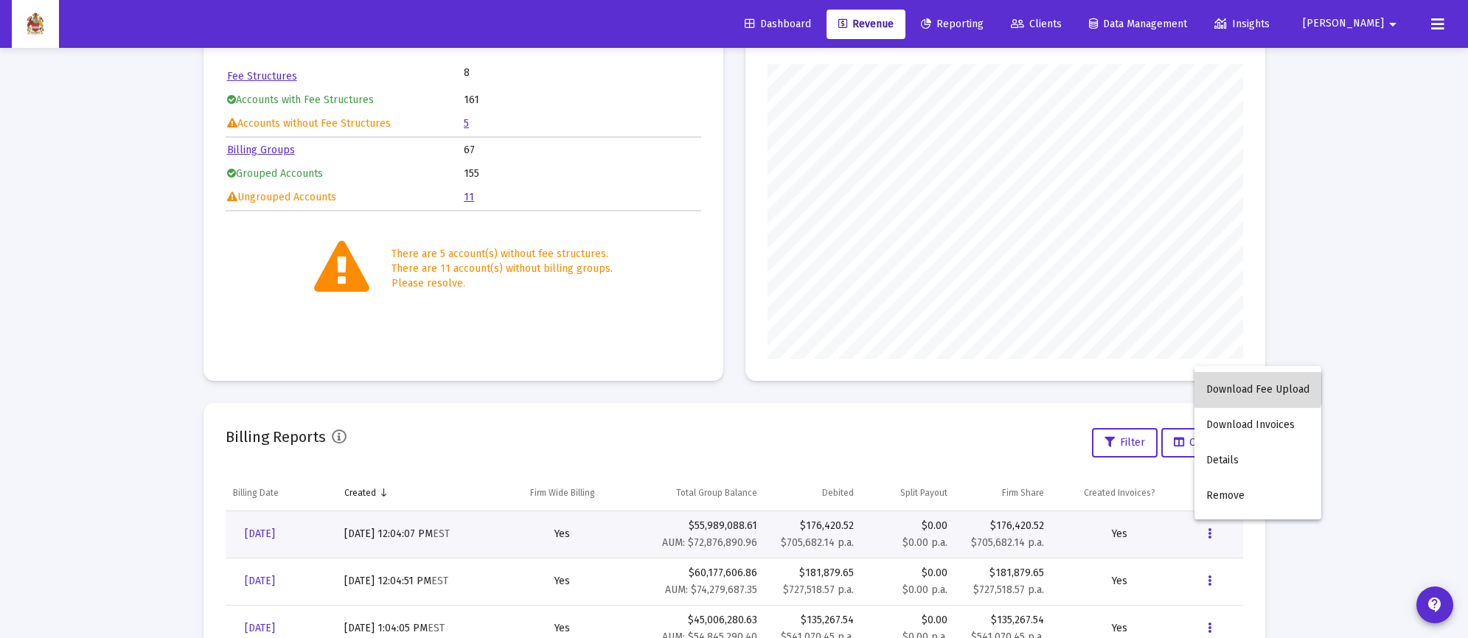
click at [1258, 390] on button "Download Fee Upload" at bounding box center [1257, 389] width 127 height 35
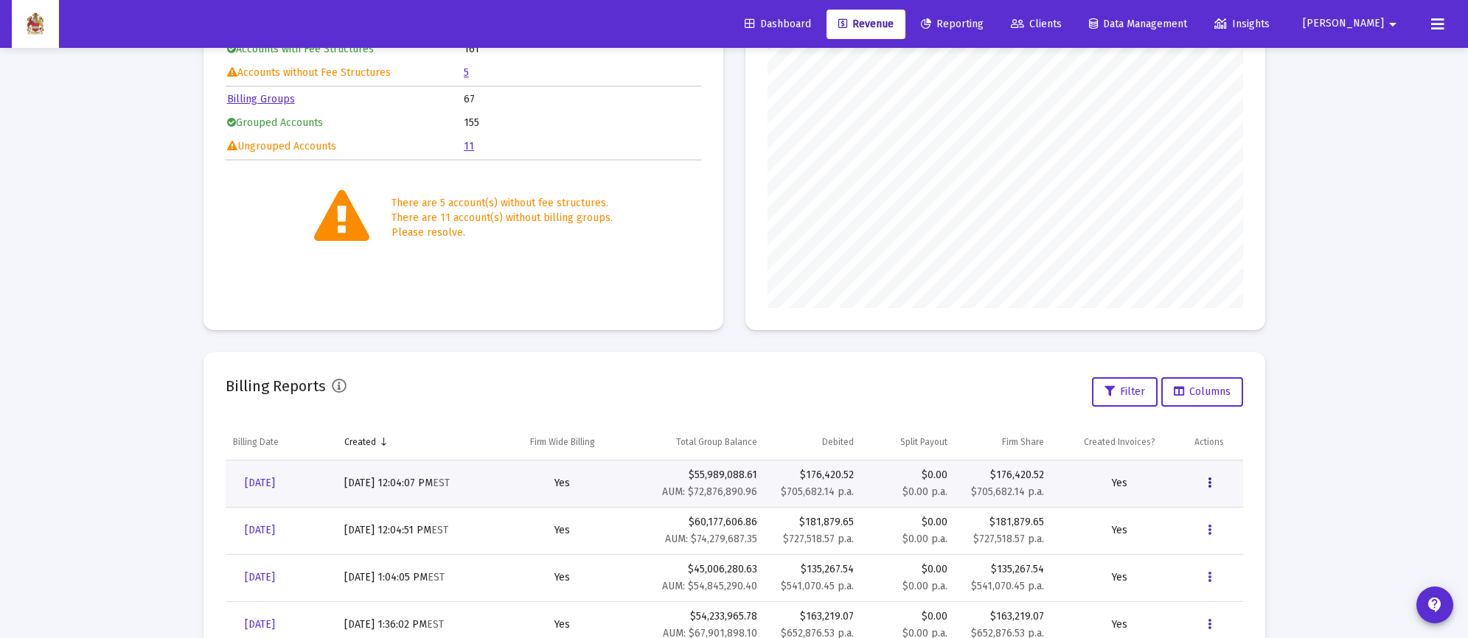
scroll to position [0, 0]
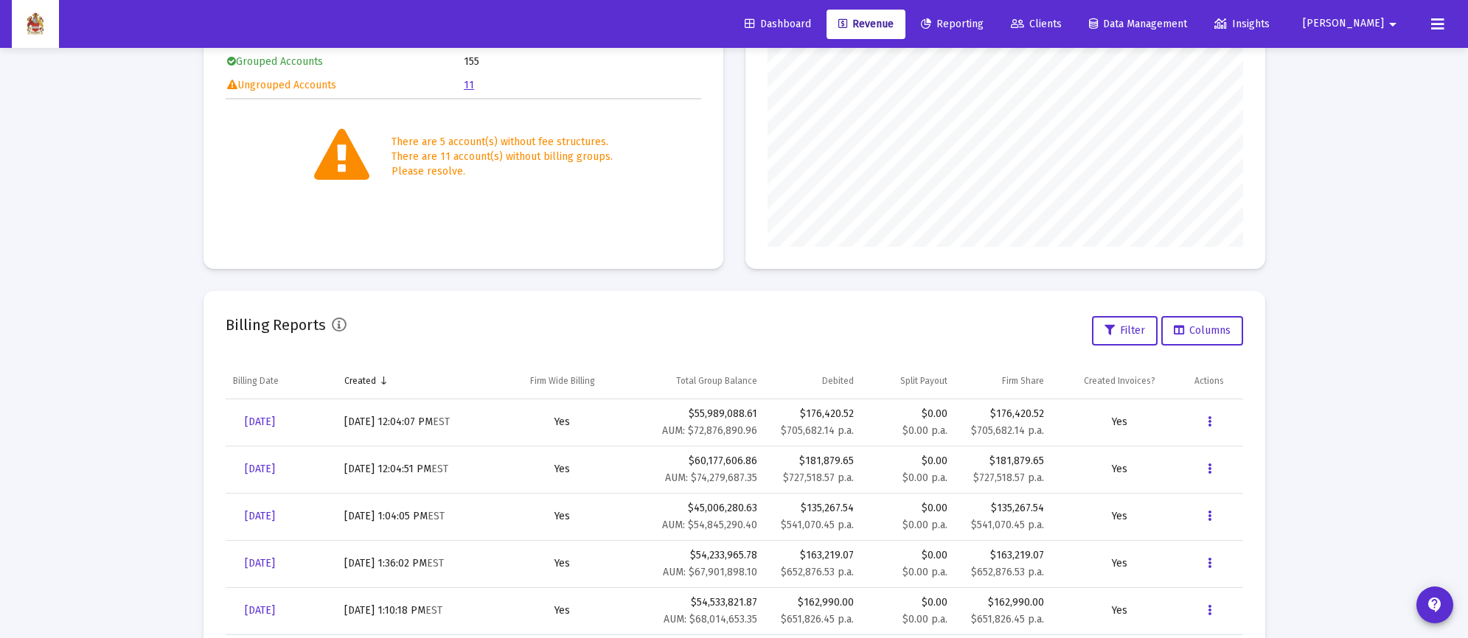
scroll to position [341, 0]
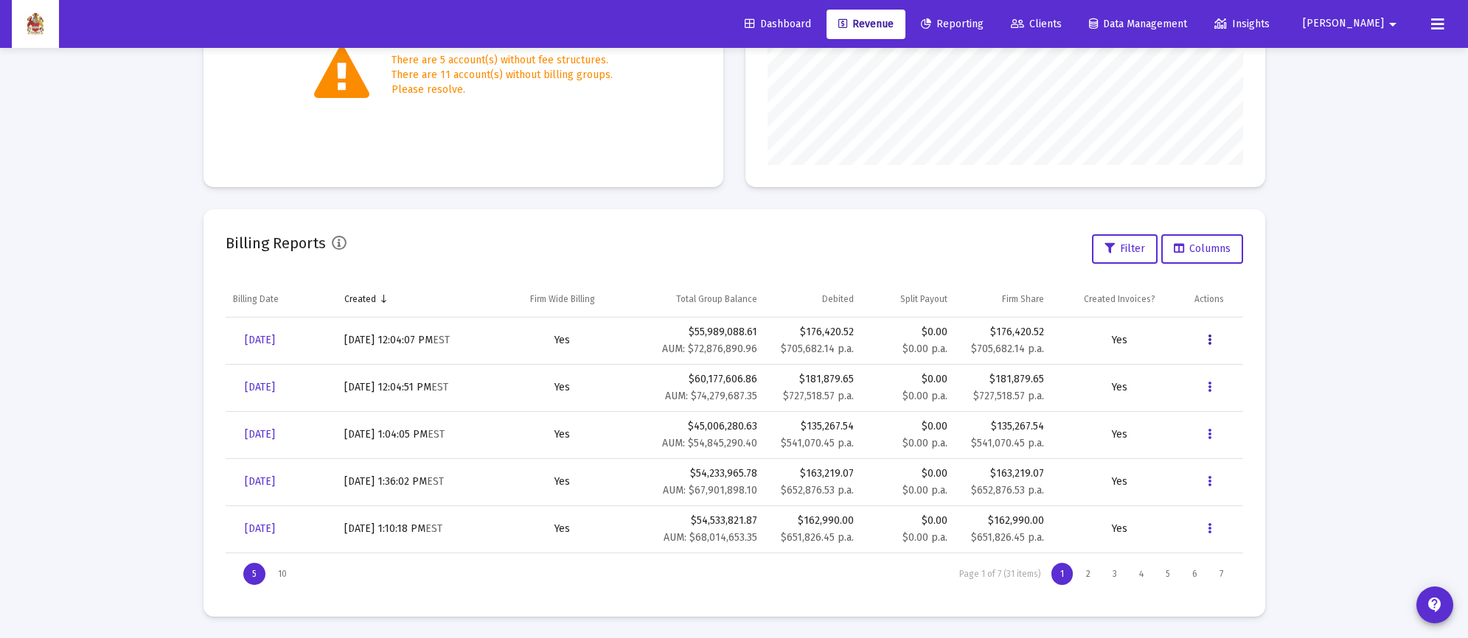
click at [1211, 343] on button "Data grid" at bounding box center [1208, 340] width 29 height 29
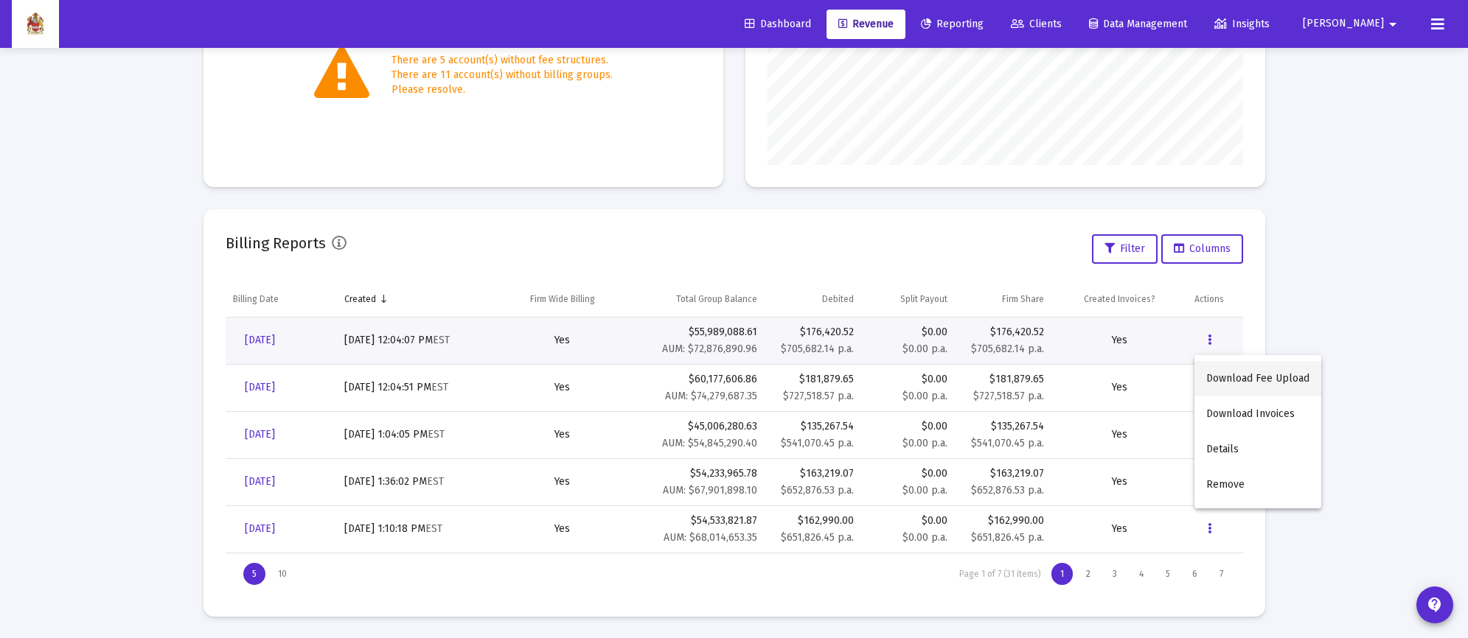
click at [1207, 379] on button "Download Fee Upload" at bounding box center [1257, 378] width 127 height 35
click at [1212, 337] on button "Data grid" at bounding box center [1208, 340] width 29 height 29
click at [1255, 377] on button "Download Fee Upload" at bounding box center [1257, 378] width 127 height 35
click at [1208, 343] on icon "Data grid" at bounding box center [1209, 341] width 4 height 18
click at [1240, 377] on button "Download Fee Upload" at bounding box center [1257, 378] width 127 height 35
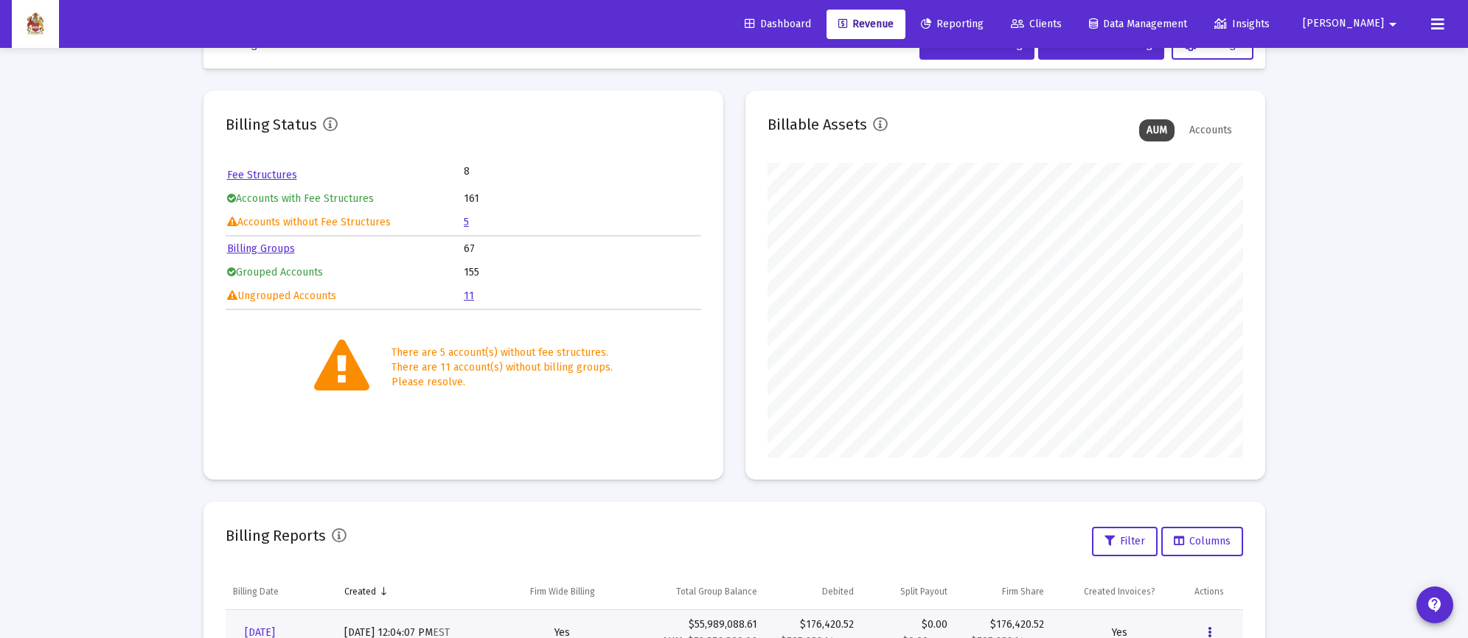
scroll to position [46, 0]
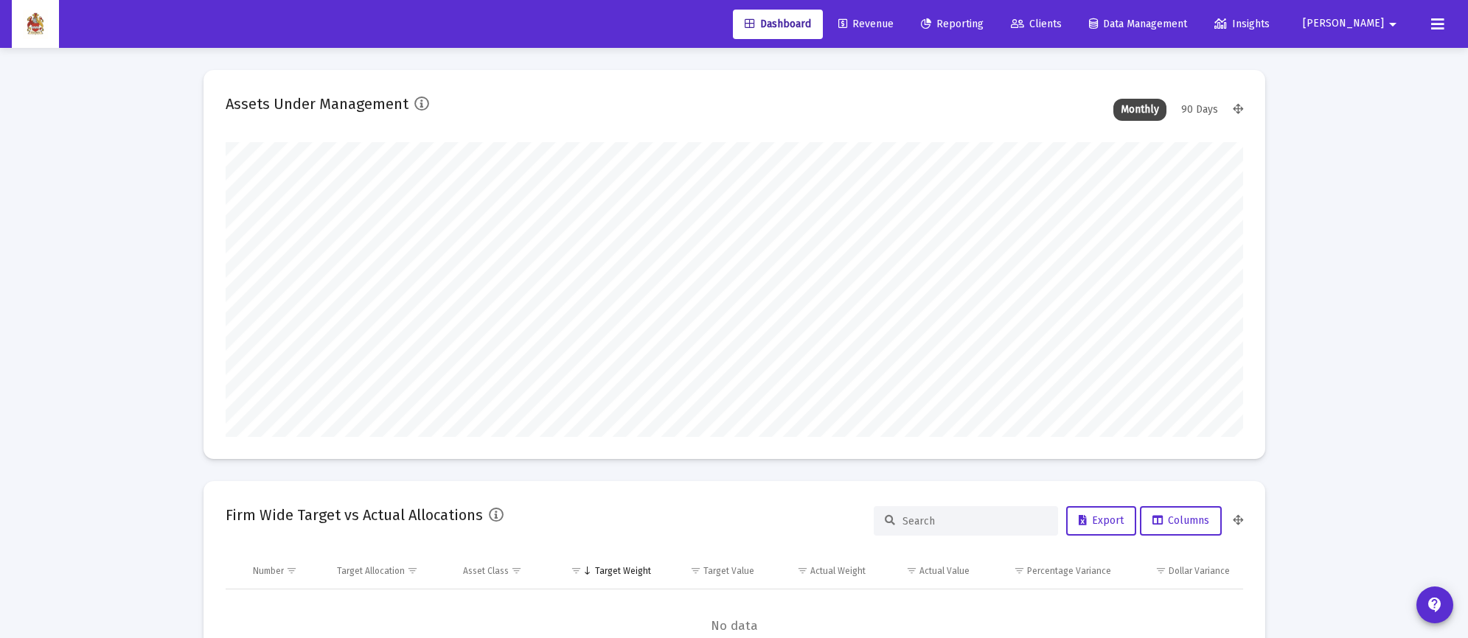
scroll to position [294, 1017]
type input "[DATE]"
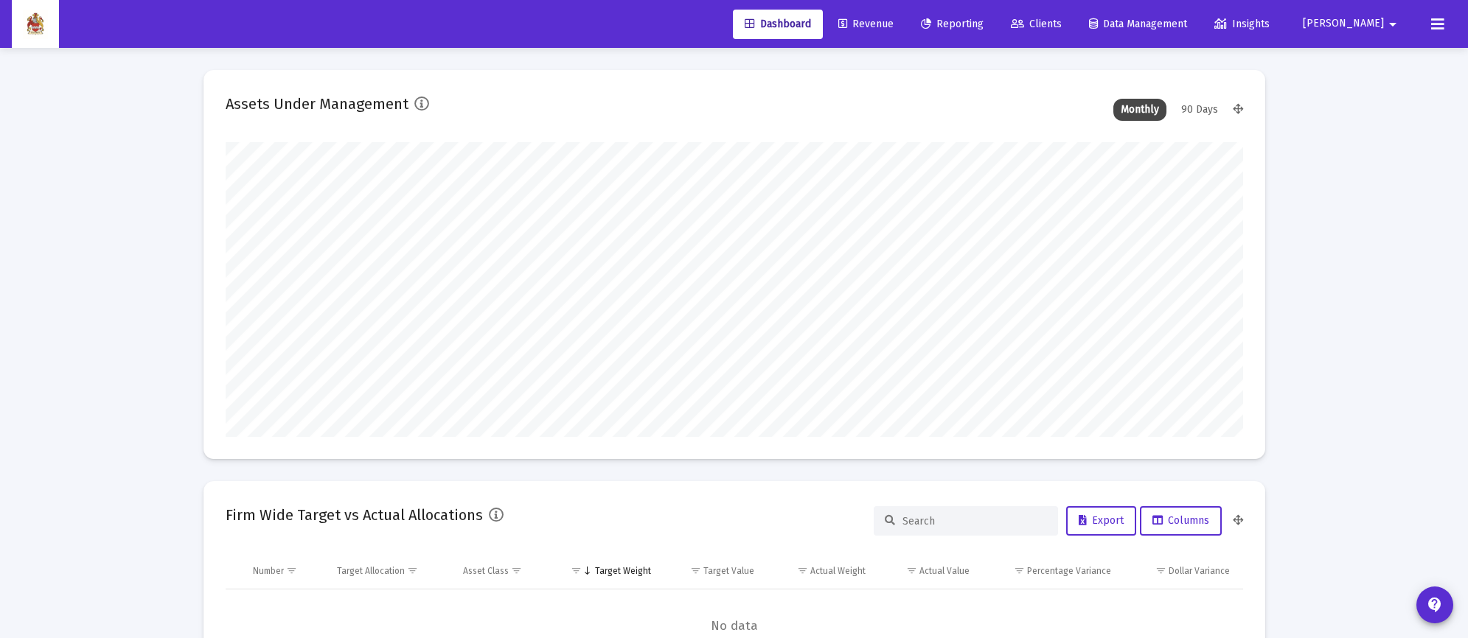
click at [893, 21] on span "Revenue" at bounding box center [865, 24] width 55 height 13
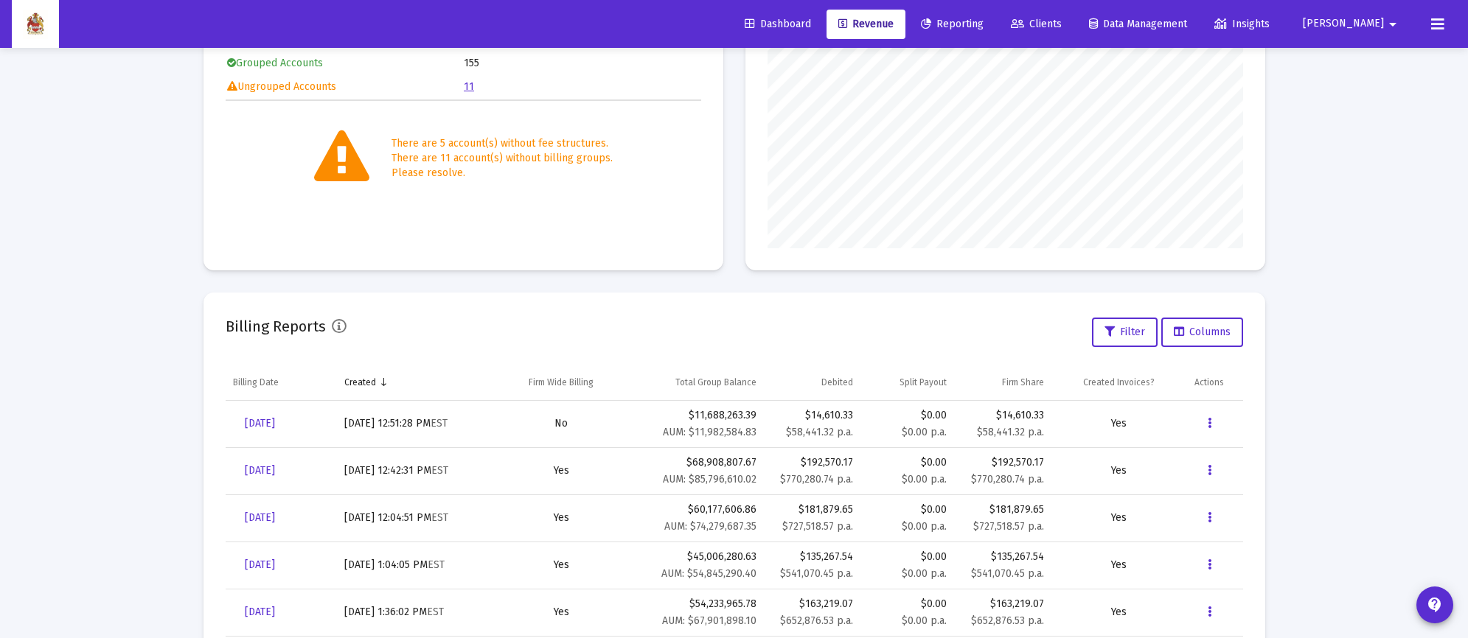
scroll to position [295, 0]
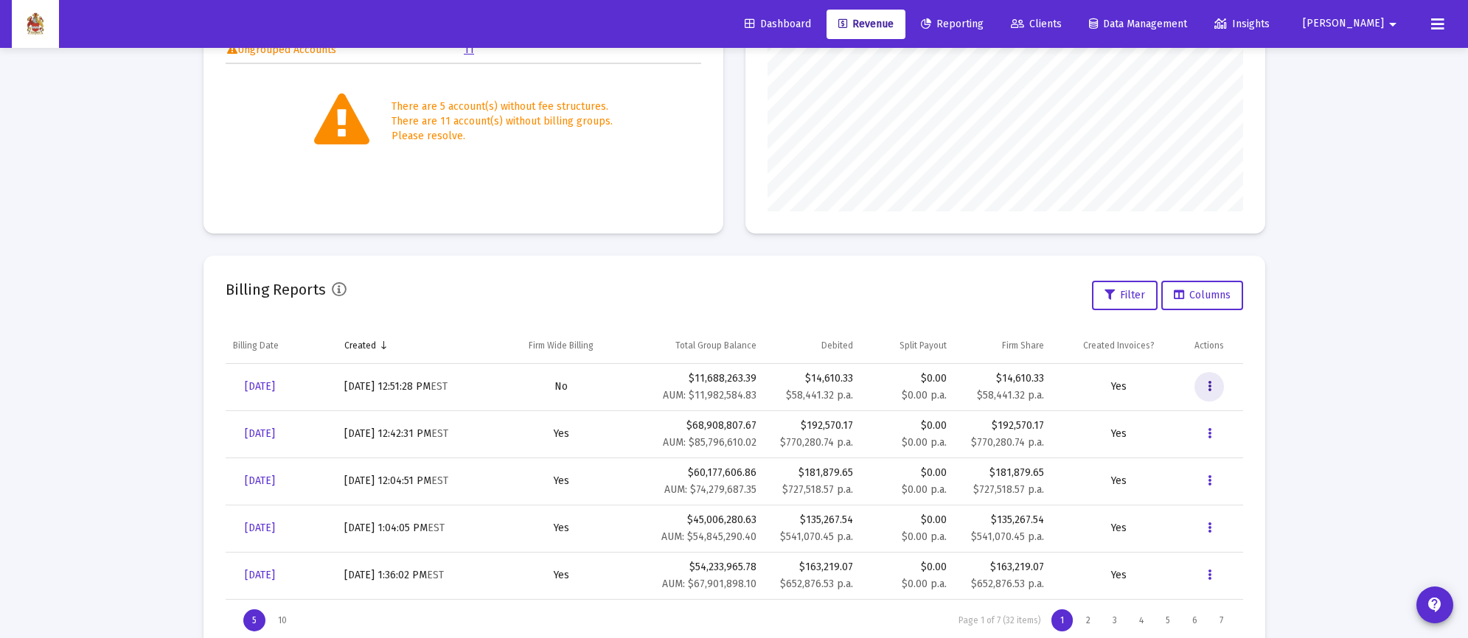
click at [1210, 388] on icon "Data grid" at bounding box center [1209, 387] width 4 height 18
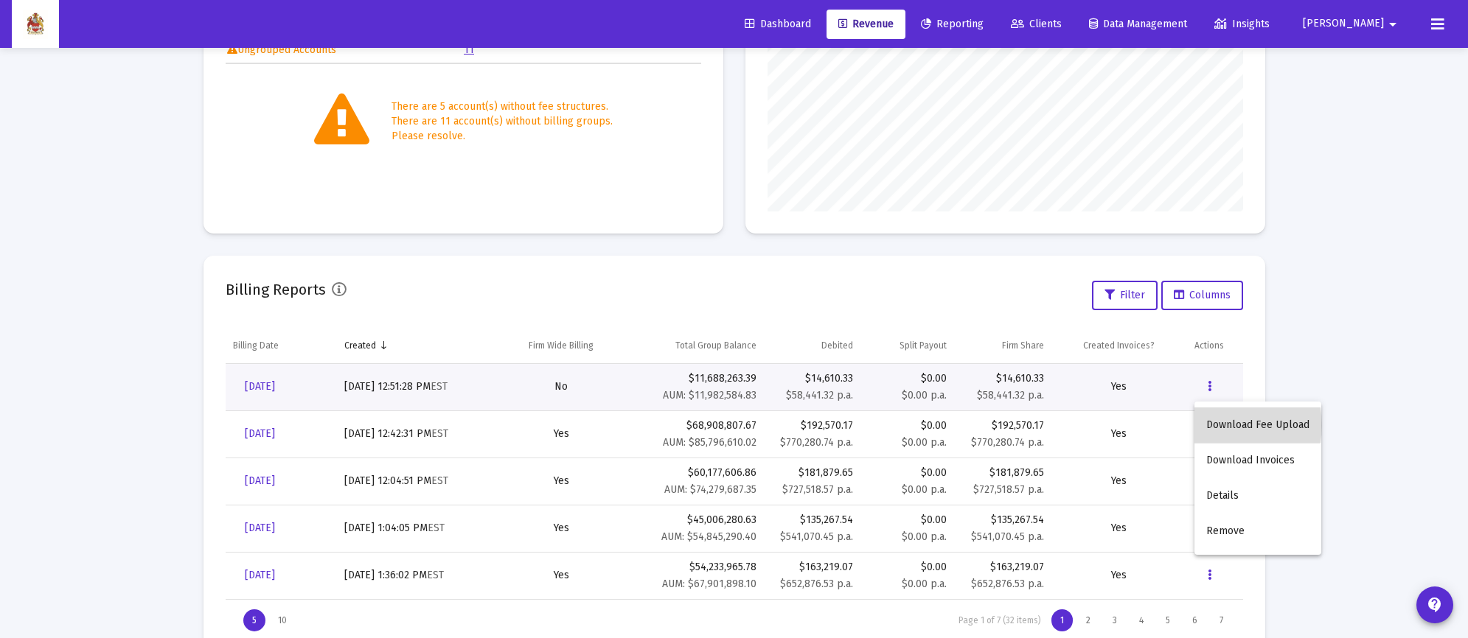
click at [1228, 425] on button "Download Fee Upload" at bounding box center [1257, 425] width 127 height 35
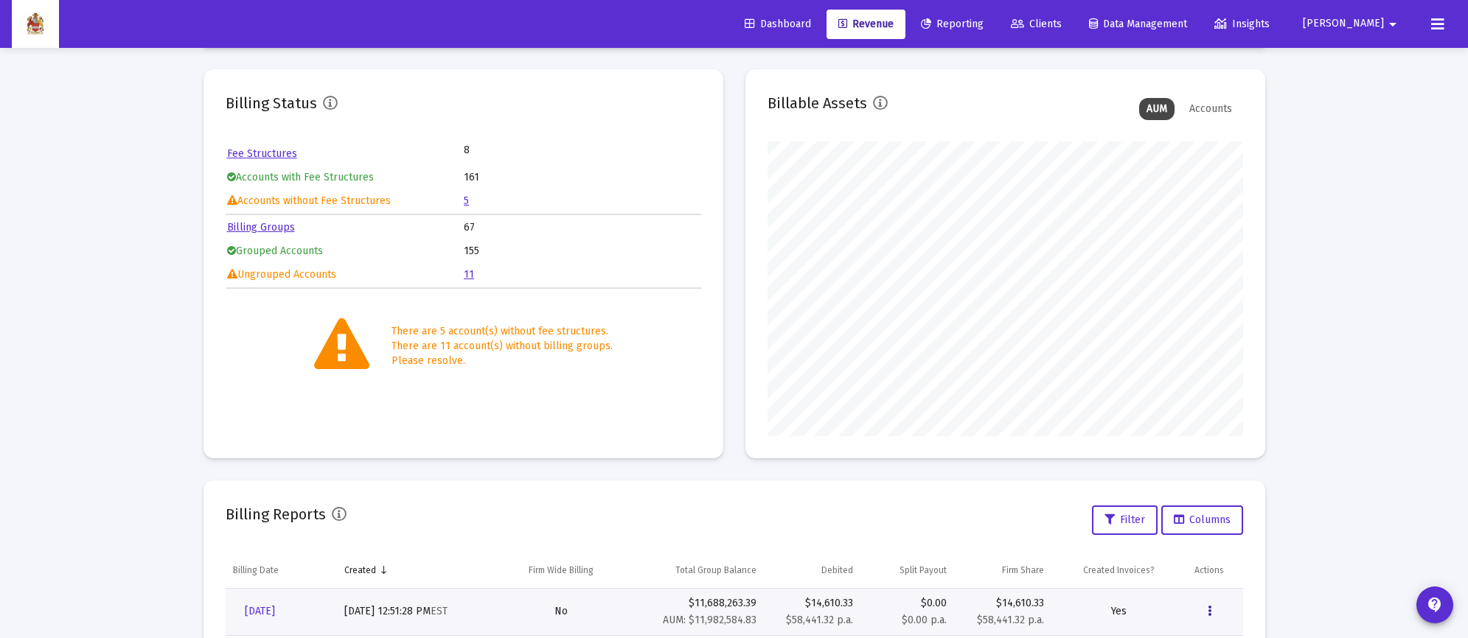
scroll to position [0, 0]
